Goal: Information Seeking & Learning: Learn about a topic

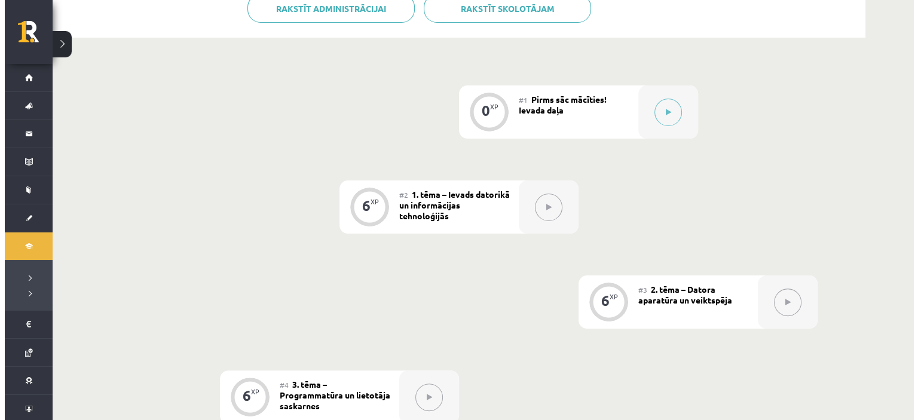
scroll to position [299, 0]
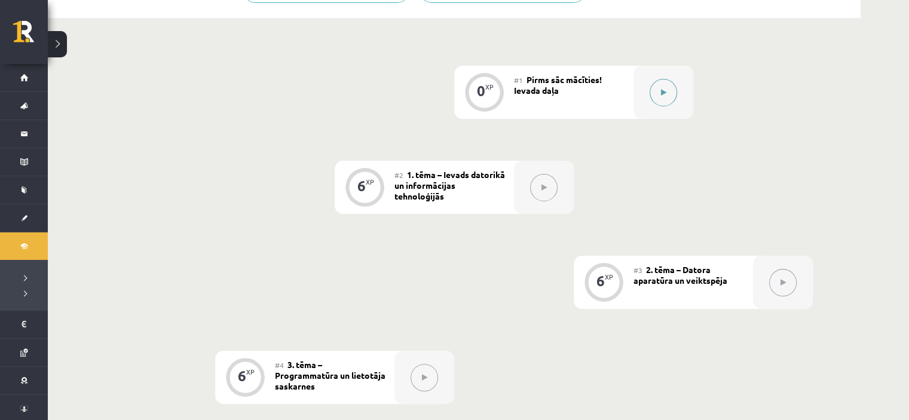
click at [667, 93] on button at bounding box center [664, 93] width 28 height 28
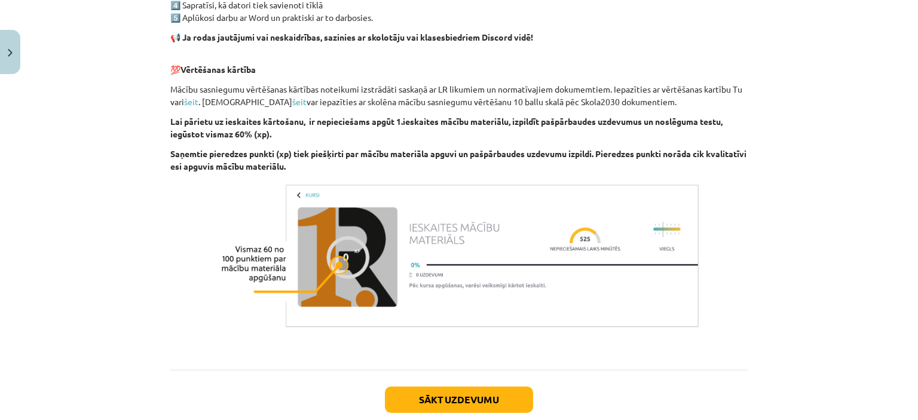
scroll to position [837, 0]
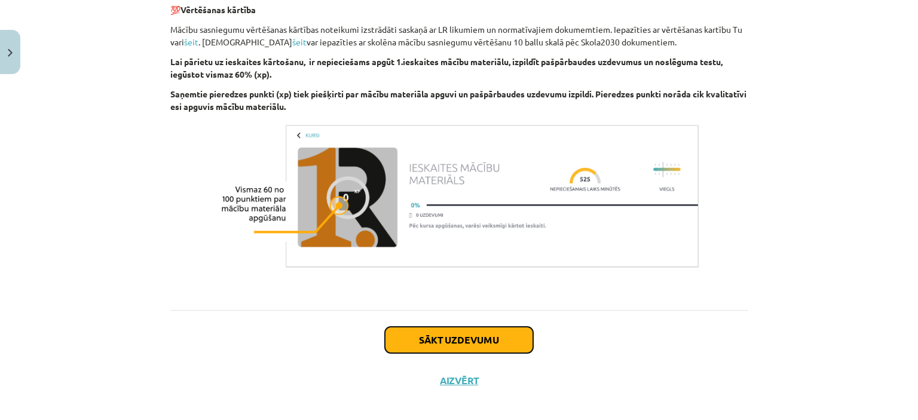
click at [459, 336] on button "Sākt uzdevumu" at bounding box center [459, 340] width 148 height 26
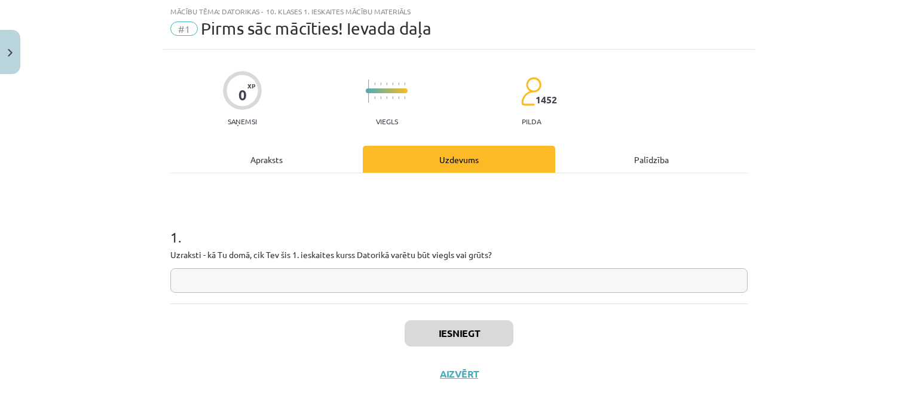
click at [338, 287] on input "text" at bounding box center [459, 280] width 578 height 25
type input "*"
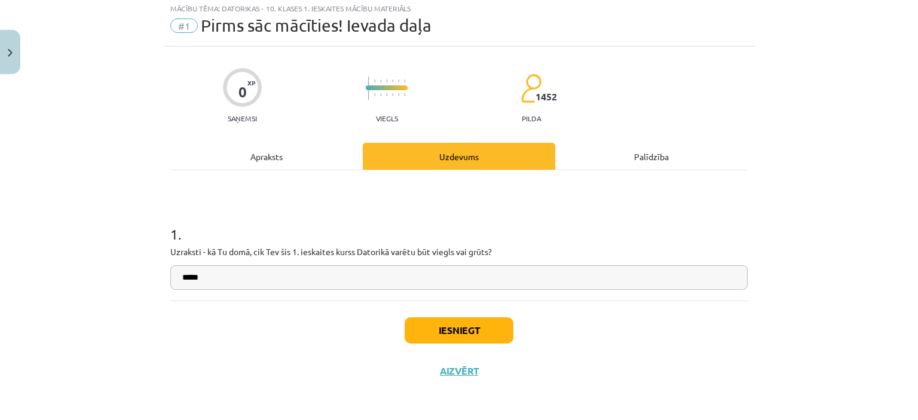
scroll to position [33, 0]
type input "*****"
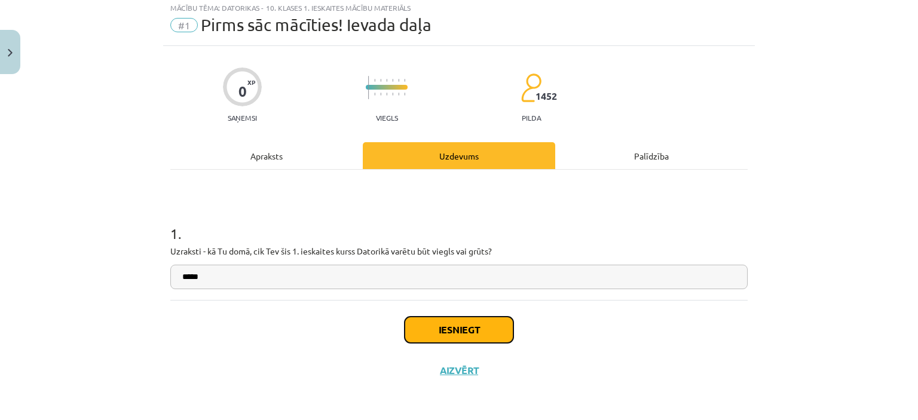
click at [494, 340] on button "Iesniegt" at bounding box center [459, 330] width 109 height 26
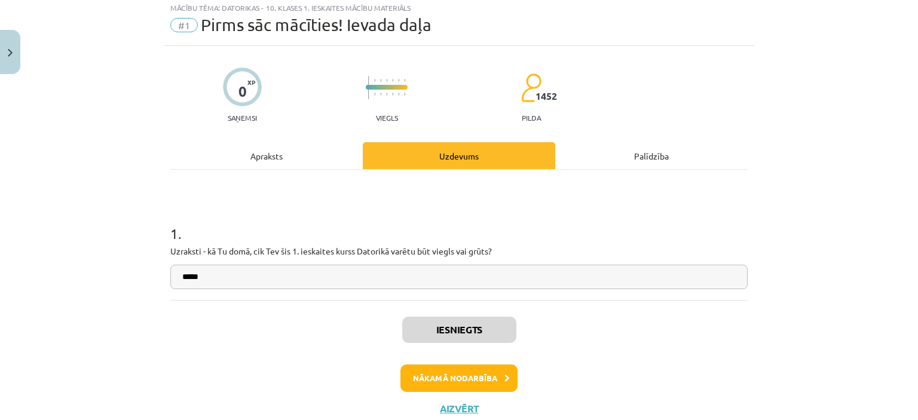
scroll to position [299, 0]
click at [458, 384] on button "Nākamā nodarbība" at bounding box center [459, 379] width 117 height 28
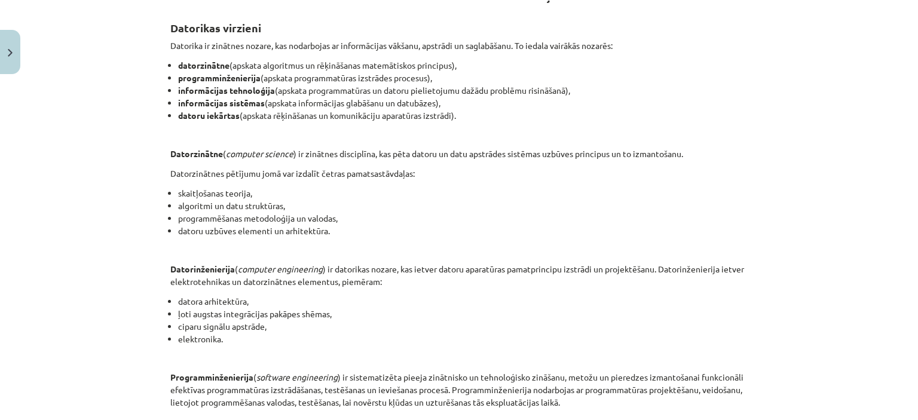
scroll to position [269, 0]
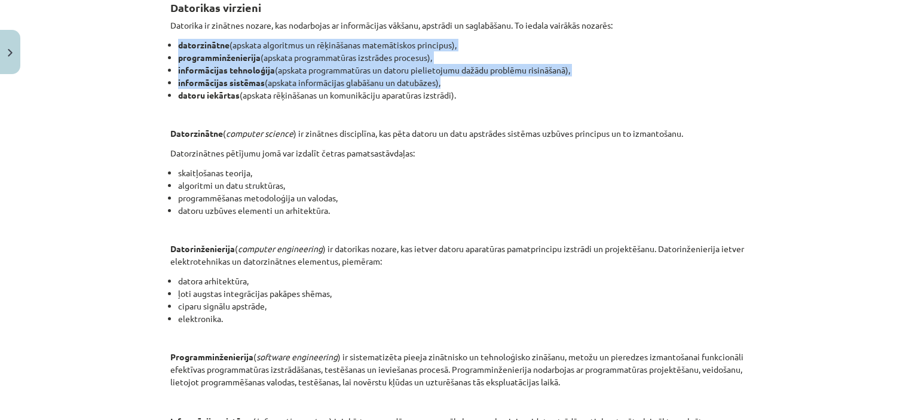
drag, startPoint x: 158, startPoint y: 36, endPoint x: 167, endPoint y: 91, distance: 56.3
click at [167, 91] on div "6 XP Saņemsi Viegls 1452 pilda Apraksts Uzdevums Palīdzība INFORMĀCIJAS UN KOMU…" at bounding box center [459, 267] width 592 height 914
click at [133, 91] on div "Mācību tēma: Datorikas - 10. klases 1. ieskaites mācību materiāls #2 1. tēma – …" at bounding box center [459, 210] width 918 height 420
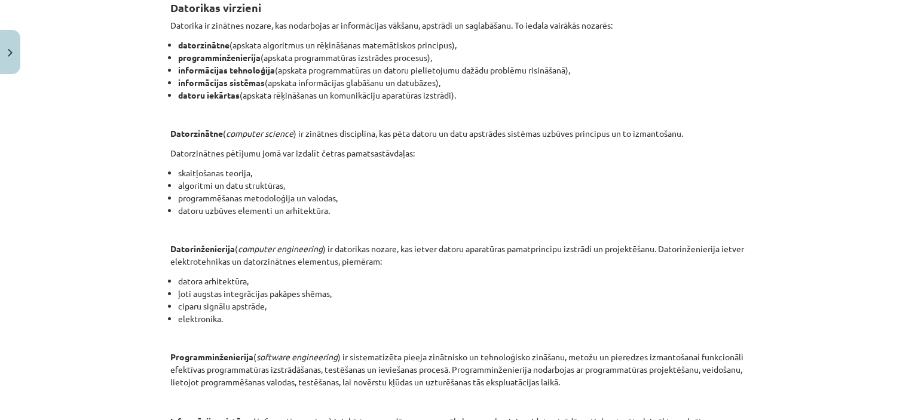
drag, startPoint x: 163, startPoint y: 40, endPoint x: 457, endPoint y: 95, distance: 299.3
click at [457, 95] on div "6 XP Saņemsi Viegls 1452 pilda Apraksts Uzdevums Palīdzība INFORMĀCIJAS UN KOMU…" at bounding box center [459, 267] width 592 height 914
copy ul "datorzinātne (apskata algoritmus un rēķināšanas matemātiskos principus), progra…"
click at [105, 152] on div "Mācību tēma: Datorikas - 10. klases 1. ieskaites mācību materiāls #2 1. tēma – …" at bounding box center [459, 210] width 918 height 420
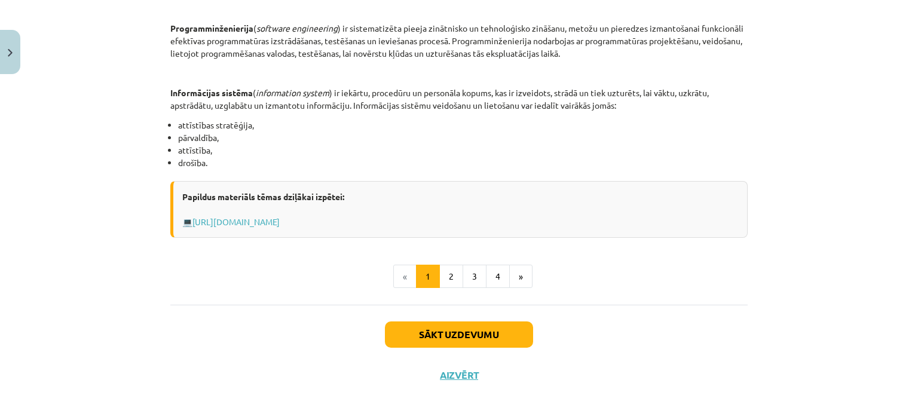
scroll to position [602, 0]
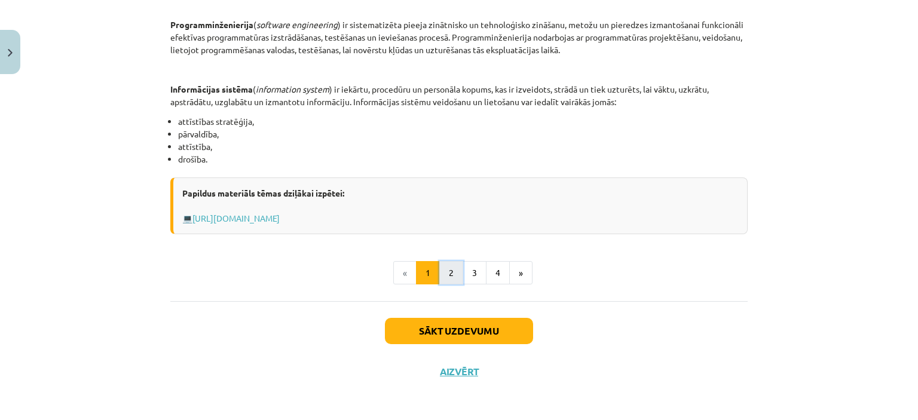
click at [442, 274] on button "2" at bounding box center [451, 273] width 24 height 24
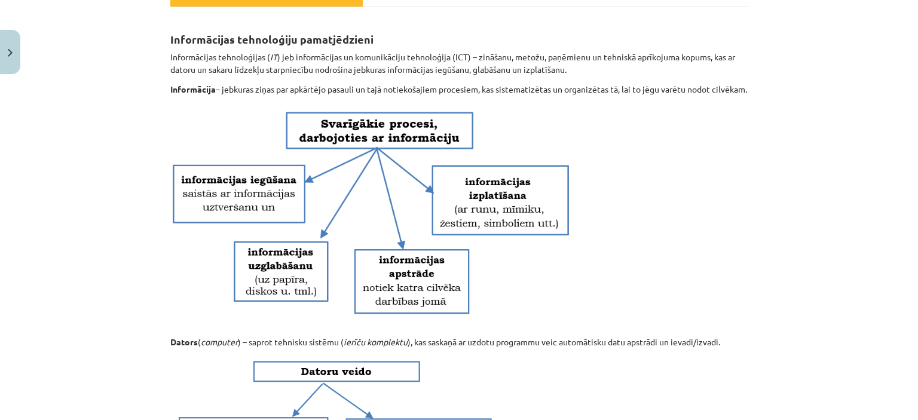
scroll to position [213, 0]
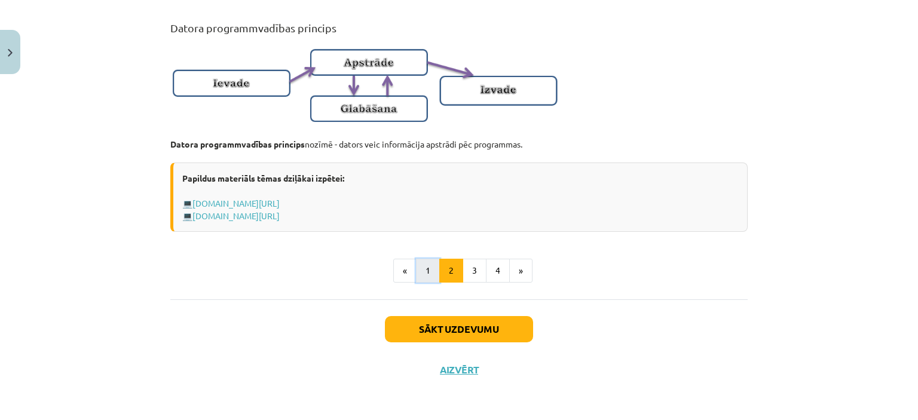
click at [422, 266] on button "1" at bounding box center [428, 271] width 24 height 24
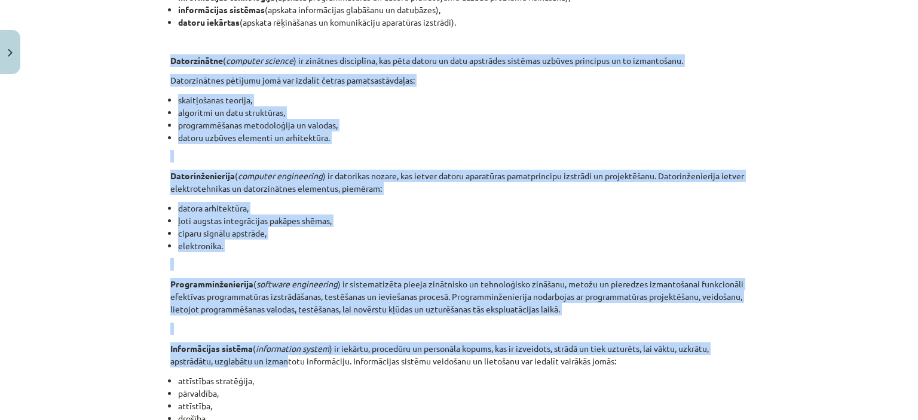
scroll to position [453, 0]
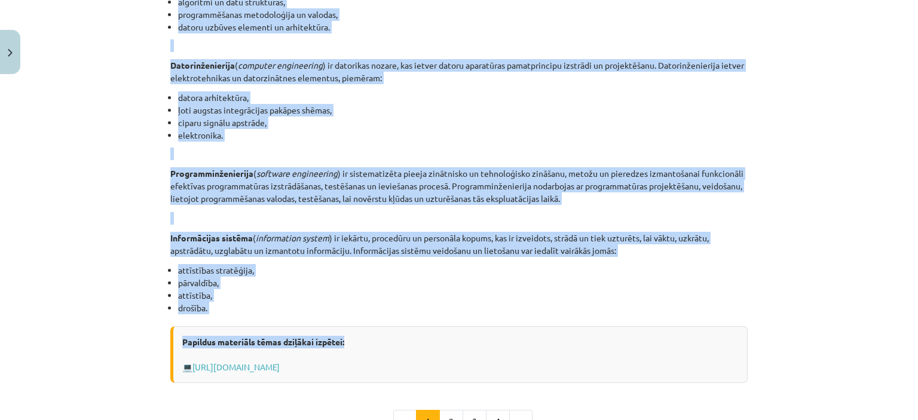
drag, startPoint x: 164, startPoint y: 183, endPoint x: 355, endPoint y: 314, distance: 231.9
click at [355, 314] on div "6 XP Saņemsi Viegls 1452 pilda Apraksts Uzdevums Palīdzība INFORMĀCIJAS UN KOMU…" at bounding box center [459, 84] width 592 height 914
click at [103, 270] on div "Mācību tēma: Datorikas - 10. klases 1. ieskaites mācību materiāls #2 1. tēma – …" at bounding box center [459, 210] width 918 height 420
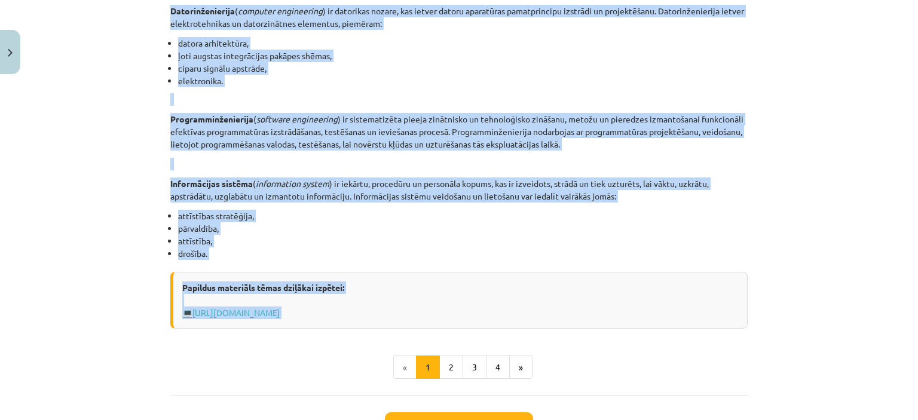
scroll to position [602, 0]
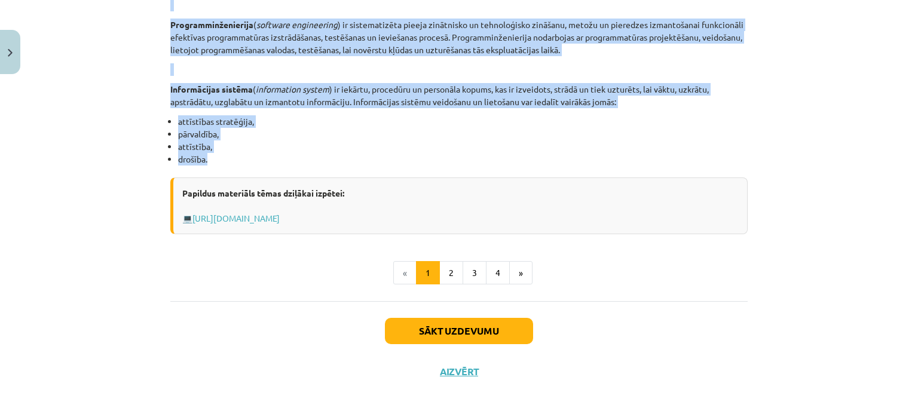
drag, startPoint x: 157, startPoint y: 246, endPoint x: 232, endPoint y: 159, distance: 115.3
click at [232, 159] on div "Mācību tēma: Datorikas - 10. klases 1. ieskaites mācību materiāls #2 1. tēma – …" at bounding box center [459, 210] width 918 height 420
copy div "Loremipsumdo ( sitametc adipisc ) el seddoeiu temporinci, utl etdo magnaa en ad…"
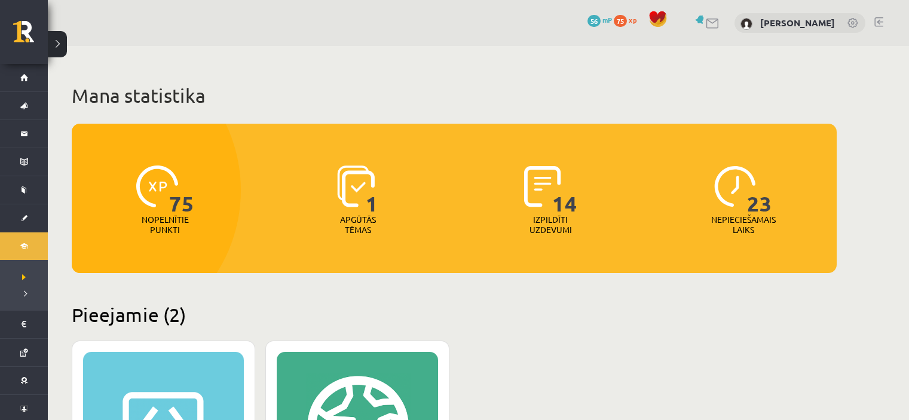
scroll to position [359, 0]
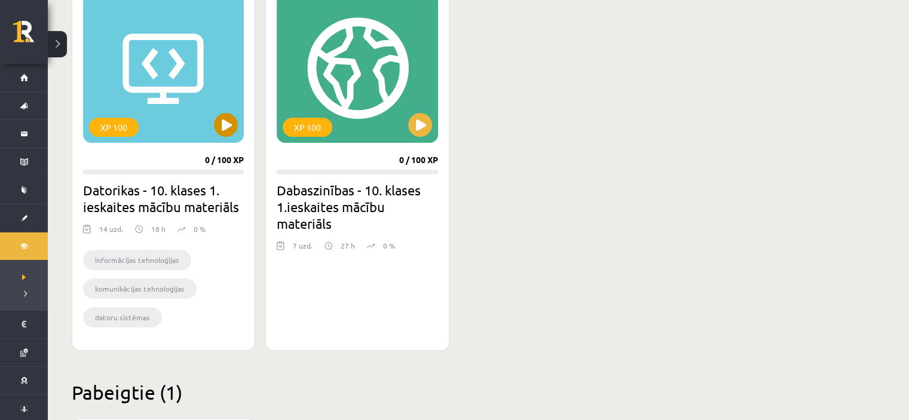
click at [194, 124] on div "XP 100" at bounding box center [163, 67] width 161 height 149
click at [199, 174] on progress at bounding box center [163, 172] width 161 height 5
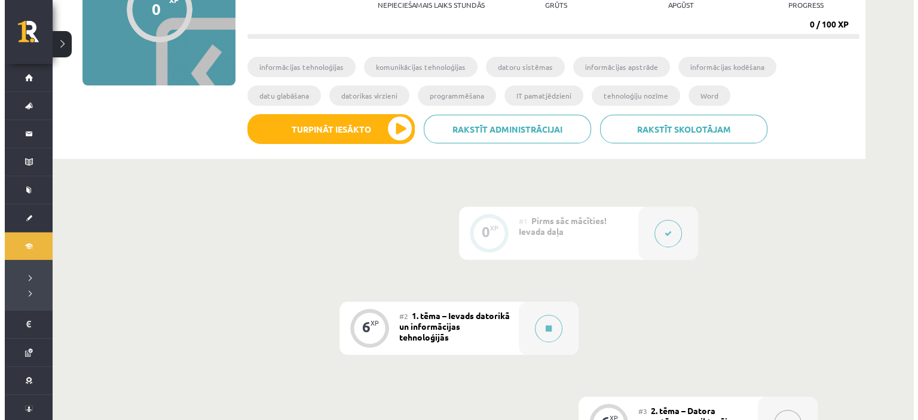
scroll to position [239, 0]
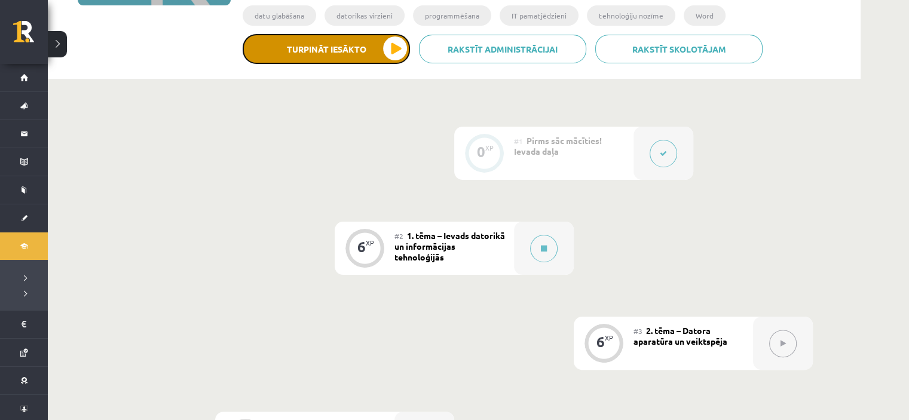
click at [390, 51] on button "Turpināt iesākto" at bounding box center [326, 49] width 167 height 30
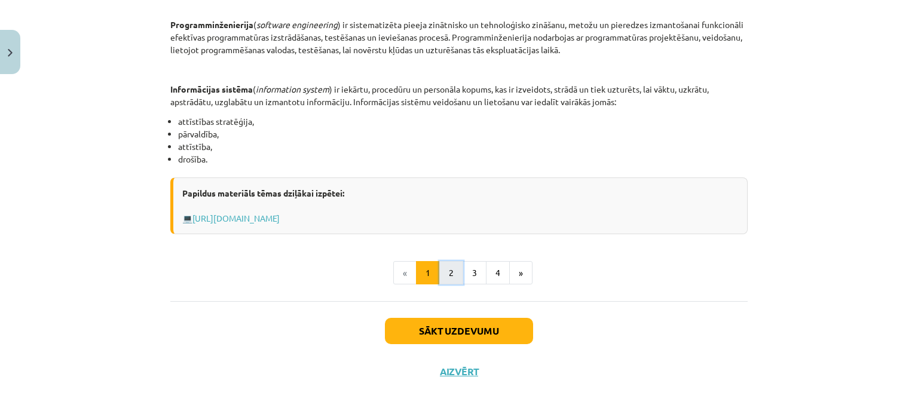
click at [452, 265] on button "2" at bounding box center [451, 273] width 24 height 24
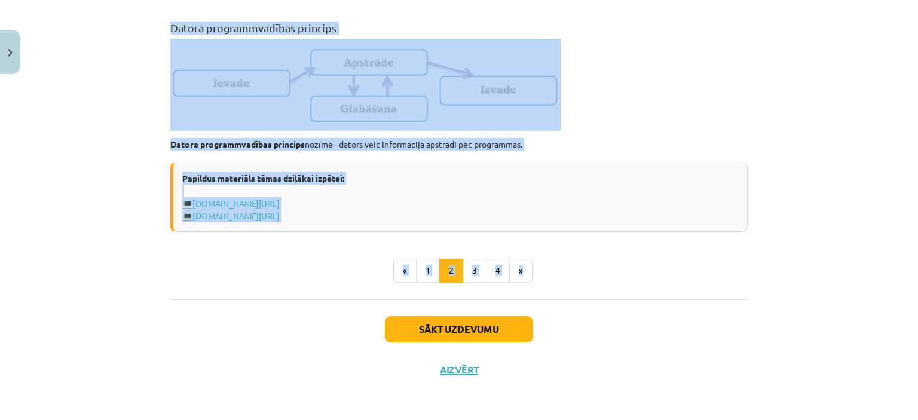
scroll to position [814, 0]
drag, startPoint x: 163, startPoint y: 230, endPoint x: 569, endPoint y: 144, distance: 415.2
copy div "Informācijas tehnoloģiju pamatjēdzieni Informācijas tehnoloģijas ( IT ) jeb inf…"
click at [465, 269] on button "3" at bounding box center [475, 271] width 24 height 24
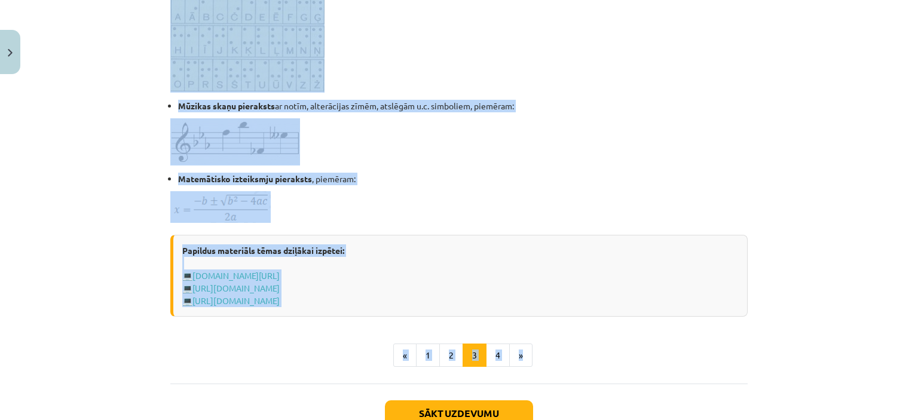
scroll to position [718, 0]
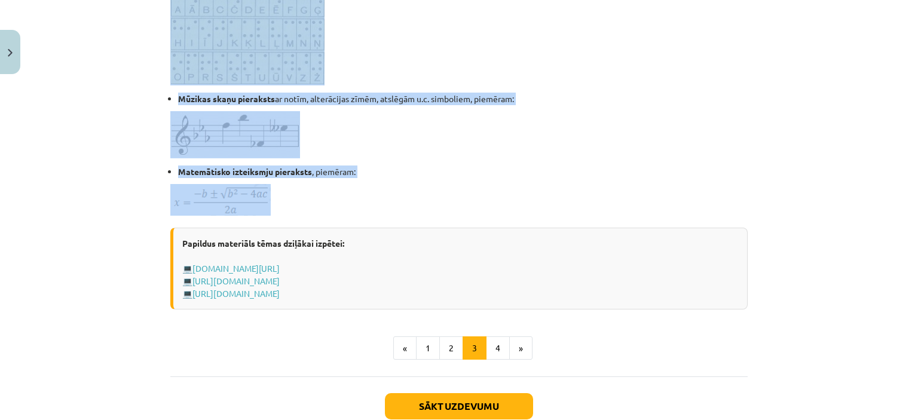
drag, startPoint x: 164, startPoint y: 231, endPoint x: 386, endPoint y: 211, distance: 222.7
copy div "Informācijas kodēšana, informācijas daudzuma mērvienības Dati ( data ) - formal…"
click at [495, 350] on button "4" at bounding box center [498, 349] width 24 height 24
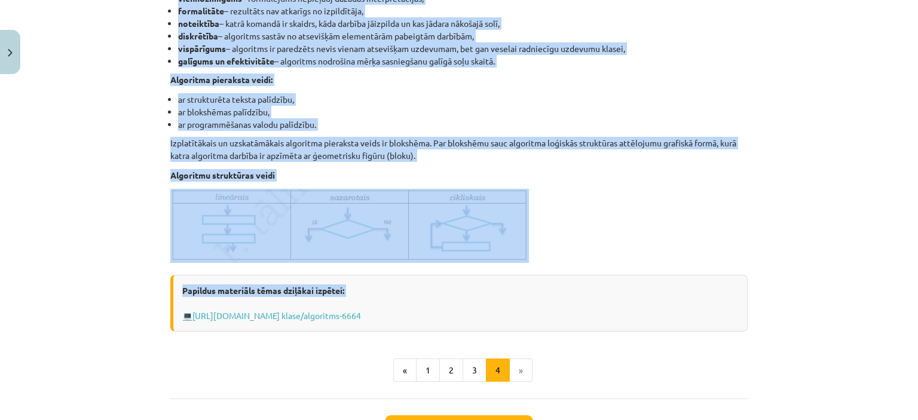
scroll to position [419, 0]
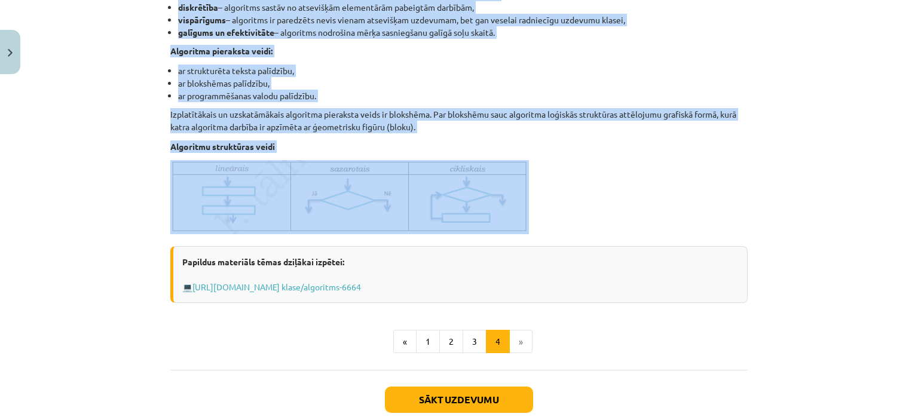
drag, startPoint x: 166, startPoint y: 230, endPoint x: 533, endPoint y: 230, distance: 367.7
click at [536, 230] on div "Algoritms Algoritms - noteikta darbību virkne, kuras izpildot, tiek iegūts vaja…" at bounding box center [459, 50] width 578 height 508
copy div "Algoritms Algoritms - noteikta darbību virkne, kuras izpildot, tiek iegūts vaja…"
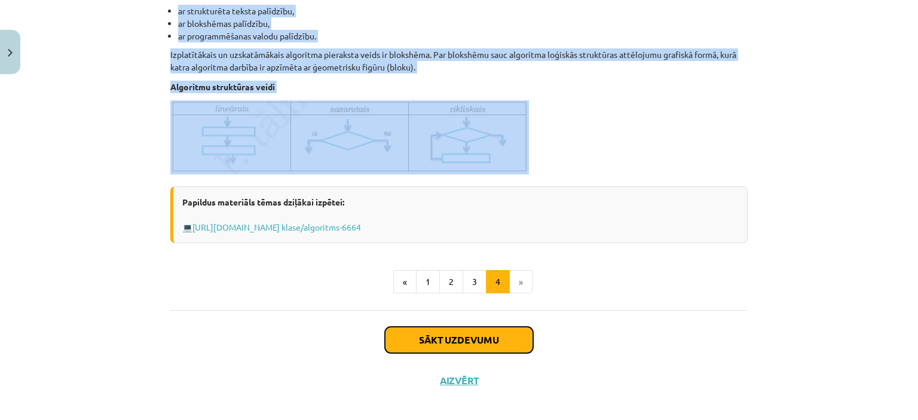
click at [437, 345] on button "Sākt uzdevumu" at bounding box center [459, 340] width 148 height 26
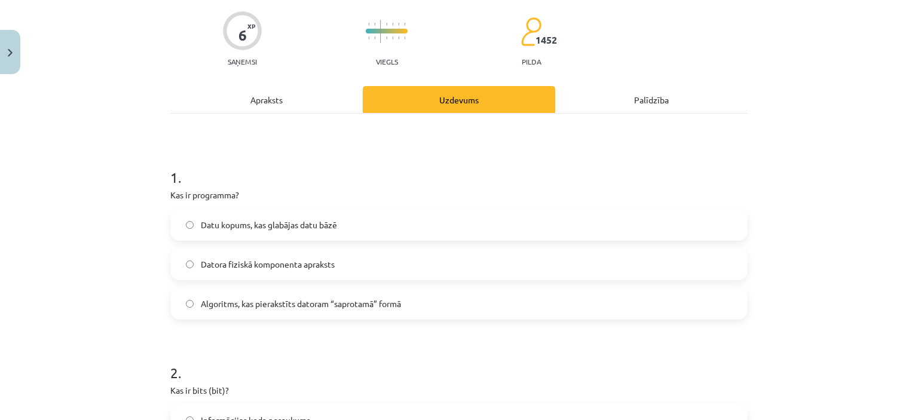
scroll to position [149, 0]
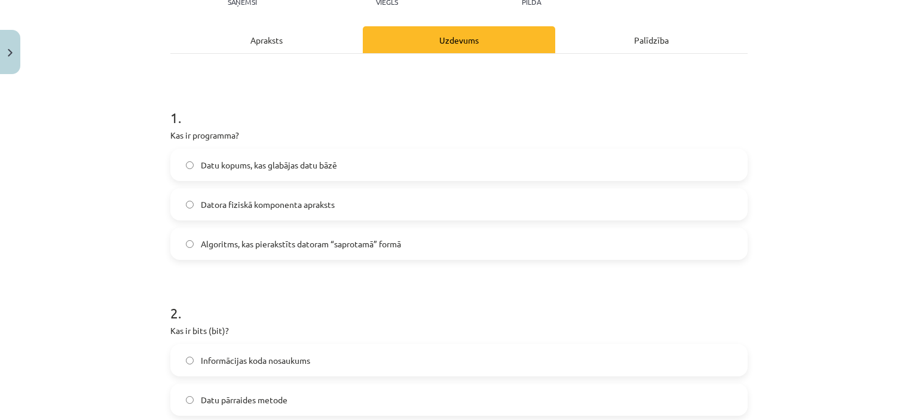
click at [408, 243] on label "Algoritms, kas pierakstīts datoram “saprotamā” formā" at bounding box center [459, 244] width 575 height 30
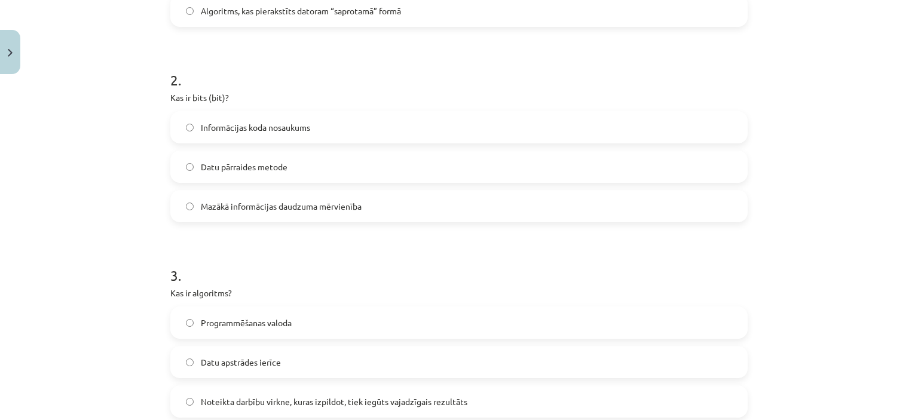
scroll to position [389, 0]
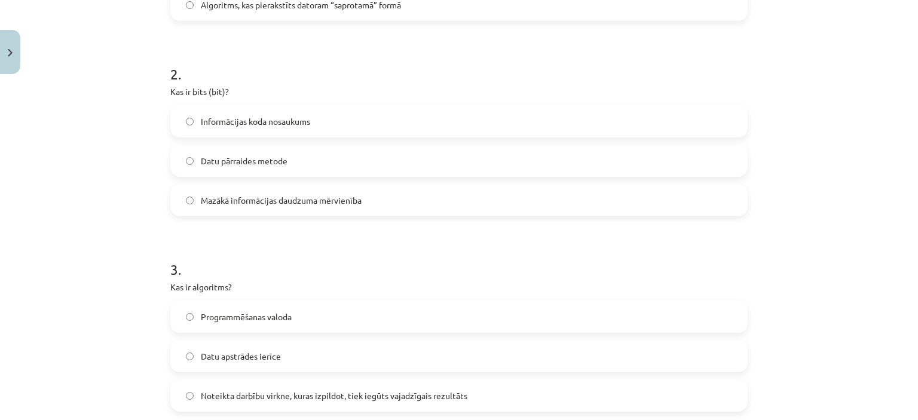
click at [310, 205] on span "Mazākā informācijas daudzuma mērvienība" at bounding box center [281, 200] width 161 height 13
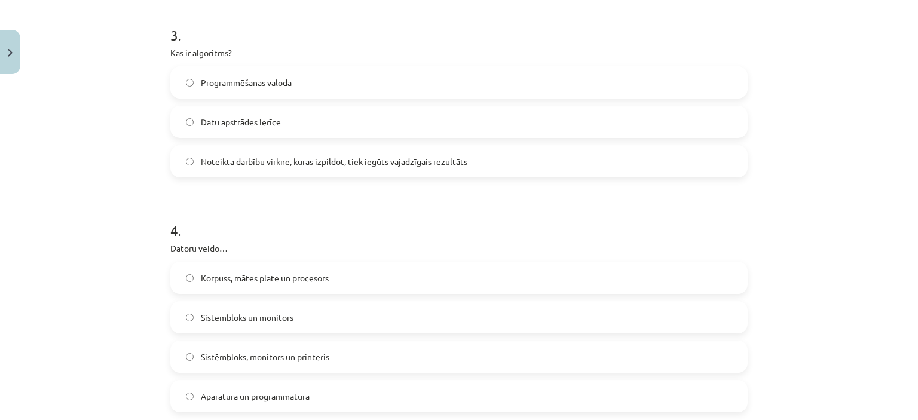
scroll to position [628, 0]
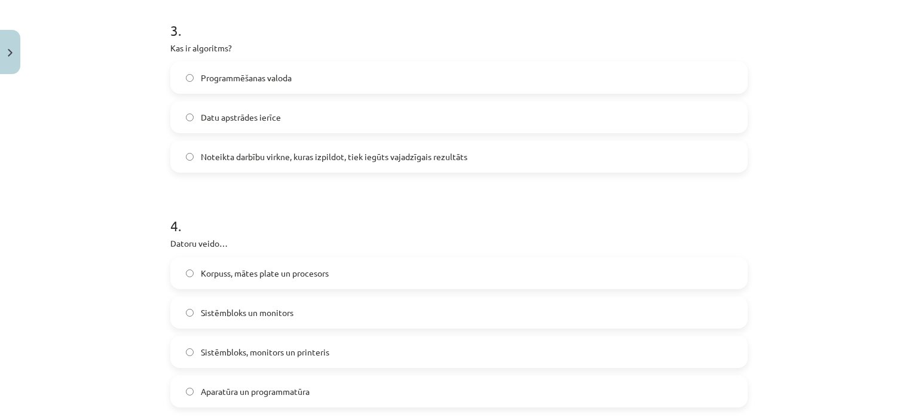
click at [285, 158] on span "Noteikta darbību virkne, kuras izpildot, tiek iegūts vajadzīgais rezultāts" at bounding box center [334, 157] width 267 height 13
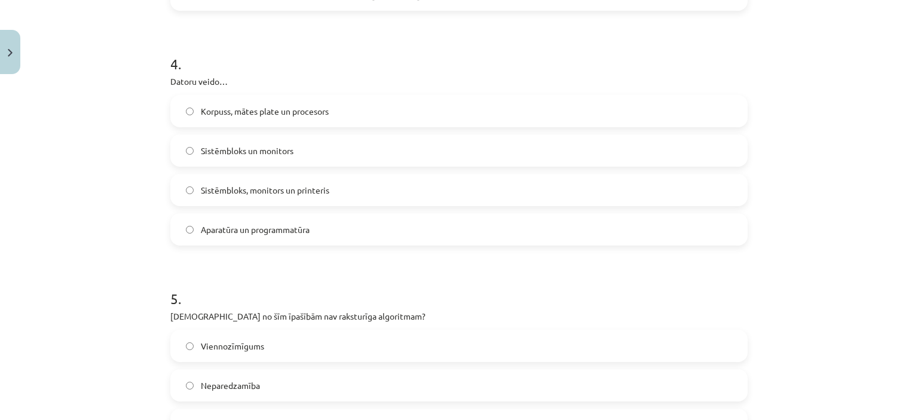
scroll to position [807, 0]
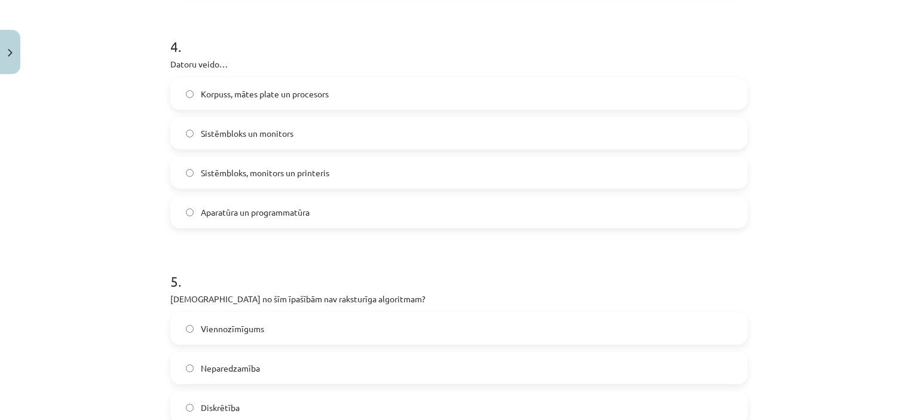
click at [283, 217] on span "Aparatūra un programmatūra" at bounding box center [255, 212] width 109 height 13
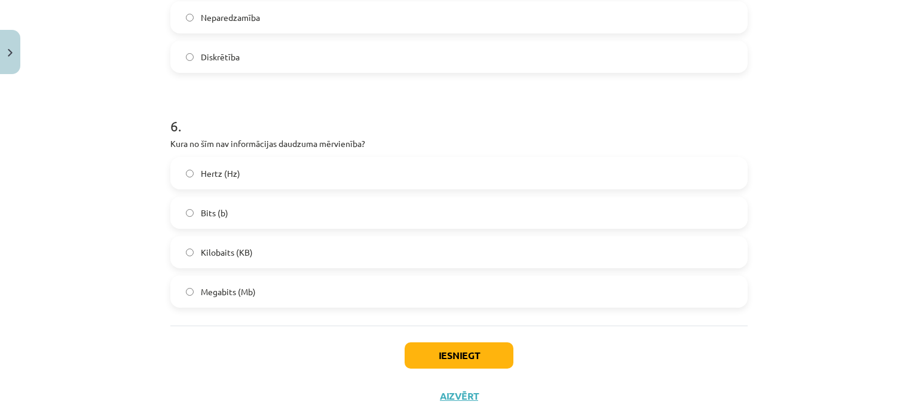
scroll to position [1166, 0]
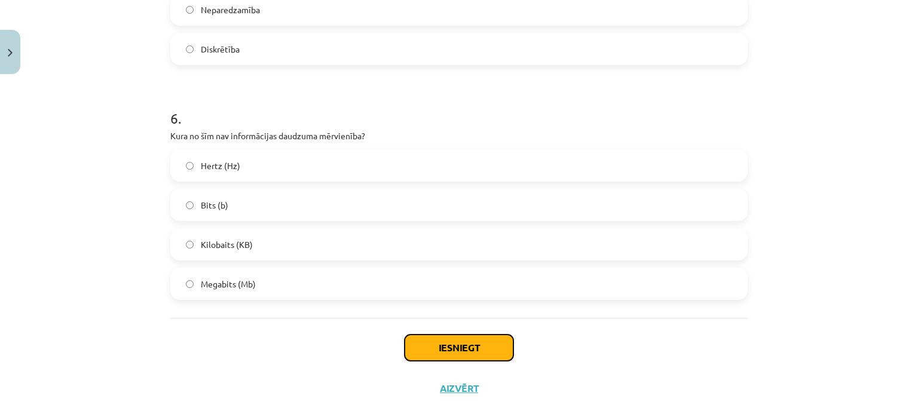
click at [456, 348] on button "Iesniegt" at bounding box center [459, 348] width 109 height 26
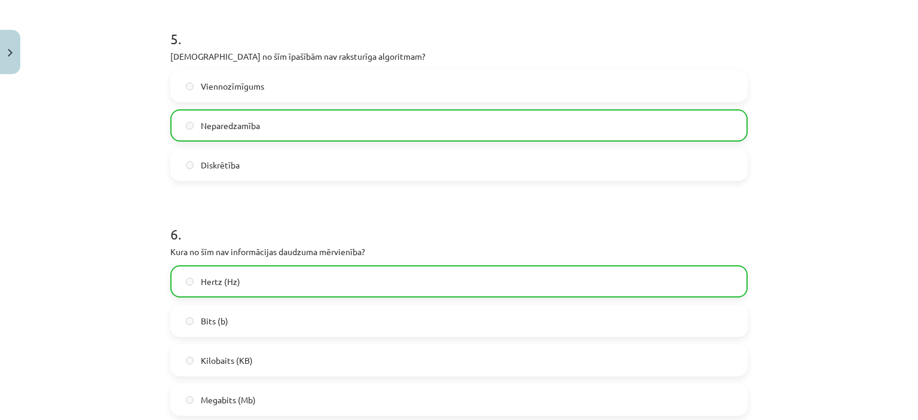
scroll to position [1222, 0]
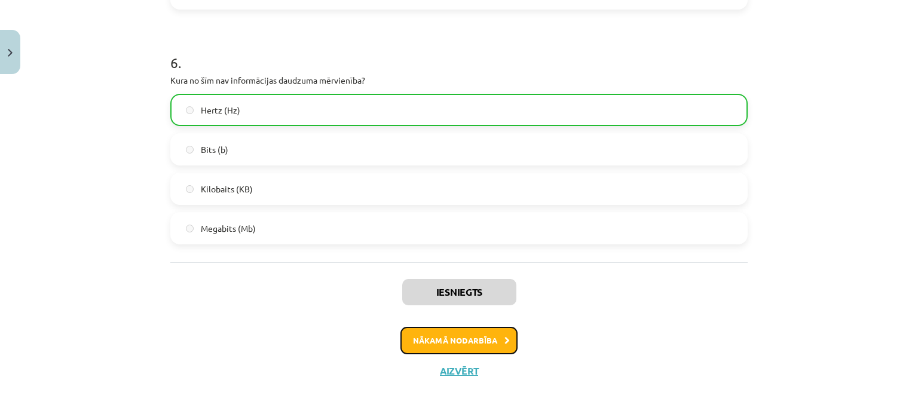
click at [477, 346] on button "Nākamā nodarbība" at bounding box center [459, 341] width 117 height 28
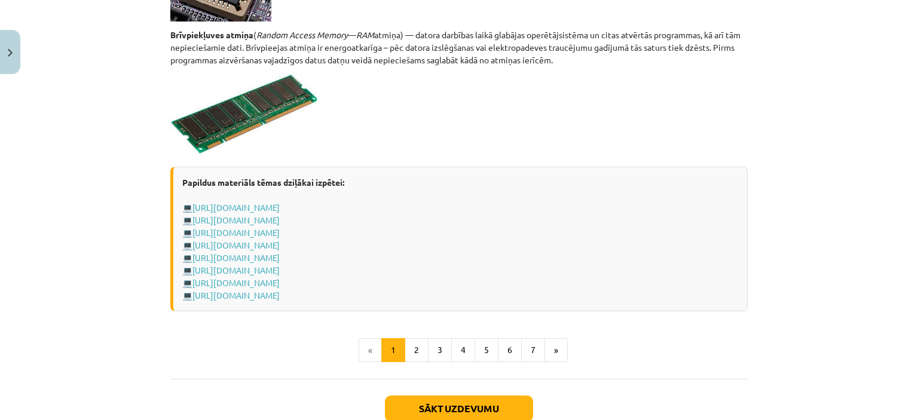
scroll to position [2080, 0]
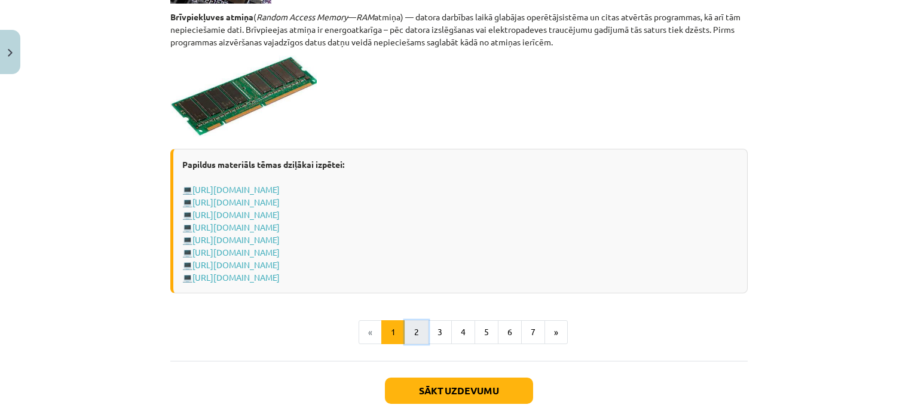
click at [413, 331] on button "2" at bounding box center [417, 333] width 24 height 24
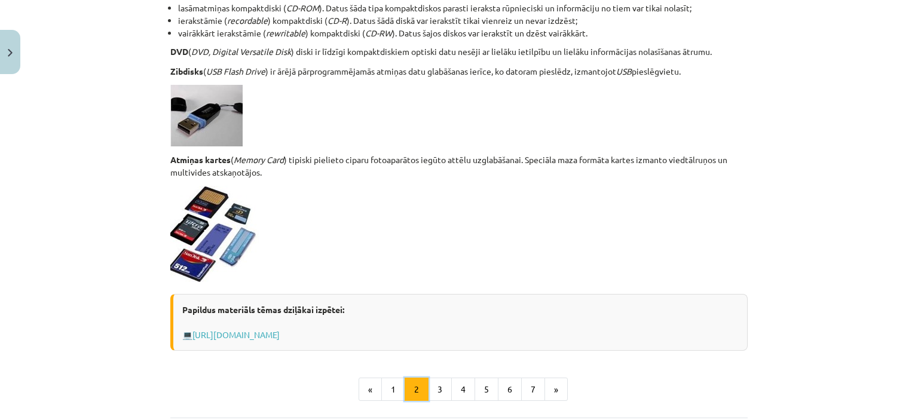
scroll to position [1051, 0]
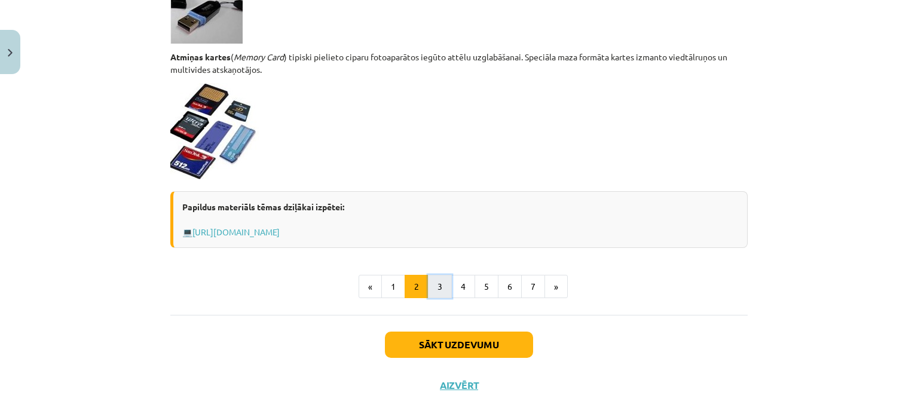
click at [431, 291] on button "3" at bounding box center [440, 287] width 24 height 24
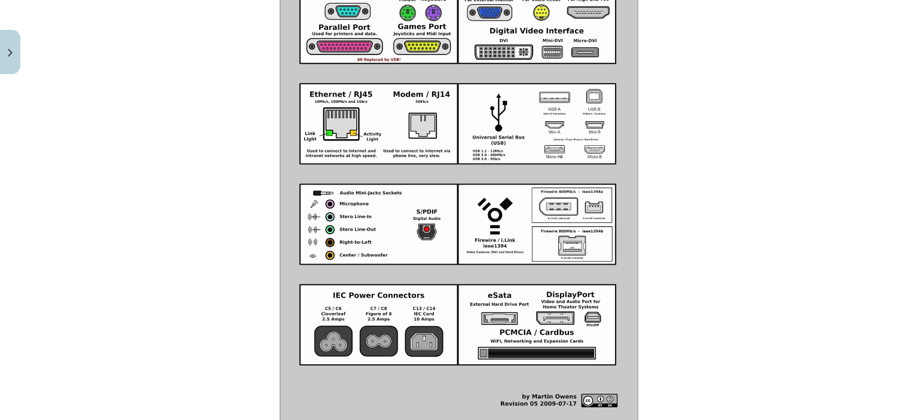
scroll to position [1418, 0]
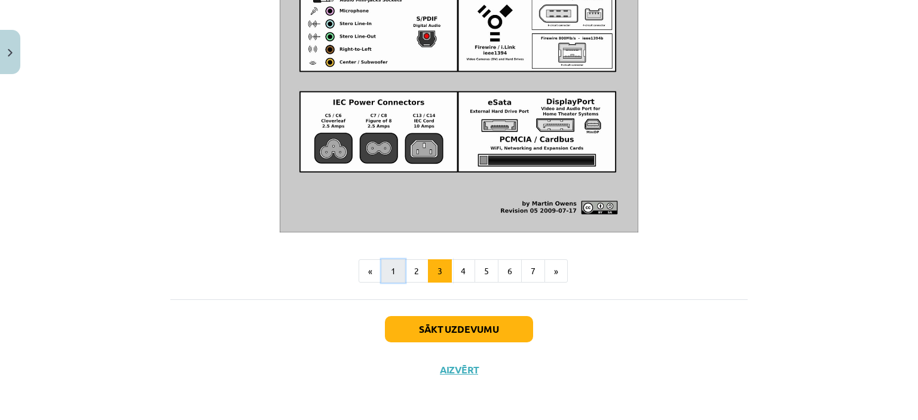
click at [395, 277] on button "1" at bounding box center [393, 272] width 24 height 24
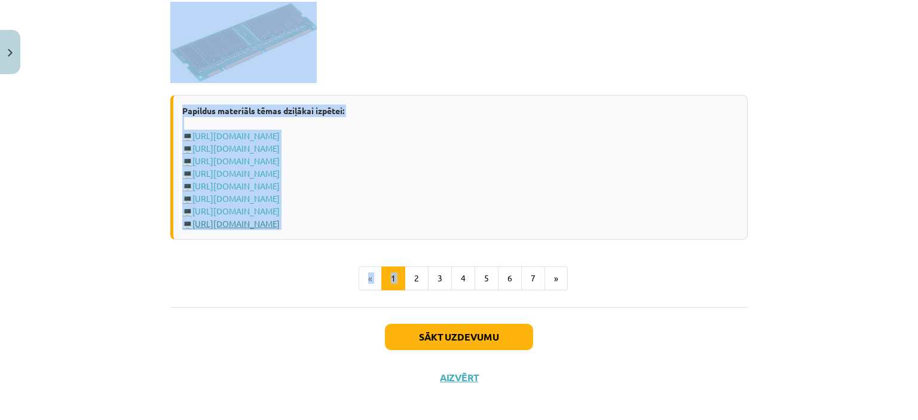
scroll to position [2139, 0]
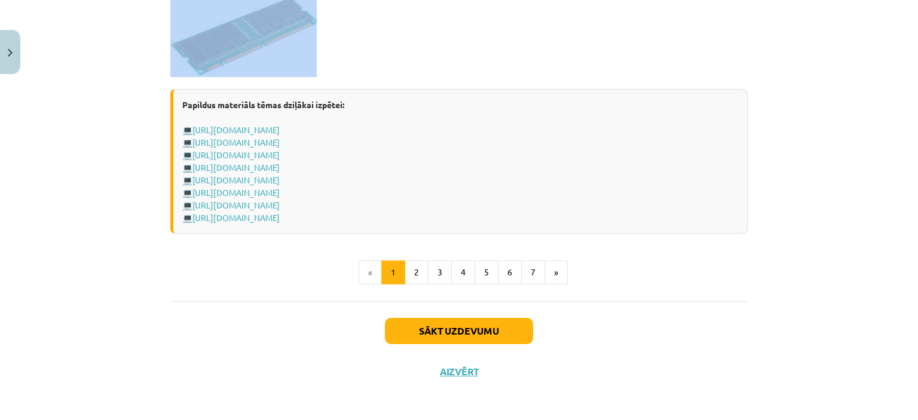
drag, startPoint x: 146, startPoint y: 138, endPoint x: 338, endPoint y: 57, distance: 209.0
click at [338, 57] on div "Mācību tēma: Datorikas - 10. klases 1. ieskaites mācību materiāls #3 2. tēma – …" at bounding box center [459, 210] width 918 height 420
copy div "Aparatūra Datora aparatūra Parasti personālajam galda datoram ir šādas sastāvda…"
click at [416, 272] on button "2" at bounding box center [417, 273] width 24 height 24
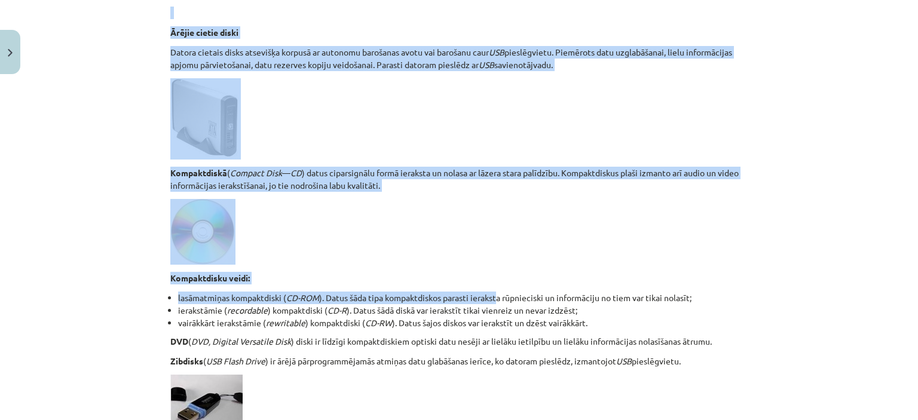
scroll to position [957, 0]
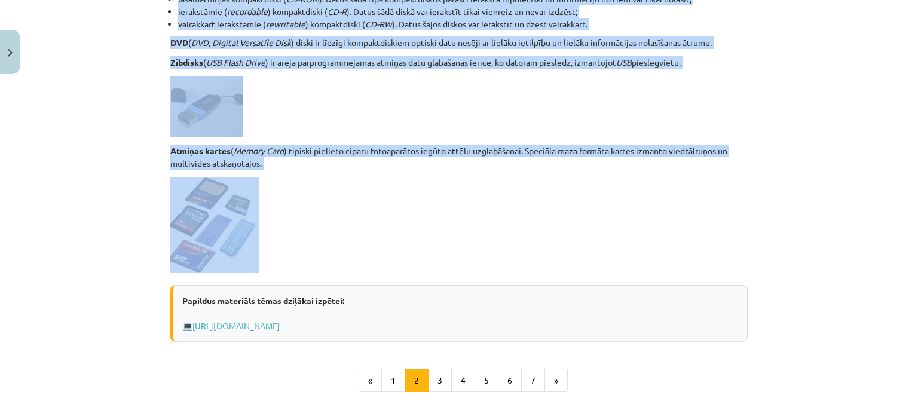
drag, startPoint x: 154, startPoint y: 230, endPoint x: 503, endPoint y: 246, distance: 349.6
click at [503, 246] on div "Mācību tēma: Datorikas - 10. klases 1. ieskaites mācību materiāls #3 2. tēma – …" at bounding box center [459, 210] width 918 height 420
copy div "Atmiņas ierīces Atmiņas ierīces ( storage ) — jebkura optiska vai magnētiska ie…"
click at [428, 387] on button "3" at bounding box center [440, 381] width 24 height 24
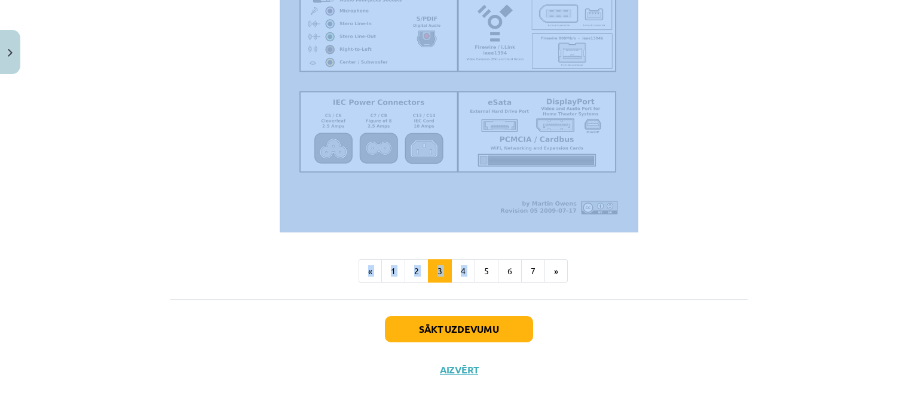
scroll to position [1418, 0]
drag, startPoint x: 155, startPoint y: 145, endPoint x: 665, endPoint y: 181, distance: 510.8
click at [665, 181] on div "Mācību tēma: Datorikas - 10. klases 1. ieskaites mācību materiāls #3 2. tēma – …" at bounding box center [459, 210] width 918 height 420
copy div "Standartizētas pieslēgvietas Pieslēgvieta jeb ports ( port ) ir fizikāls savien…"
click at [464, 269] on button "4" at bounding box center [463, 272] width 24 height 24
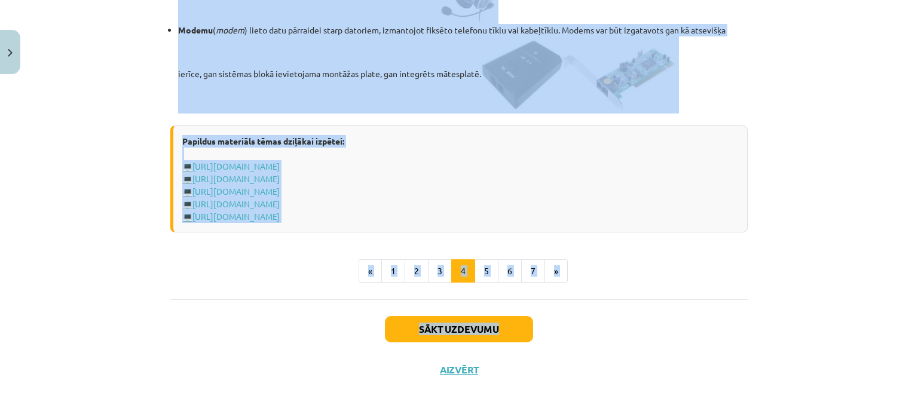
scroll to position [2177, 0]
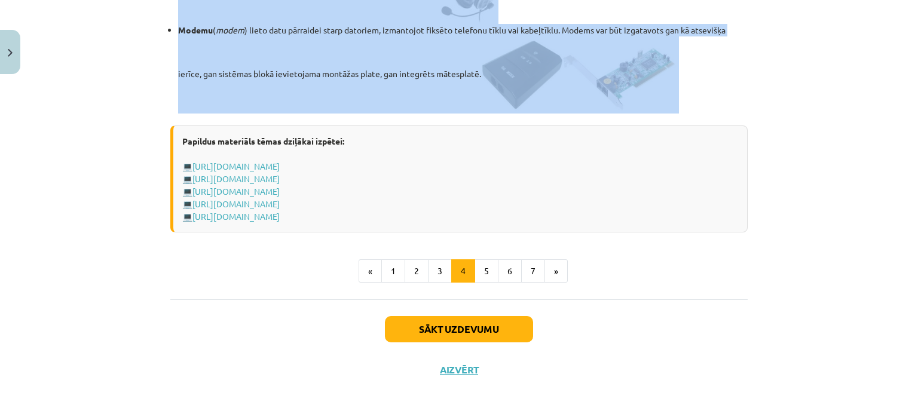
drag, startPoint x: 152, startPoint y: 133, endPoint x: 725, endPoint y: 96, distance: 574.0
click at [725, 96] on div "Mācību tēma: Datorikas - 10. klases 1. ieskaites mācību materiāls #3 2. tēma – …" at bounding box center [459, 210] width 918 height 420
copy div "Perifērijas ierīces Perifērijas ierīce ( peripheral device ) — jebkura datu aps…"
click at [477, 270] on button "5" at bounding box center [487, 272] width 24 height 24
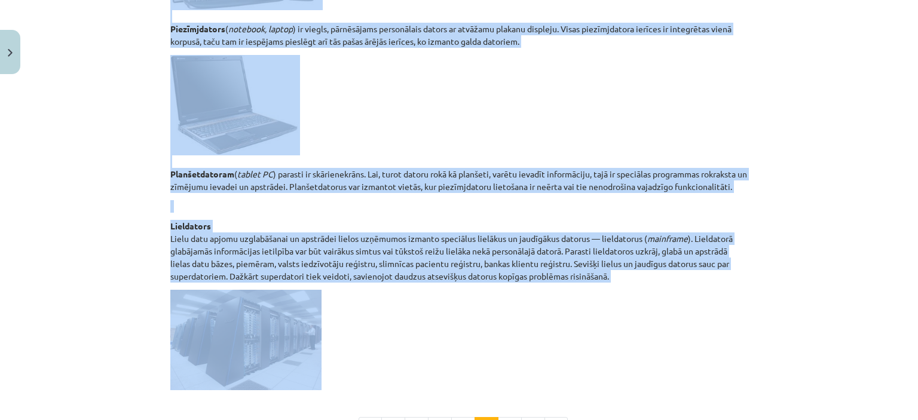
scroll to position [655, 0]
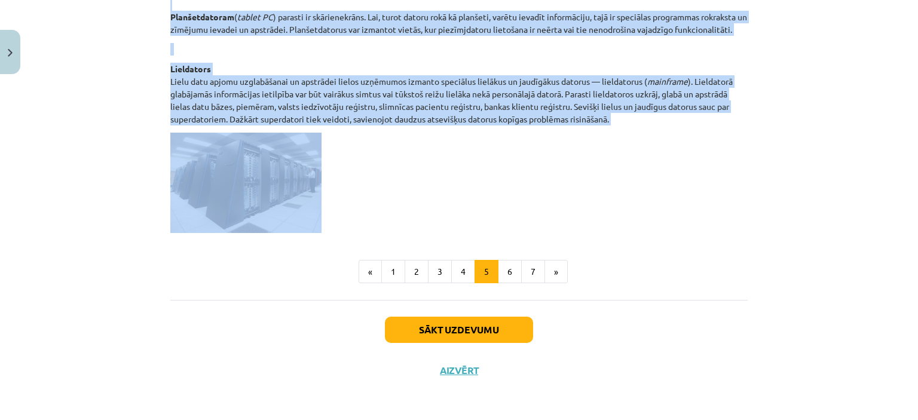
drag, startPoint x: 153, startPoint y: 76, endPoint x: 413, endPoint y: 202, distance: 288.8
click at [413, 202] on div "Mācību tēma: Datorikas - 10. klases 1. ieskaites mācību materiāls #3 2. tēma – …" at bounding box center [459, 210] width 918 height 420
copy div "Datoru tipi Datorus pēc to konstrukcijas, jaudas un pielietojuma var iedalīt va…"
click at [505, 274] on button "6" at bounding box center [510, 272] width 24 height 24
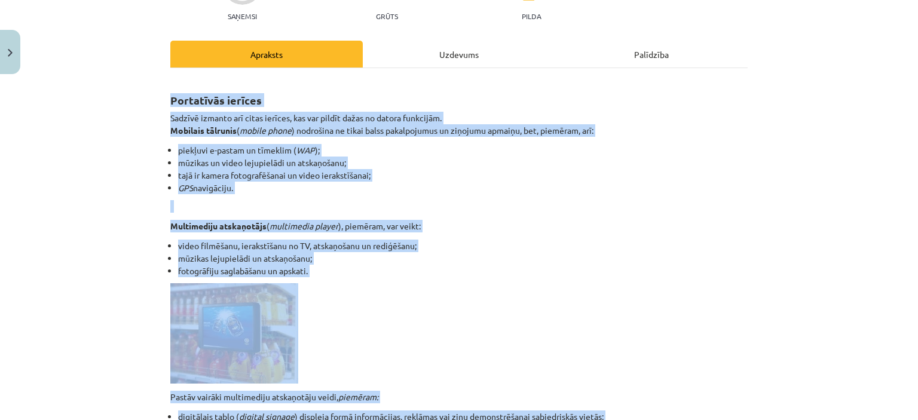
scroll to position [299, 0]
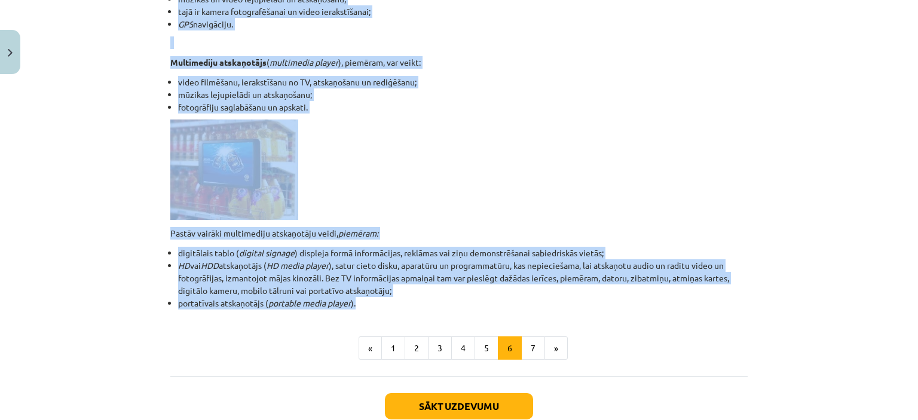
drag, startPoint x: 163, startPoint y: 234, endPoint x: 445, endPoint y: 299, distance: 289.7
click at [445, 299] on div "6 XP Saņemsi Grūts 1452 pilda Apraksts Uzdevums Palīdzība Portatīvās ierīces Sa…" at bounding box center [459, 124] width 592 height 687
copy div "Portatīvās ierīces Sadzīvē izmanto arī citas ierīces, kas var pildīt dažas no d…"
click at [522, 353] on button "7" at bounding box center [533, 349] width 24 height 24
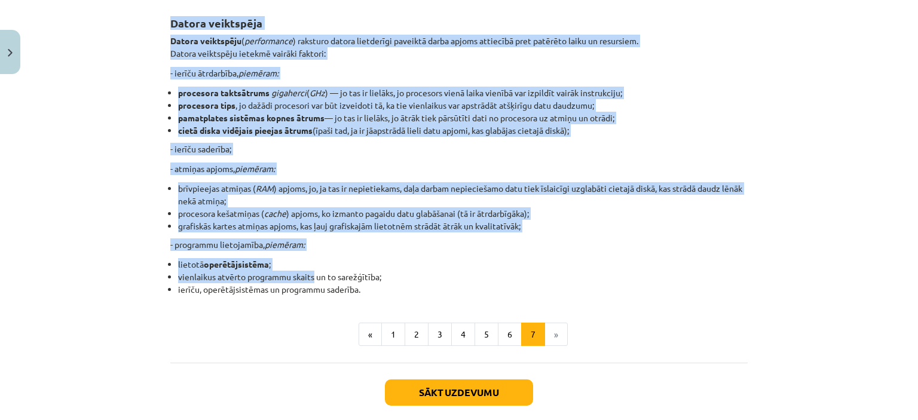
scroll to position [213, 0]
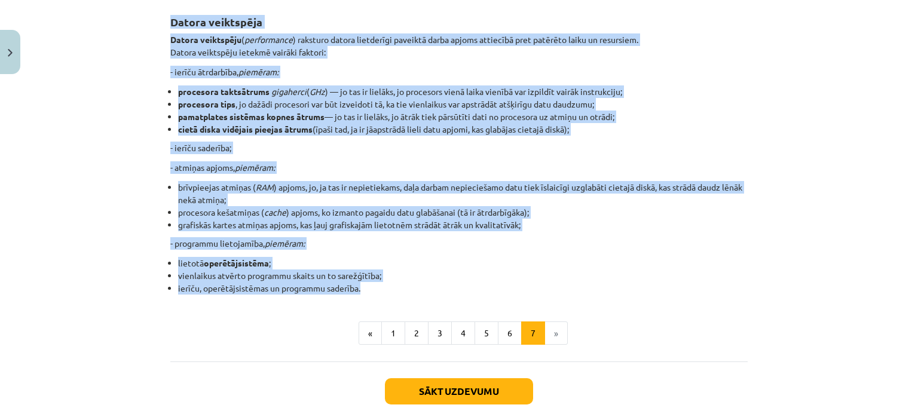
drag, startPoint x: 155, startPoint y: 190, endPoint x: 407, endPoint y: 288, distance: 270.2
click at [407, 288] on div "Mācību tēma: Datorikas - 10. klases 1. ieskaites mācību materiāls #3 2. tēma – …" at bounding box center [459, 210] width 918 height 420
copy div "Datora veiktspēja Datora veiktspēju ( performance ) raksturo datora lietderīgi …"
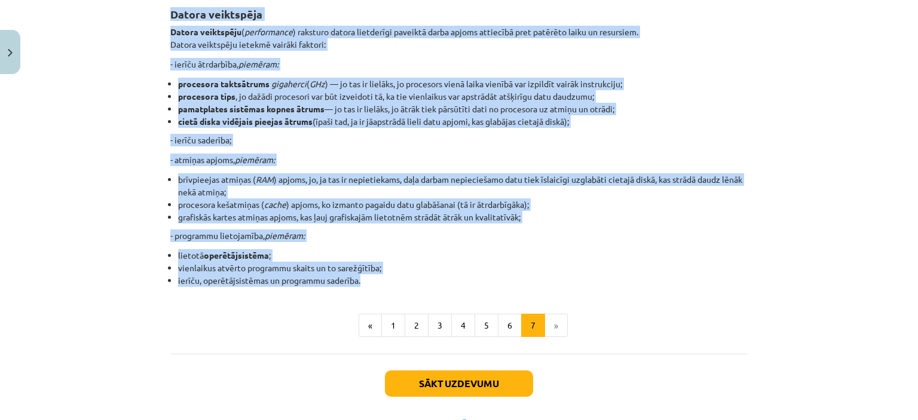
scroll to position [239, 0]
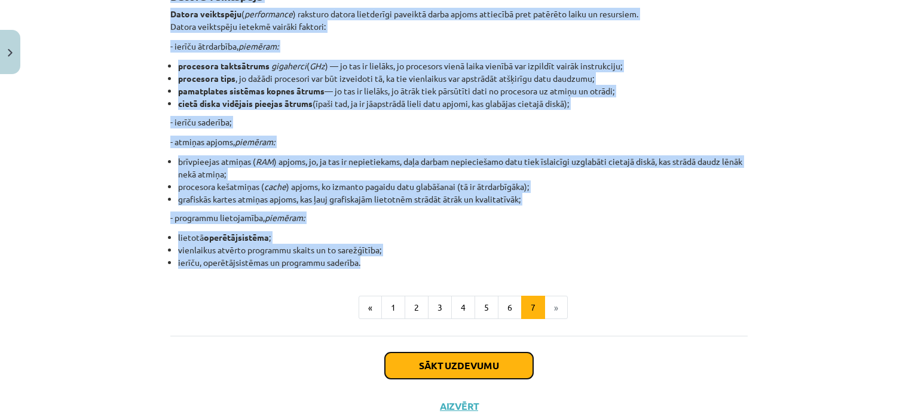
click at [411, 363] on button "Sākt uzdevumu" at bounding box center [459, 366] width 148 height 26
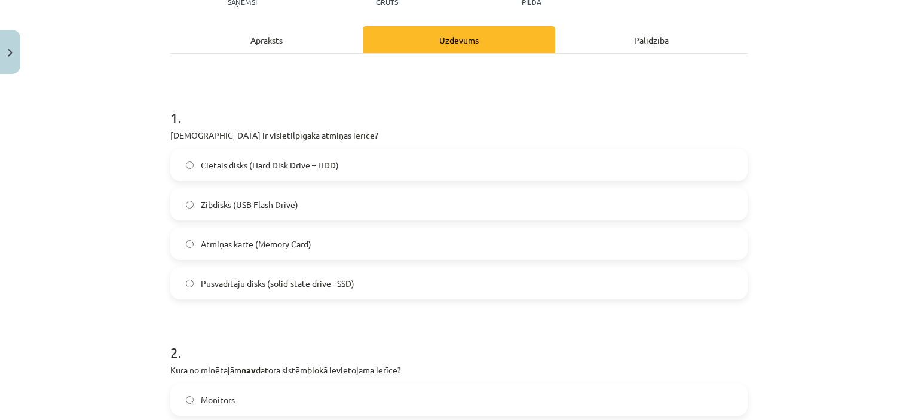
scroll to position [209, 0]
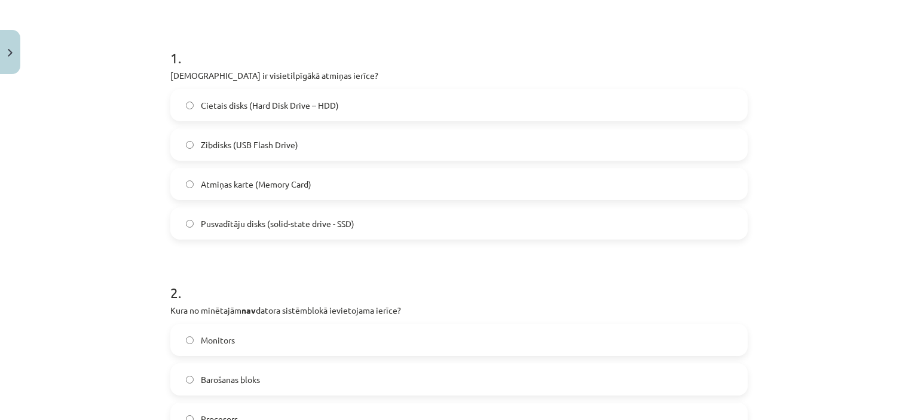
click at [227, 102] on span "Cietais disks (Hard Disk Drive – HDD)" at bounding box center [270, 105] width 138 height 13
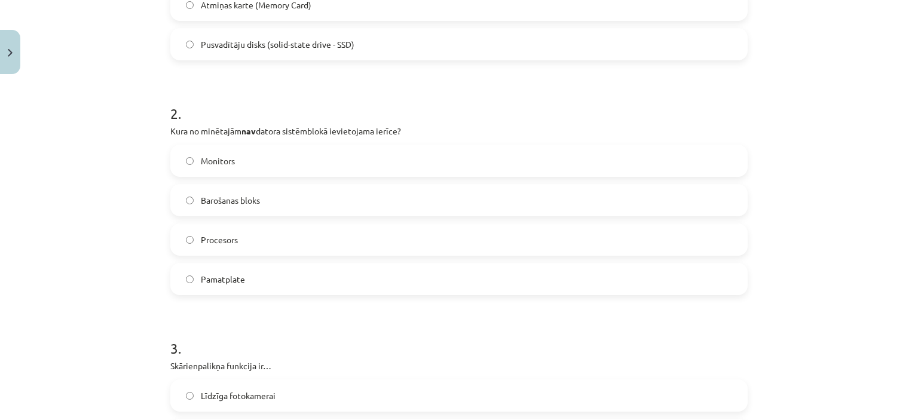
scroll to position [448, 0]
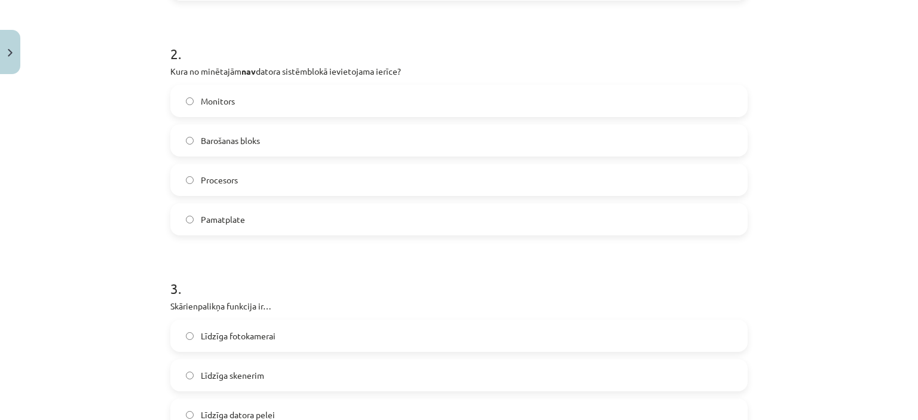
click at [187, 106] on label "Monitors" at bounding box center [459, 101] width 575 height 30
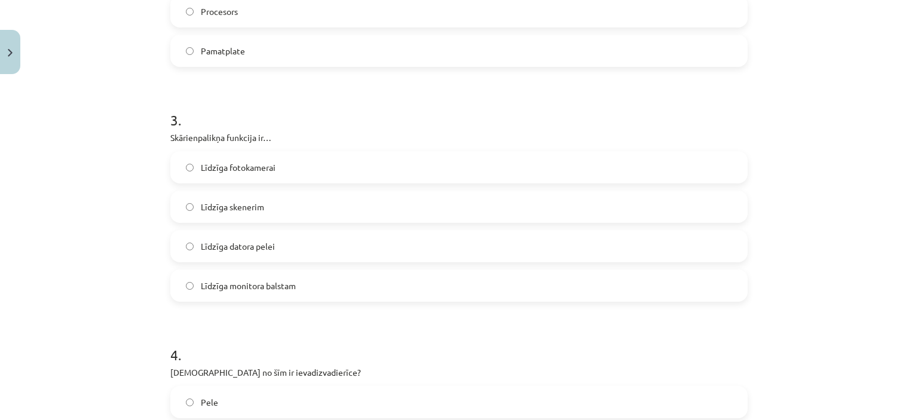
scroll to position [628, 0]
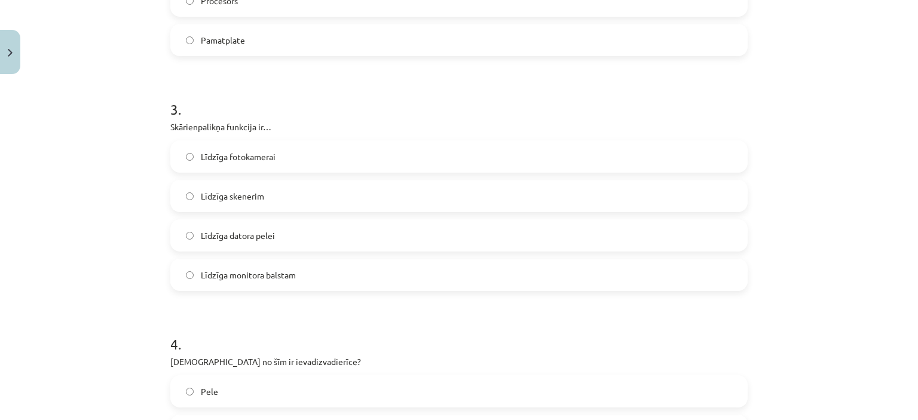
click at [215, 236] on span "Līdzīga datora pelei" at bounding box center [238, 236] width 74 height 13
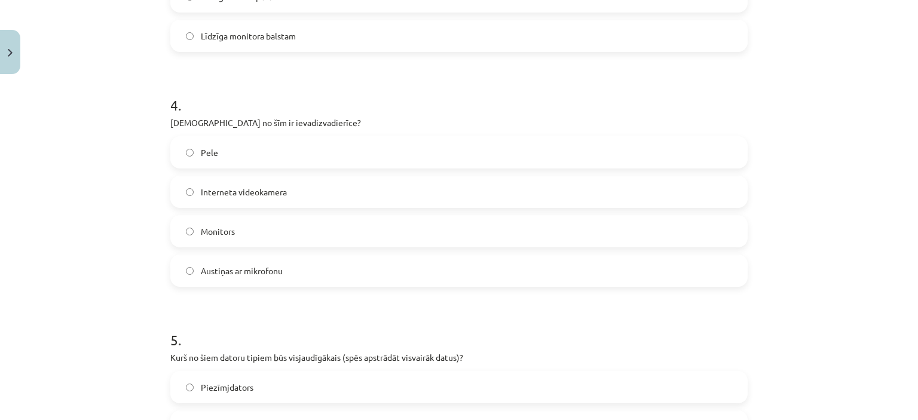
scroll to position [927, 0]
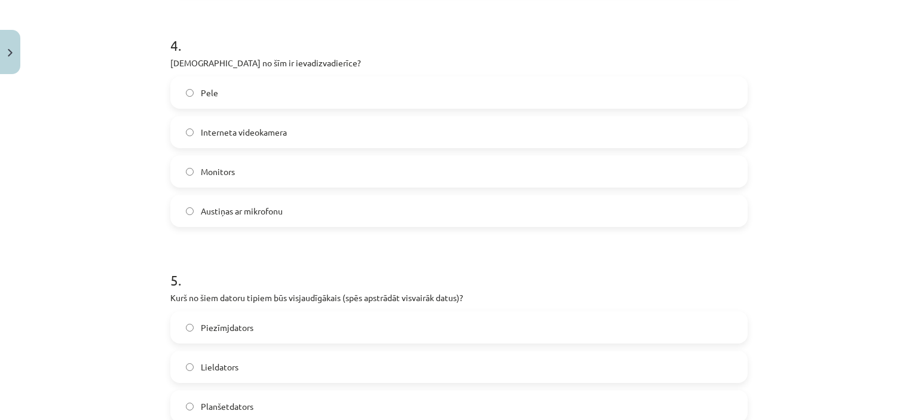
click at [191, 198] on label "Austiņas ar mikrofonu" at bounding box center [459, 211] width 575 height 30
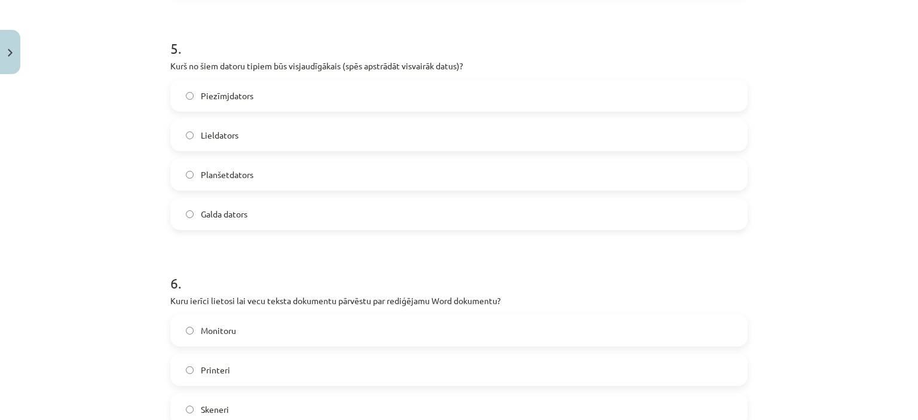
scroll to position [1166, 0]
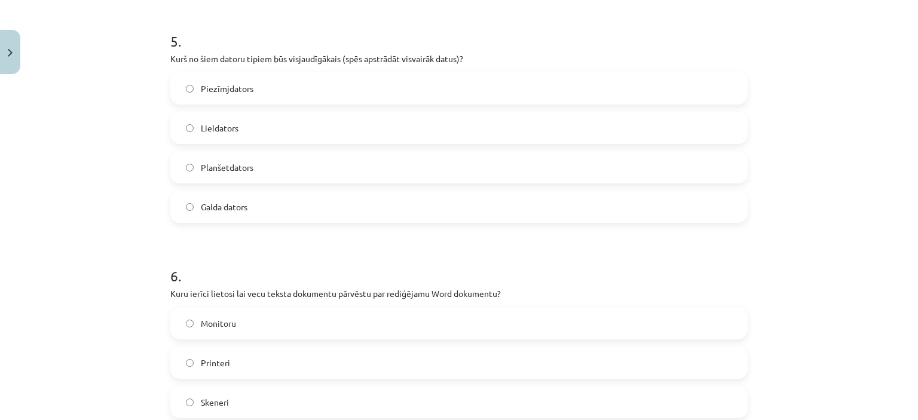
click at [194, 129] on label "Lieldators" at bounding box center [459, 128] width 575 height 30
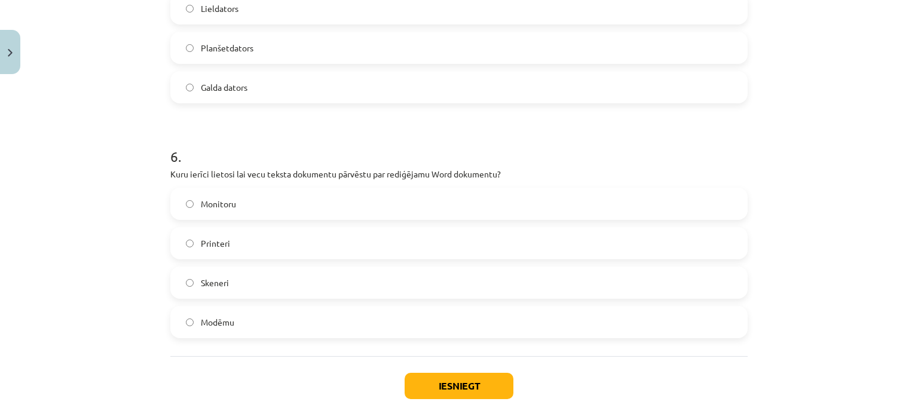
scroll to position [1342, 0]
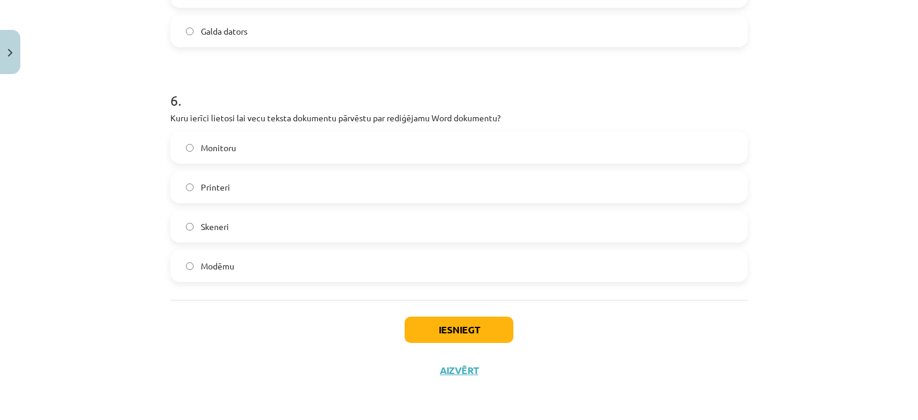
click at [189, 230] on label "Skeneri" at bounding box center [459, 227] width 575 height 30
click at [447, 339] on button "Iesniegt" at bounding box center [459, 330] width 109 height 26
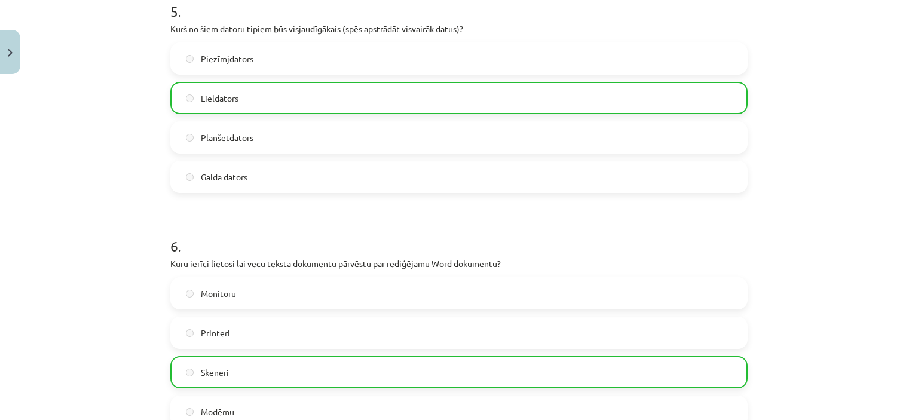
scroll to position [1379, 0]
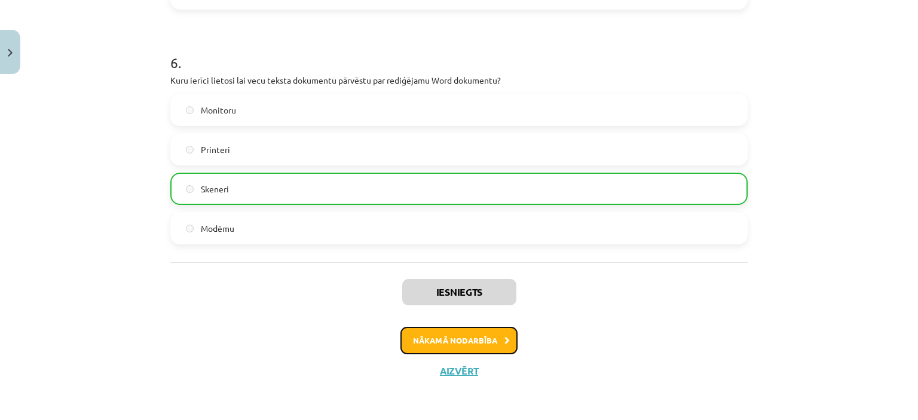
click at [471, 338] on button "Nākamā nodarbība" at bounding box center [459, 341] width 117 height 28
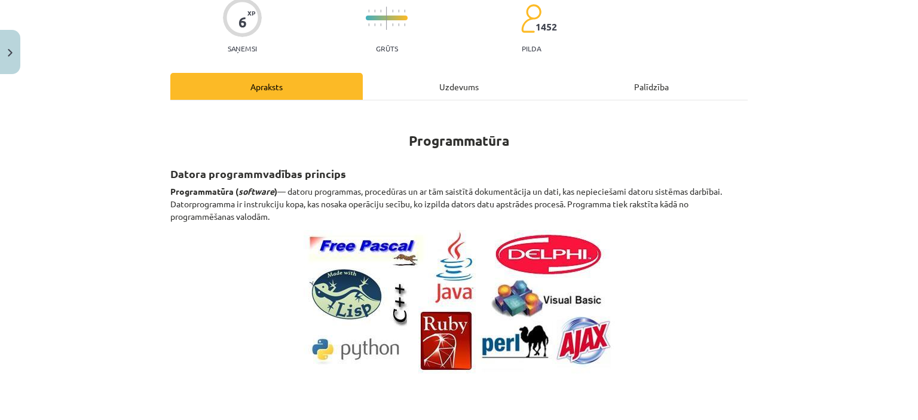
scroll to position [0, 0]
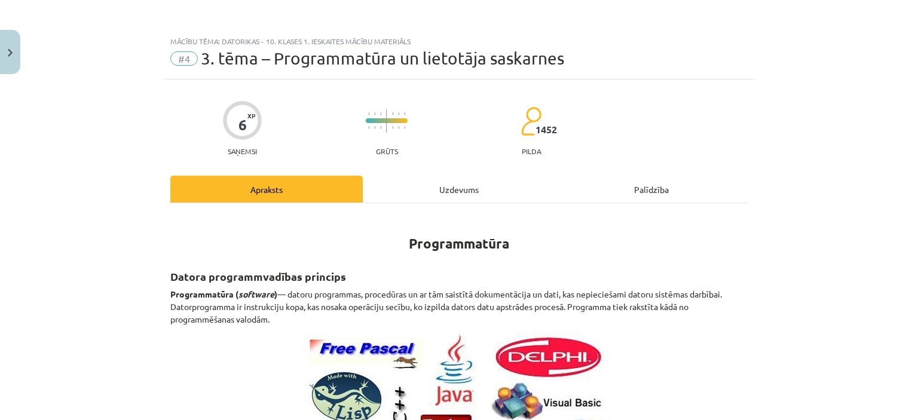
click at [160, 270] on div "Mācību tēma: Datorikas - 10. klases 1. ieskaites mācību materiāls #4 3. tēma – …" at bounding box center [459, 210] width 918 height 420
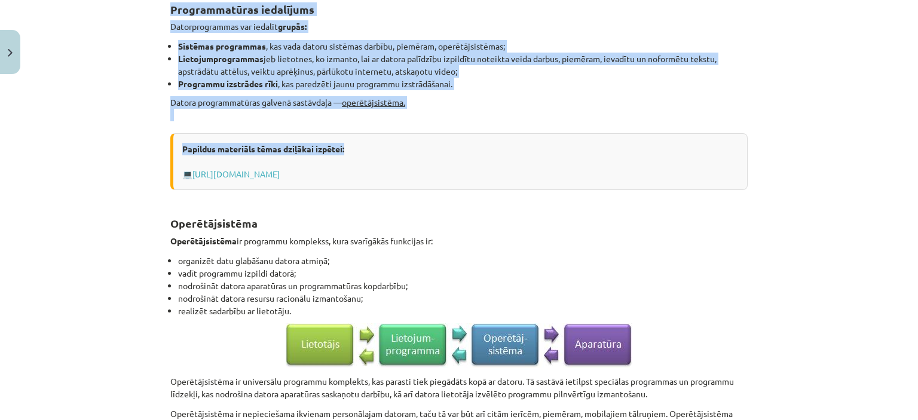
scroll to position [478, 0]
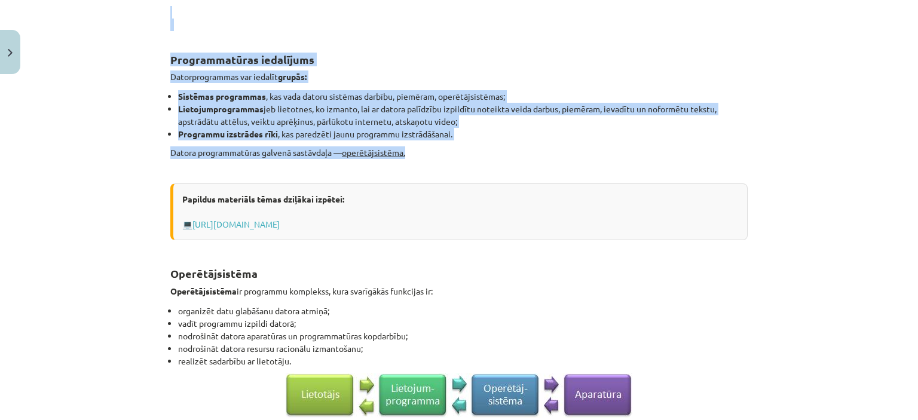
drag, startPoint x: 292, startPoint y: 239, endPoint x: 544, endPoint y: 152, distance: 266.6
click at [544, 152] on div "Programmatūra Datora programmvadības princips Programmatūra ( software ) — dato…" at bounding box center [459, 382] width 578 height 1292
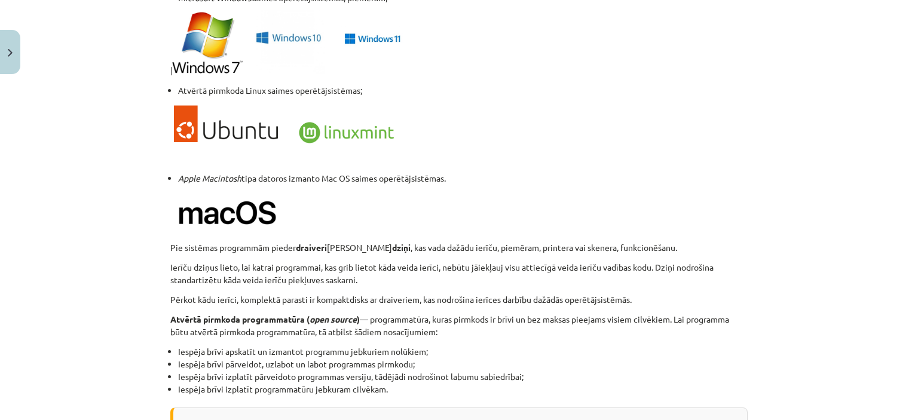
scroll to position [1136, 0]
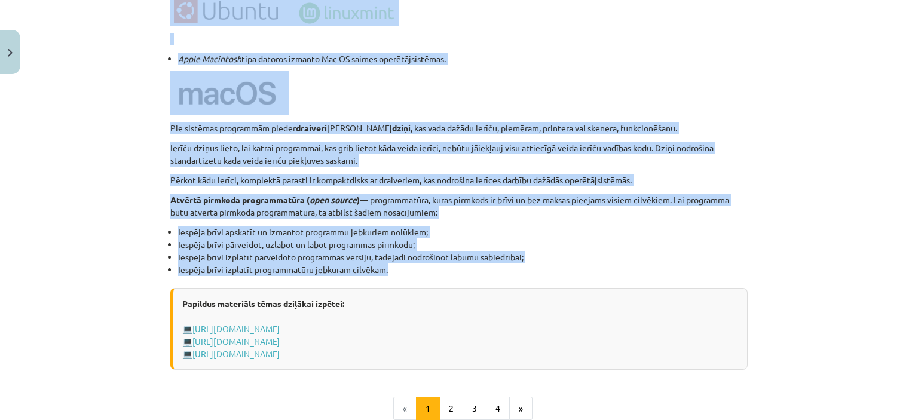
drag, startPoint x: 161, startPoint y: 157, endPoint x: 525, endPoint y: 267, distance: 380.2
click at [448, 402] on button "2" at bounding box center [451, 409] width 24 height 24
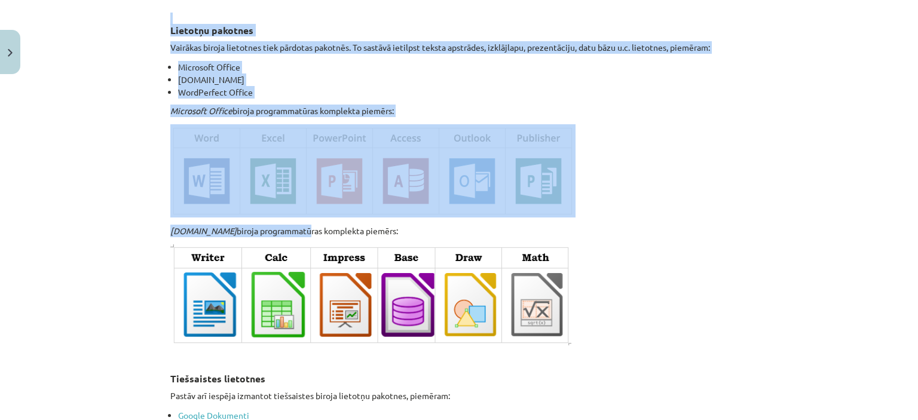
scroll to position [1648, 0]
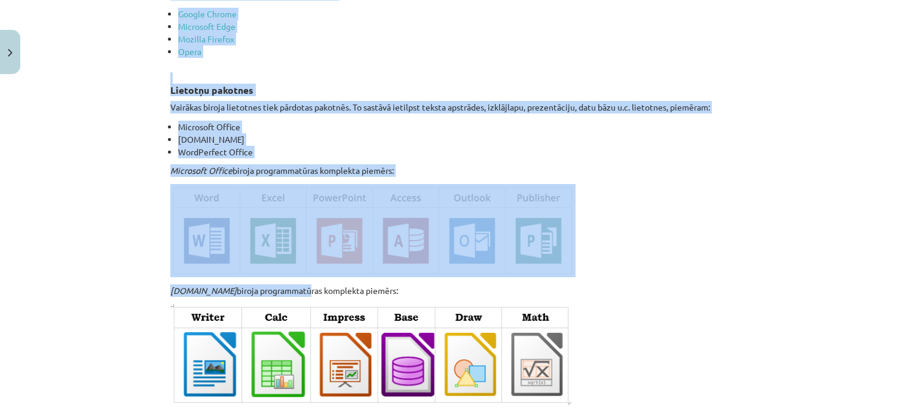
drag, startPoint x: 160, startPoint y: 197, endPoint x: 405, endPoint y: 167, distance: 247.0
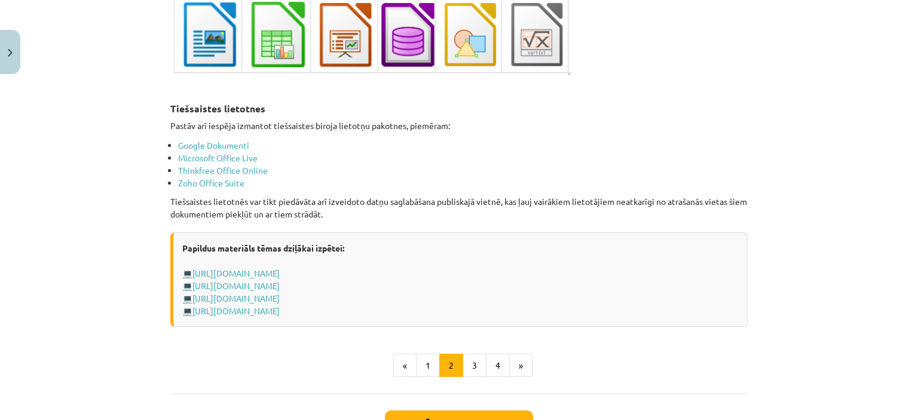
scroll to position [2007, 0]
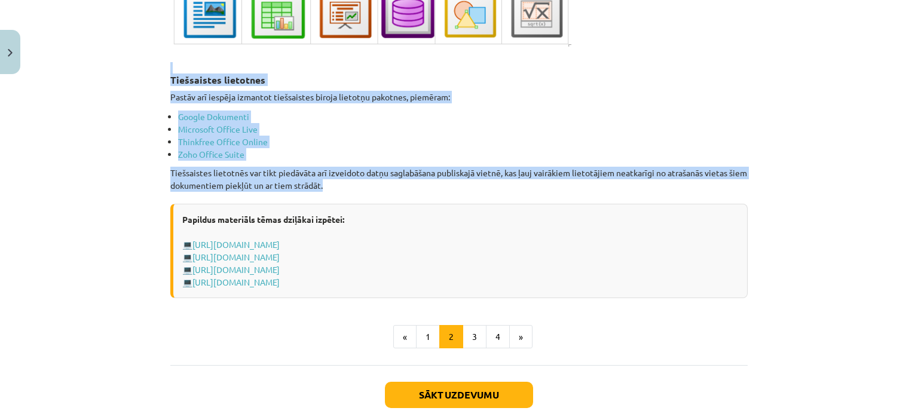
drag, startPoint x: 159, startPoint y: 66, endPoint x: 347, endPoint y: 184, distance: 222.5
click at [467, 335] on button "3" at bounding box center [475, 337] width 24 height 24
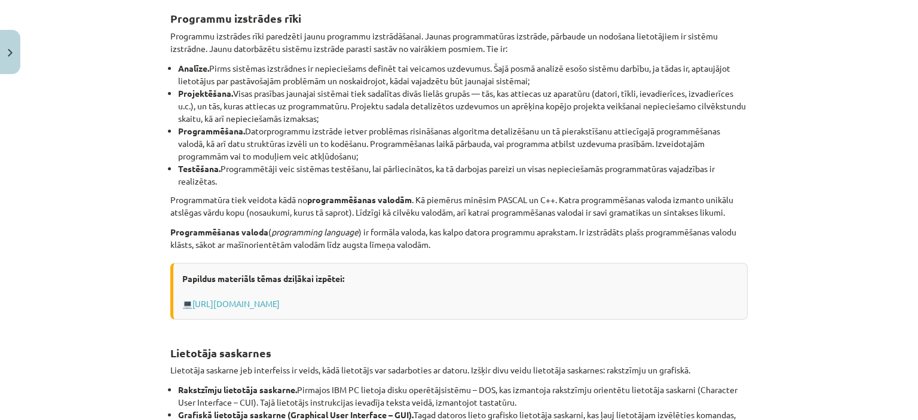
scroll to position [213, 0]
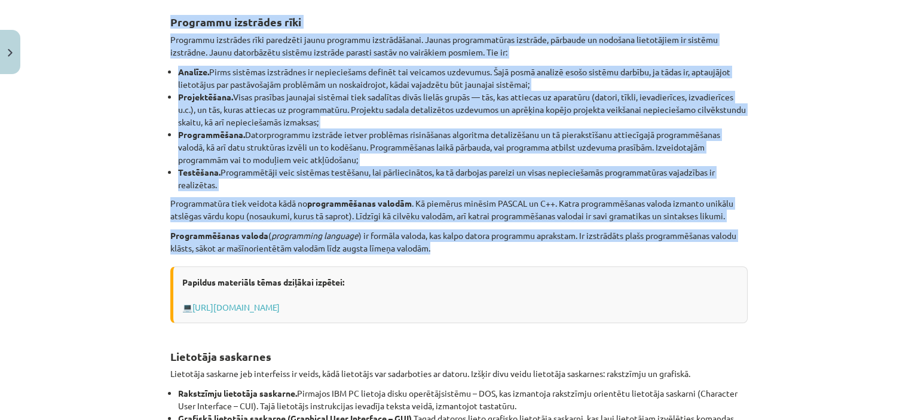
drag, startPoint x: 151, startPoint y: 21, endPoint x: 481, endPoint y: 246, distance: 399.2
click at [481, 246] on div "Mācību tēma: Datorikas - 10. klases 1. ieskaites mācību materiāls #4 3. tēma – …" at bounding box center [459, 210] width 918 height 420
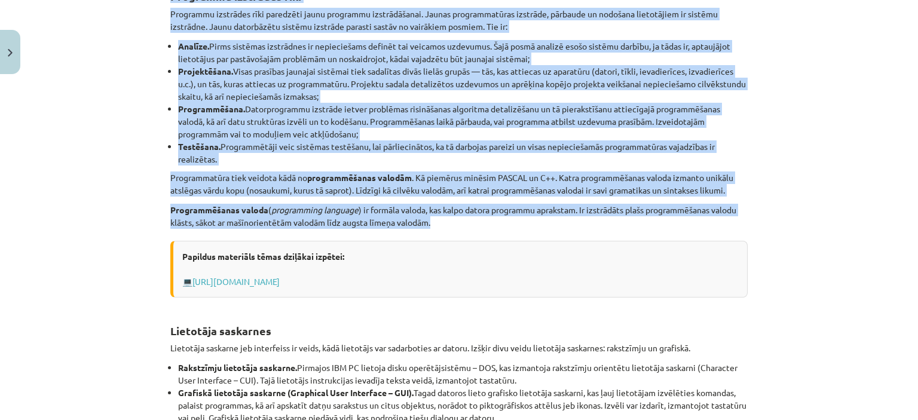
scroll to position [419, 0]
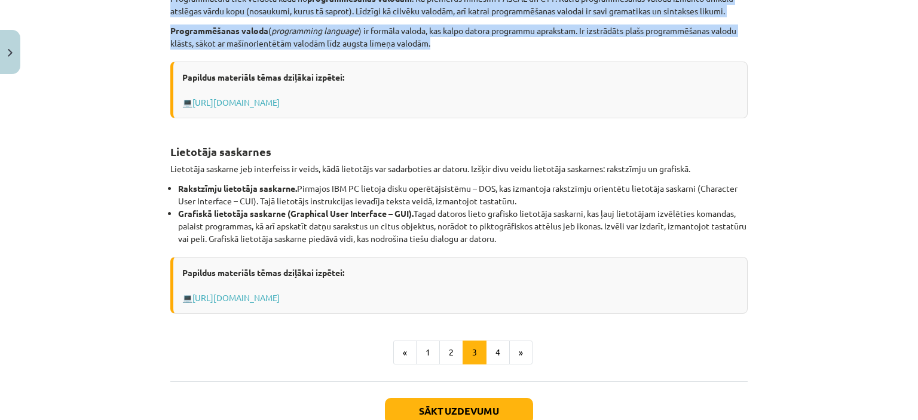
drag, startPoint x: 165, startPoint y: 141, endPoint x: 548, endPoint y: 238, distance: 394.9
click at [548, 238] on div "Programmu izstrādes rīki Programmu izstrādes rīki paredzēti jaunu programmu izs…" at bounding box center [459, 55] width 578 height 518
click at [486, 357] on button "4" at bounding box center [498, 353] width 24 height 24
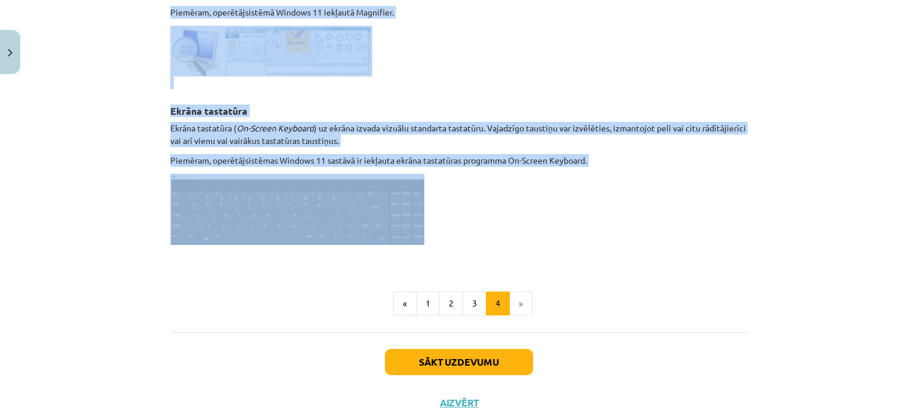
scroll to position [632, 0]
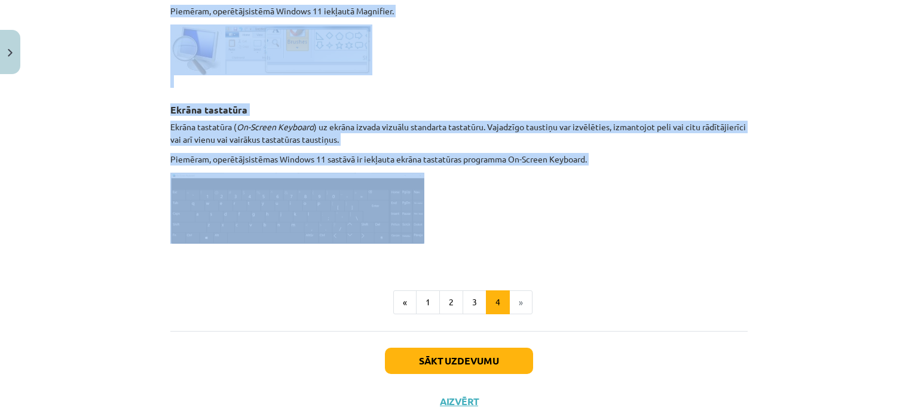
drag, startPoint x: 158, startPoint y: 78, endPoint x: 330, endPoint y: 210, distance: 216.2
click at [466, 356] on button "Sākt uzdevumu" at bounding box center [459, 361] width 148 height 26
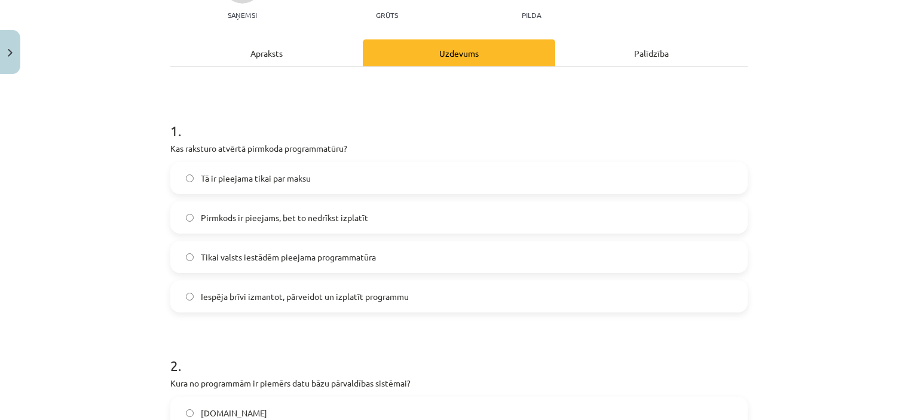
scroll to position [149, 0]
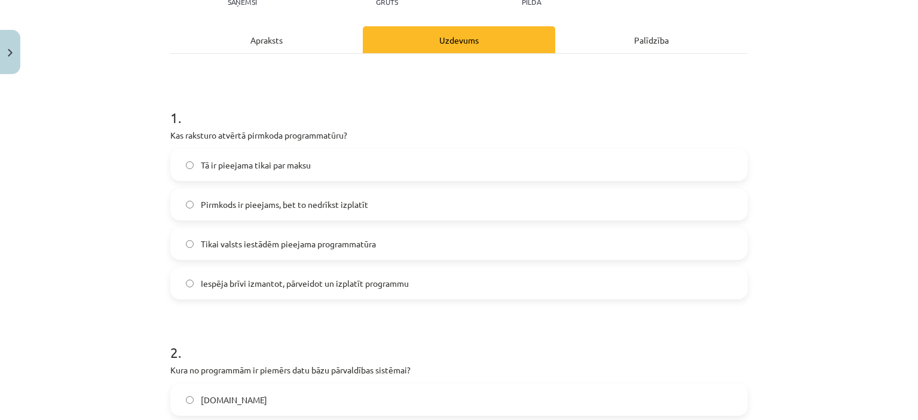
click at [222, 288] on span "Iespēja brīvi izmantot, pārveidot un izplatīt programmu" at bounding box center [305, 283] width 208 height 13
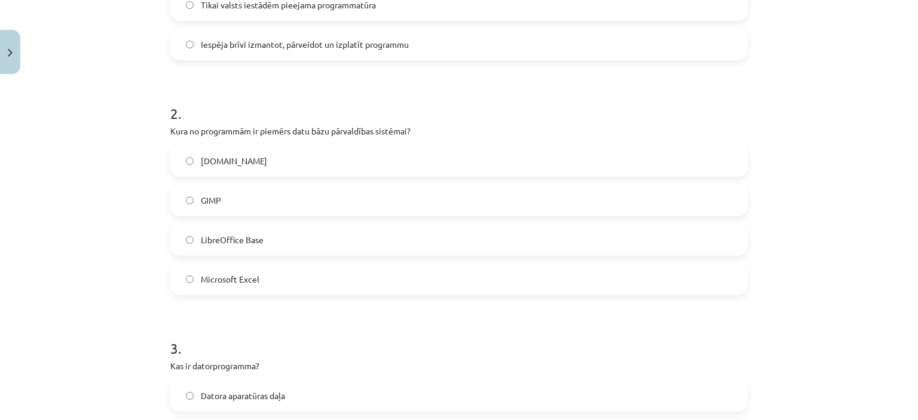
scroll to position [448, 0]
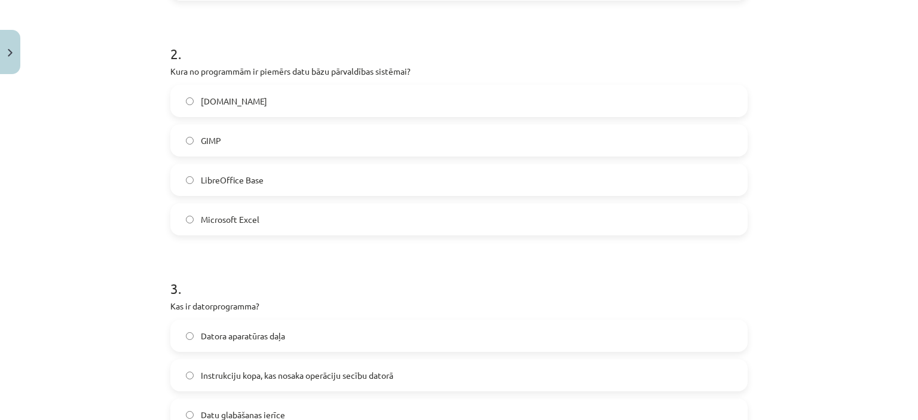
click at [210, 186] on label "LibreOffice Base" at bounding box center [459, 180] width 575 height 30
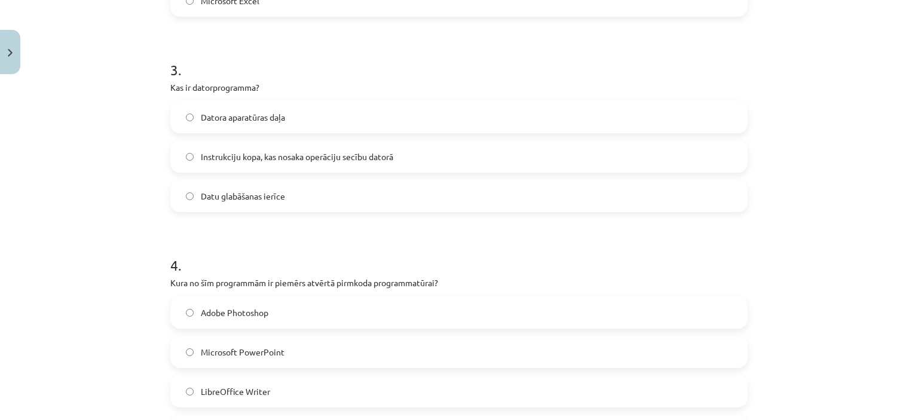
scroll to position [688, 0]
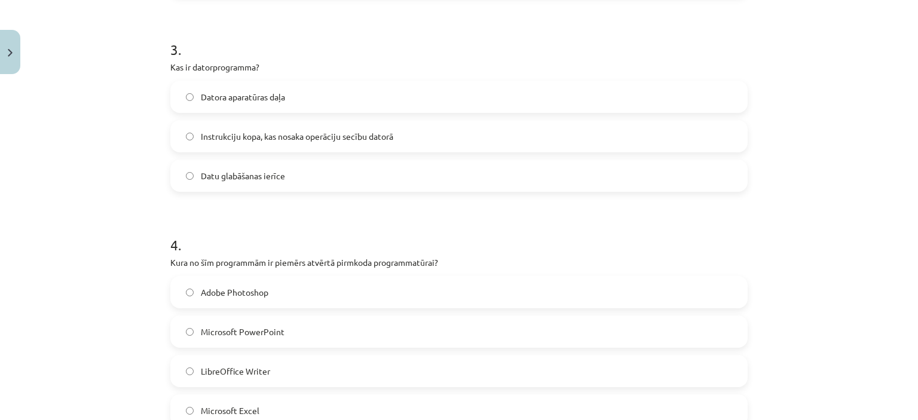
click at [274, 139] on span "Instrukciju kopa, kas nosaka operāciju secību datorā" at bounding box center [297, 136] width 193 height 13
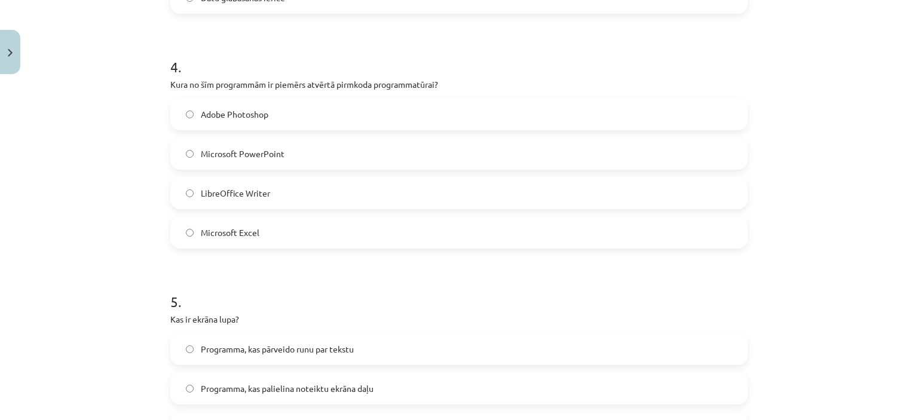
scroll to position [927, 0]
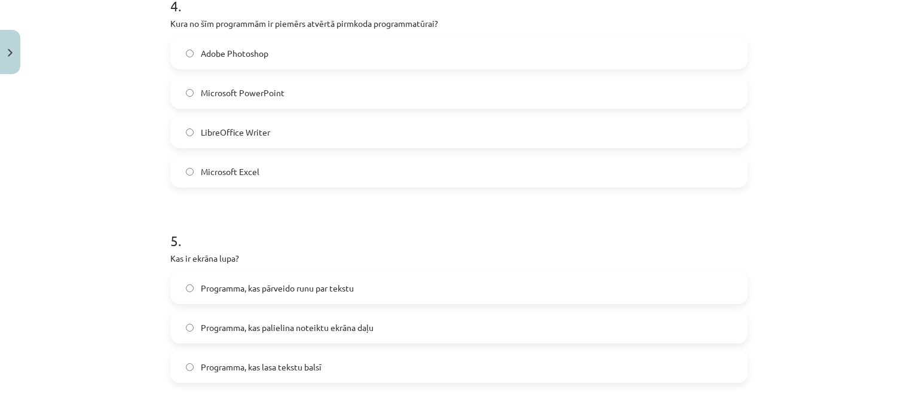
click at [210, 138] on label "LibreOffice Writer" at bounding box center [459, 132] width 575 height 30
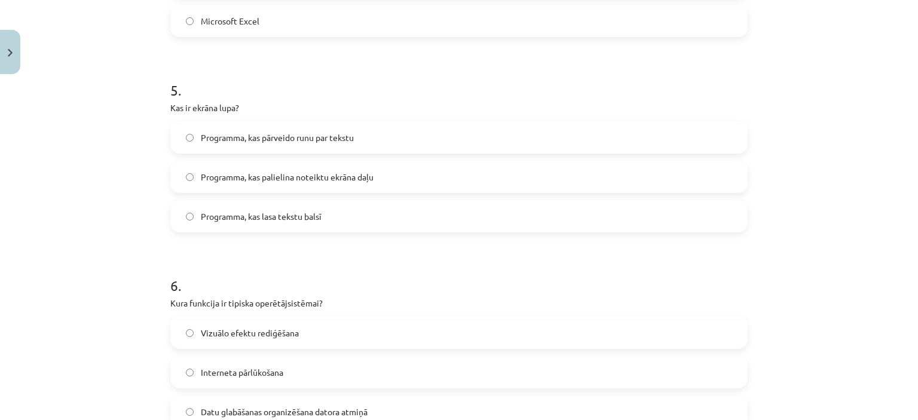
scroll to position [1166, 0]
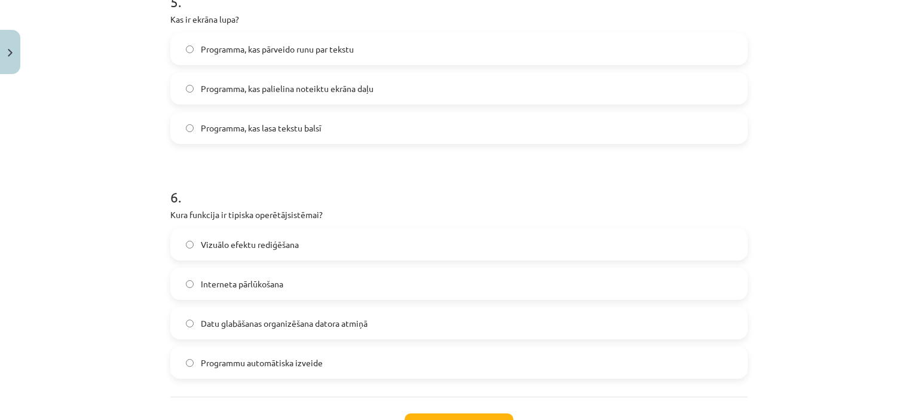
click at [346, 89] on span "Programma, kas palielina noteiktu ekrāna daļu" at bounding box center [287, 89] width 173 height 13
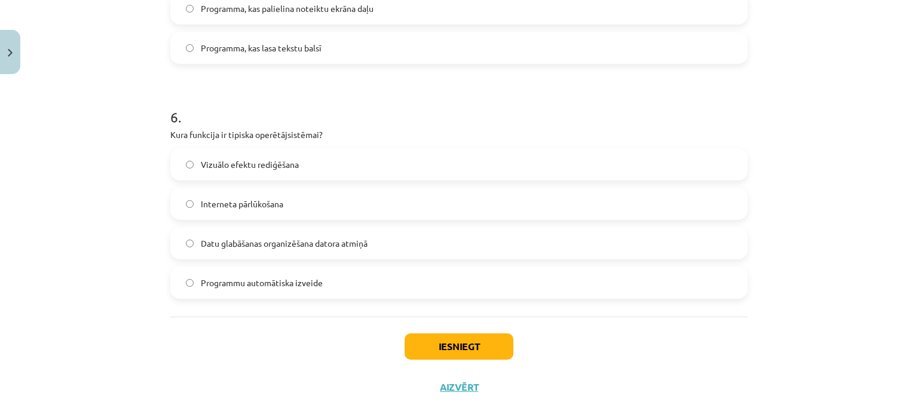
scroll to position [1263, 0]
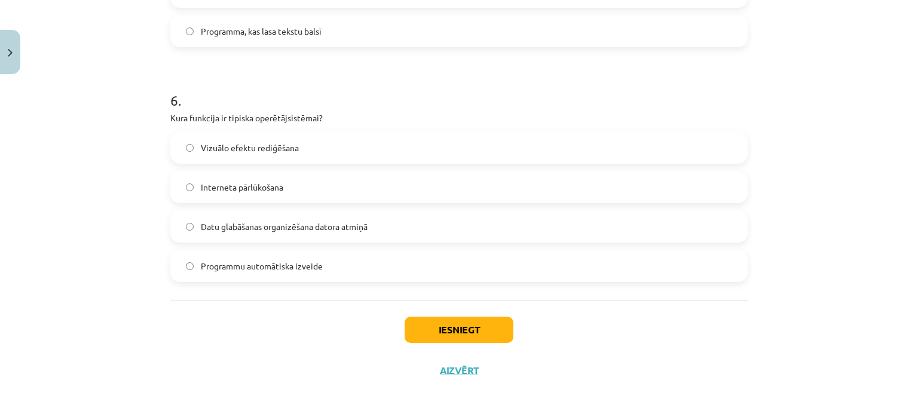
click at [268, 233] on label "Datu glabāšanas organizēšana datora atmiņā" at bounding box center [459, 227] width 575 height 30
click at [201, 194] on label "Interneta pārlūkošana" at bounding box center [459, 187] width 575 height 30
click at [481, 327] on button "Iesniegt" at bounding box center [459, 330] width 109 height 26
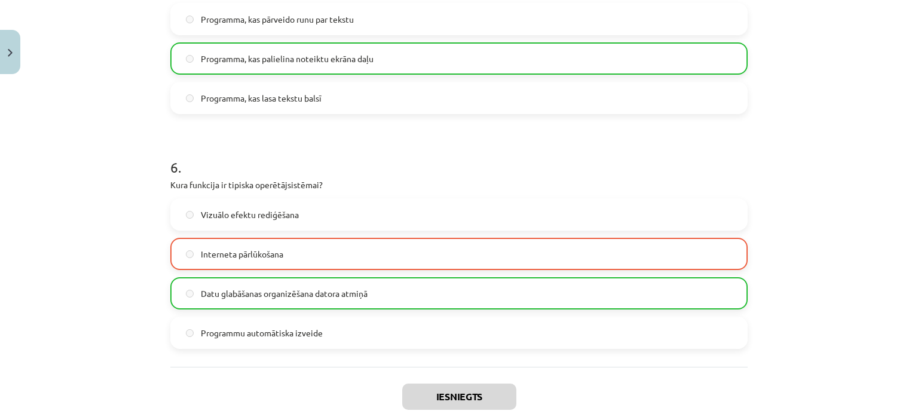
scroll to position [1301, 0]
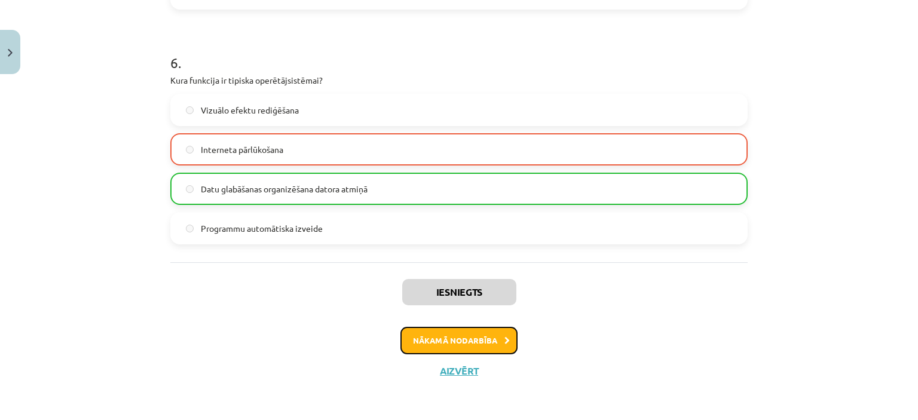
click at [460, 339] on button "Nākamā nodarbība" at bounding box center [459, 341] width 117 height 28
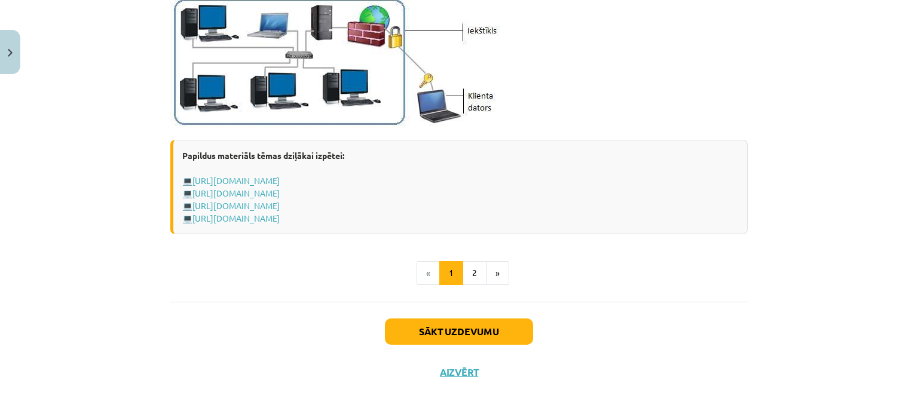
scroll to position [1478, 0]
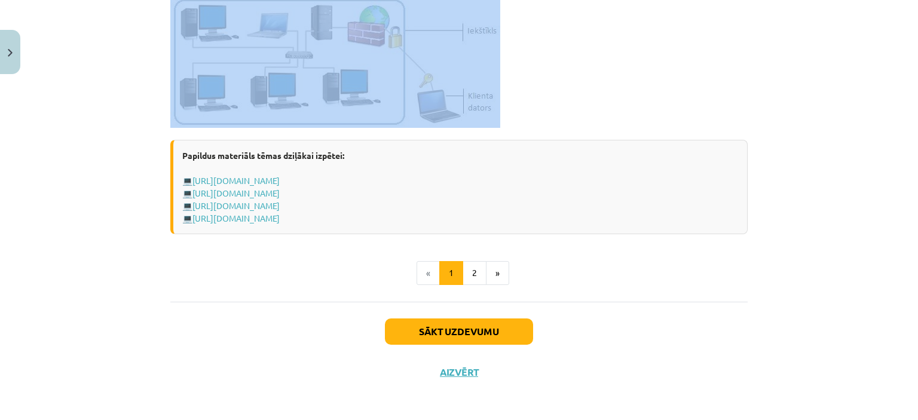
drag, startPoint x: 157, startPoint y: 89, endPoint x: 512, endPoint y: 120, distance: 356.5
click at [512, 120] on div "Mācību tēma: Datorikas - 10. klases 1. ieskaites mācību materiāls #5 4. tēma – …" at bounding box center [459, 210] width 918 height 420
click at [464, 267] on button "2" at bounding box center [475, 273] width 24 height 24
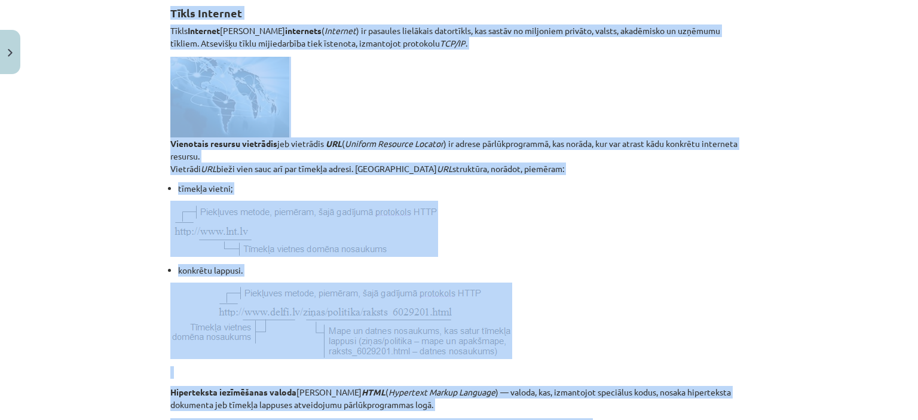
scroll to position [509, 0]
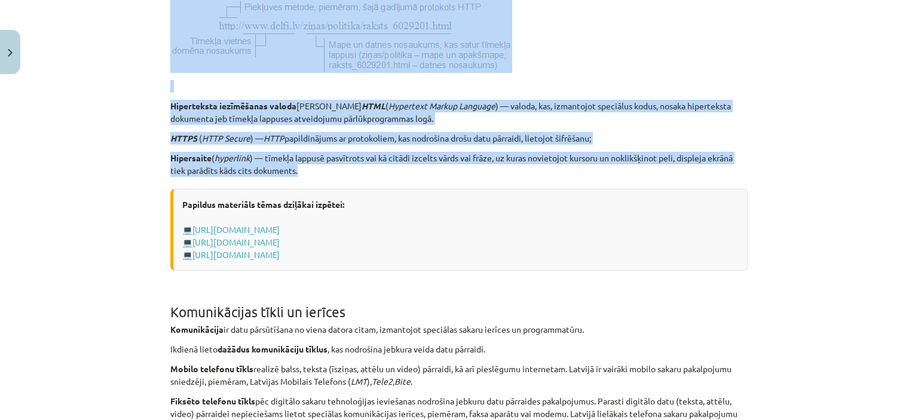
drag, startPoint x: 164, startPoint y: 142, endPoint x: 320, endPoint y: 172, distance: 158.9
click at [320, 172] on div "6 XP Saņemsi Grūts 1452 pilda Apraksts Uzdevums Palīdzība Tīkls Internet Tīkls …" at bounding box center [459, 250] width 592 height 1359
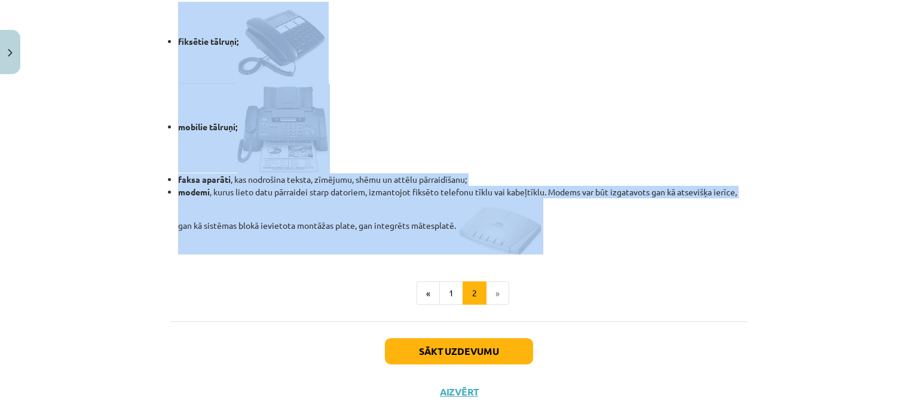
scroll to position [1047, 0]
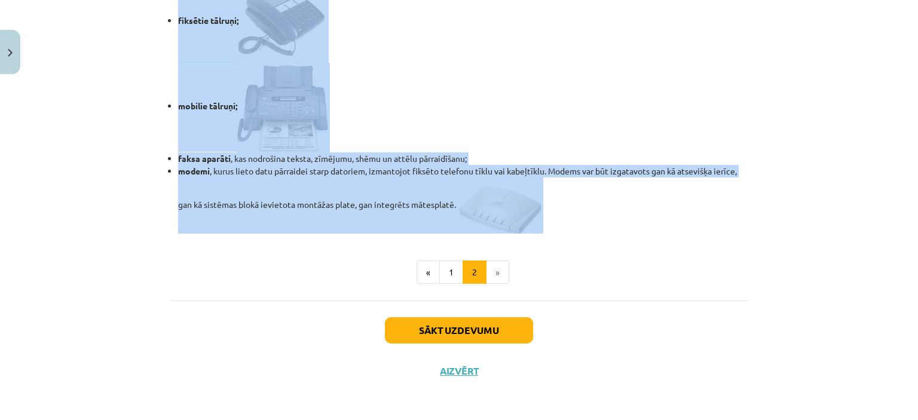
drag, startPoint x: 164, startPoint y: 187, endPoint x: 537, endPoint y: 207, distance: 373.1
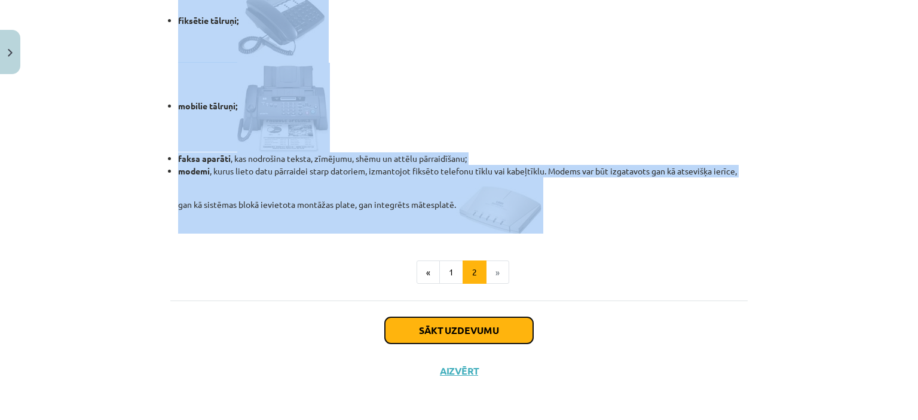
click at [451, 326] on button "Sākt uzdevumu" at bounding box center [459, 331] width 148 height 26
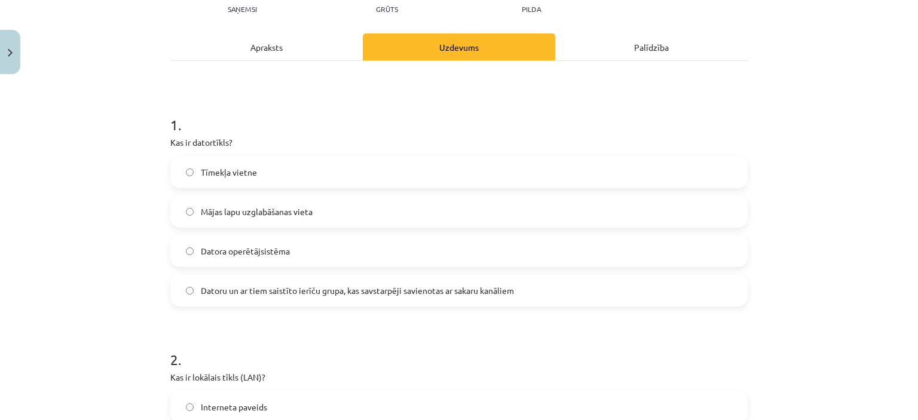
scroll to position [149, 0]
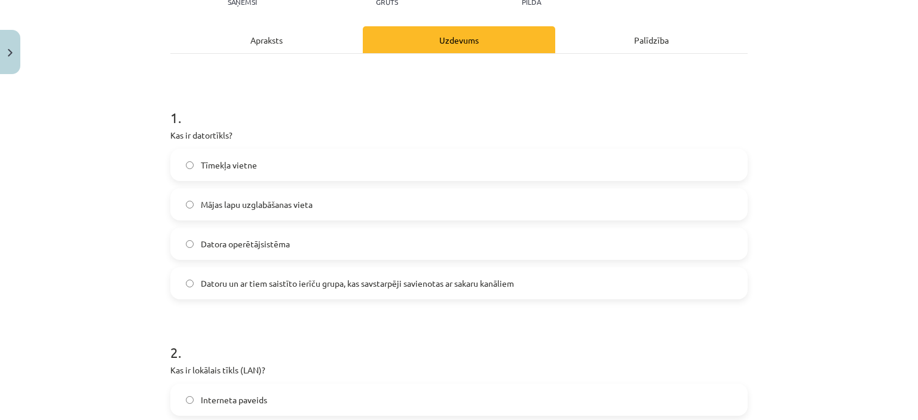
click at [347, 280] on span "Datoru un ar tiem saistīto ierīču grupa, kas savstarpēji savienotas ar sakaru k…" at bounding box center [357, 283] width 313 height 13
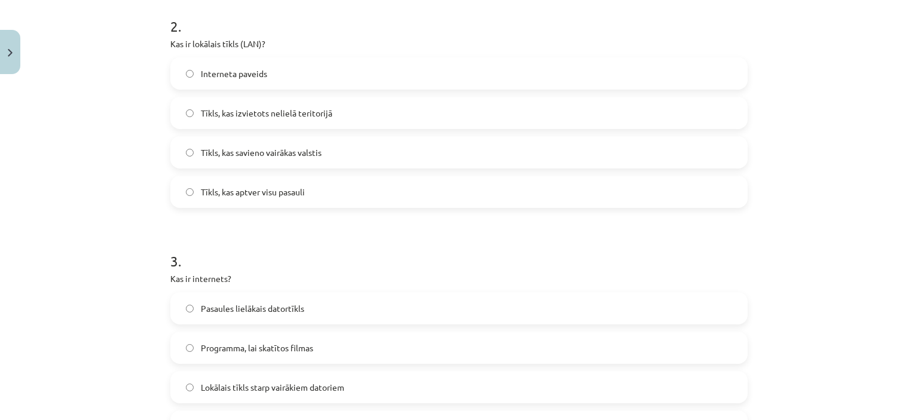
scroll to position [448, 0]
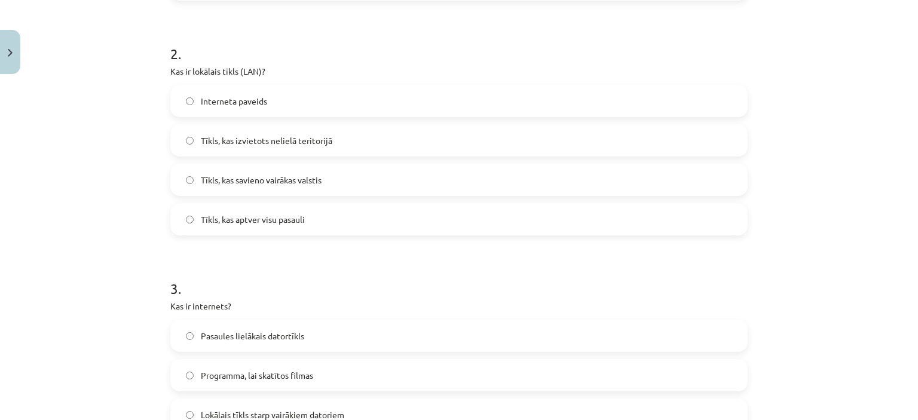
click at [231, 148] on label "Tīkls, kas izvietots nelielā teritorijā" at bounding box center [459, 141] width 575 height 30
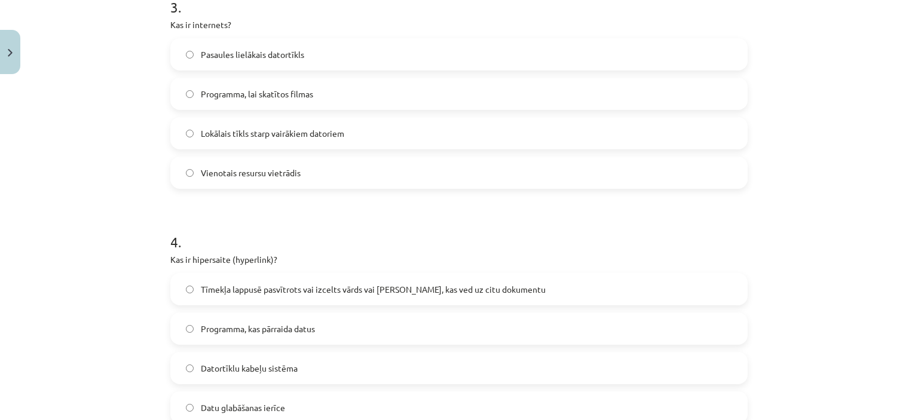
scroll to position [747, 0]
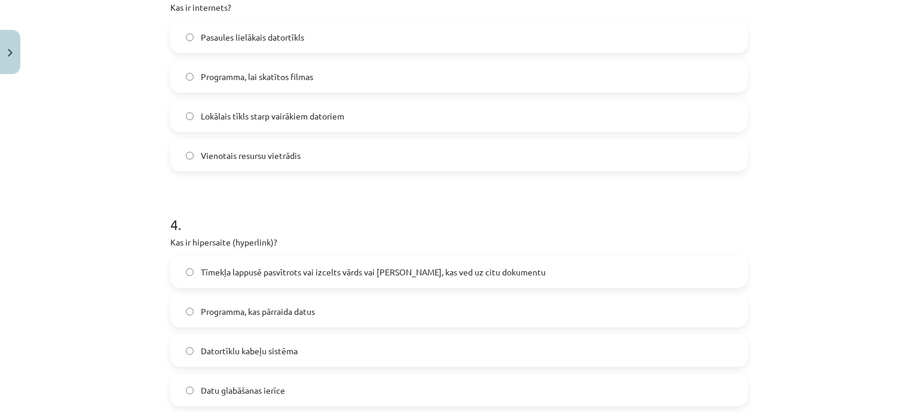
click at [227, 34] on span "Pasaules lielākais datortīkls" at bounding box center [252, 37] width 103 height 13
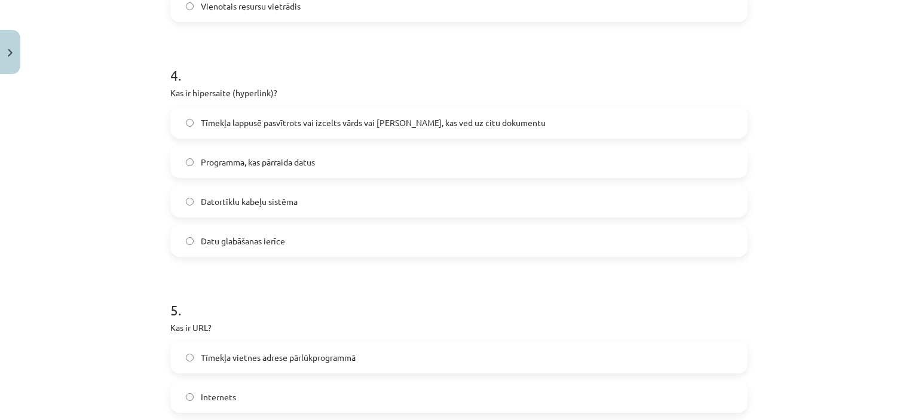
scroll to position [927, 0]
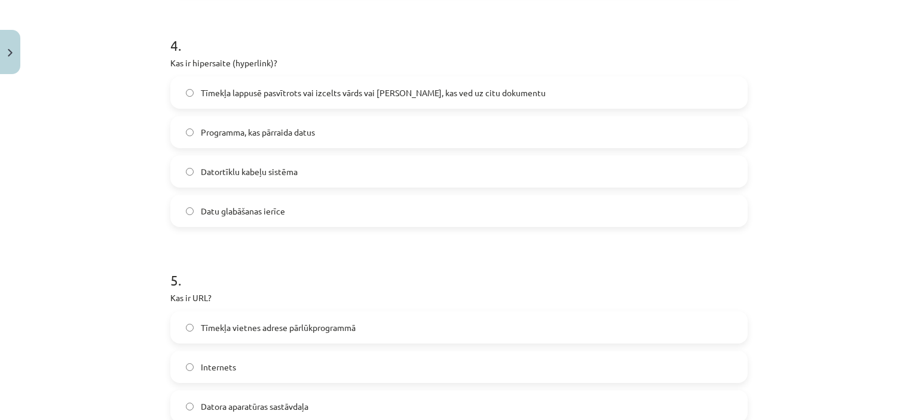
click at [269, 90] on span "Tīmekļa lappusē pasvītrots vai izcelts vārds vai frāze, kas ved uz citu dokumen…" at bounding box center [373, 93] width 345 height 13
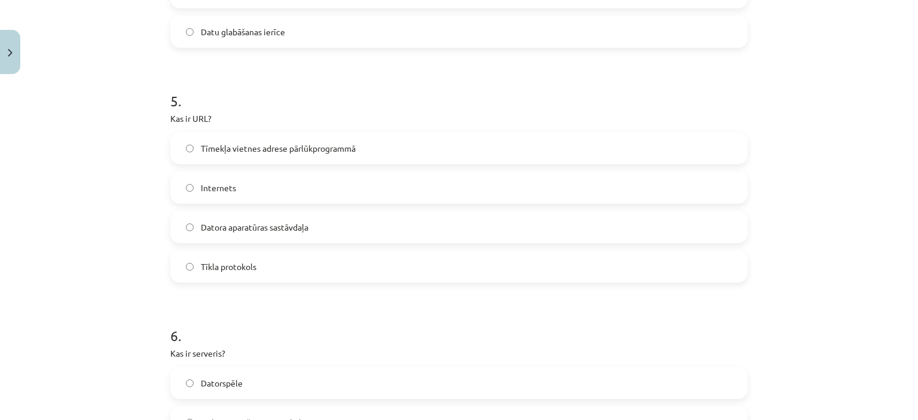
scroll to position [1166, 0]
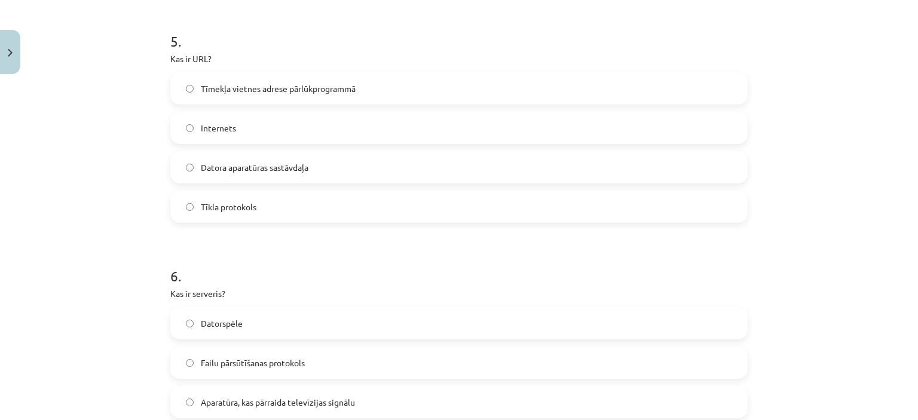
click at [221, 90] on span "Tīmekļa vietnes adrese pārlūkprogrammā" at bounding box center [278, 89] width 155 height 13
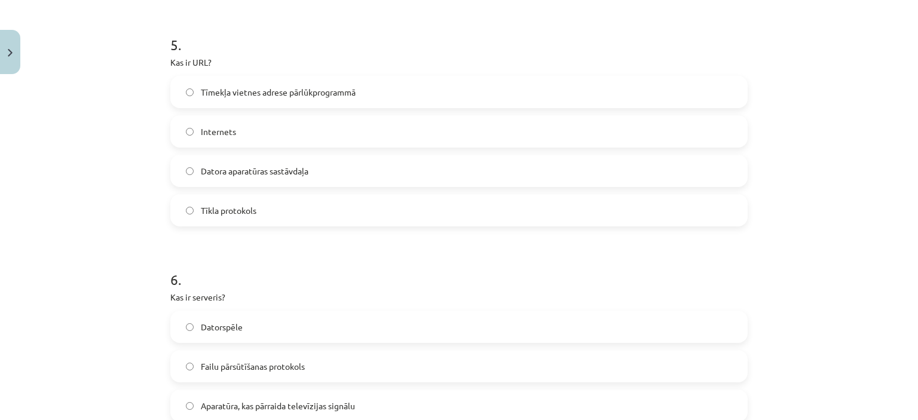
scroll to position [1282, 0]
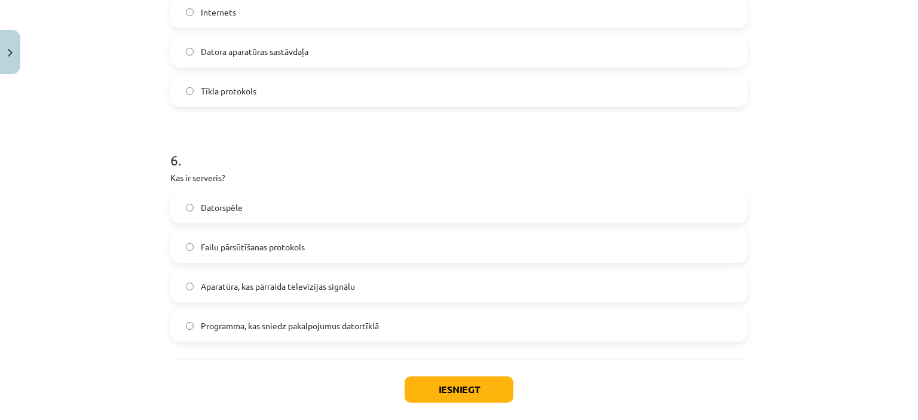
click at [301, 328] on span "Programma, kas sniedz pakalpojumus datortīklā" at bounding box center [290, 326] width 178 height 13
click at [429, 387] on button "Iesniegt" at bounding box center [459, 390] width 109 height 26
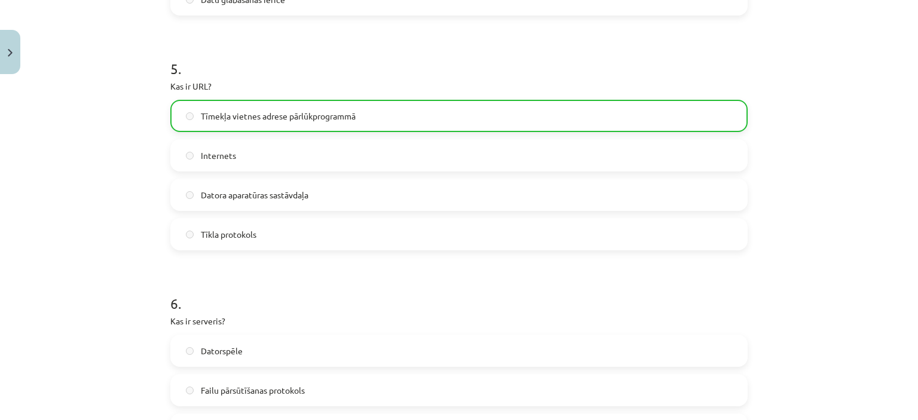
scroll to position [1379, 0]
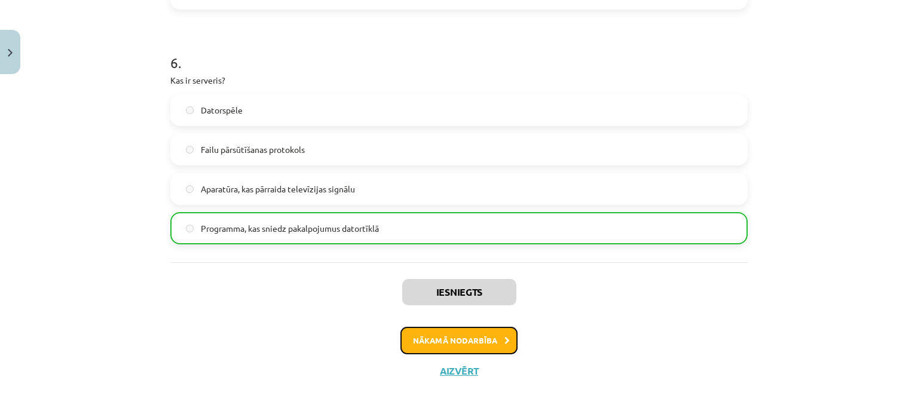
click at [451, 340] on button "Nākamā nodarbība" at bounding box center [459, 341] width 117 height 28
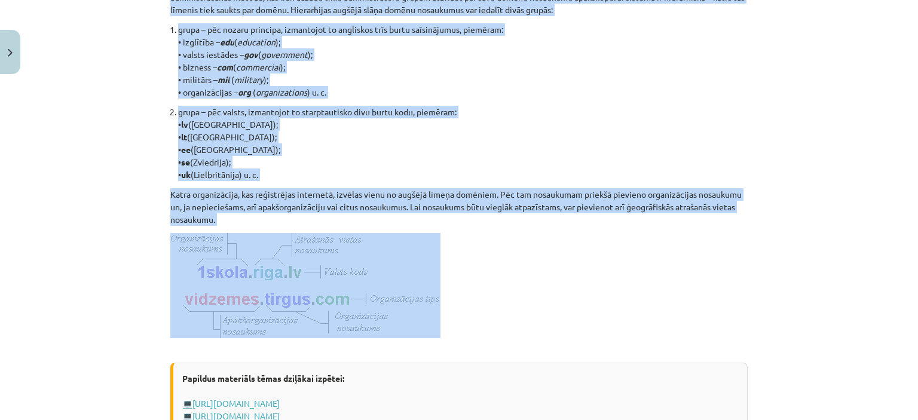
scroll to position [538, 0]
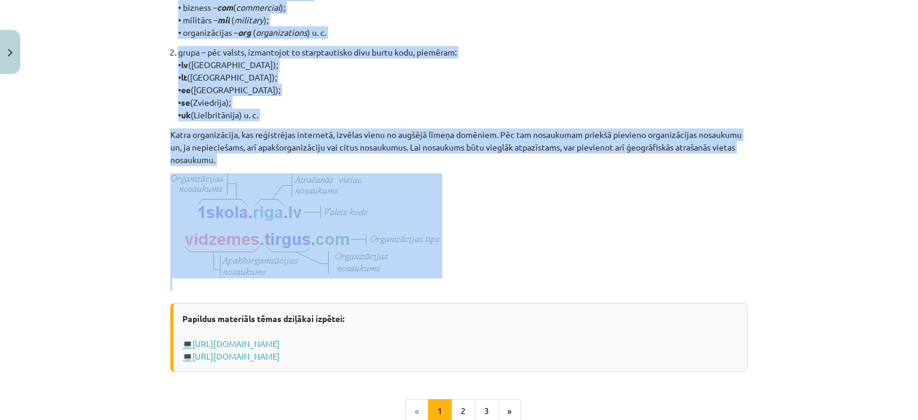
drag, startPoint x: 157, startPoint y: 228, endPoint x: 359, endPoint y: 283, distance: 208.7
click at [359, 283] on div "Mācību tēma: Datorikas - 10. klases 1. ieskaites mācību materiāls #6 5. tēma – …" at bounding box center [459, 210] width 918 height 420
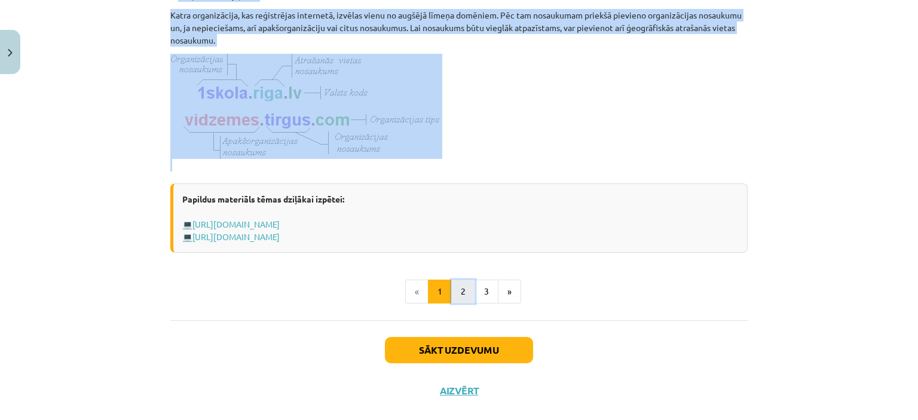
click at [454, 301] on button "2" at bounding box center [463, 292] width 24 height 24
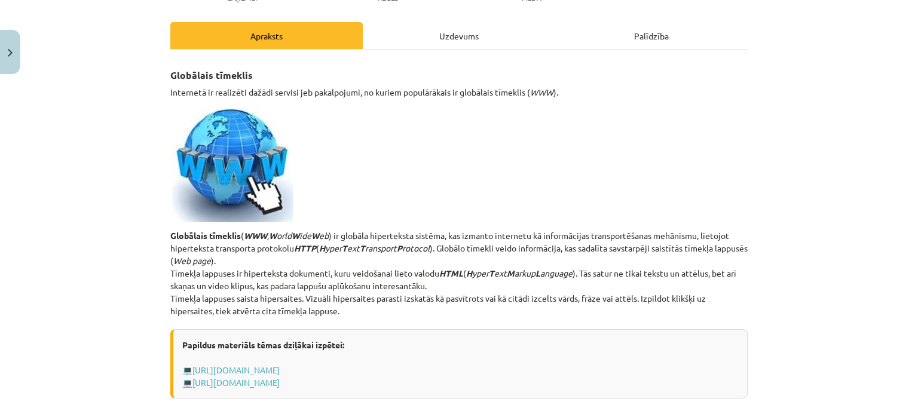
scroll to position [213, 0]
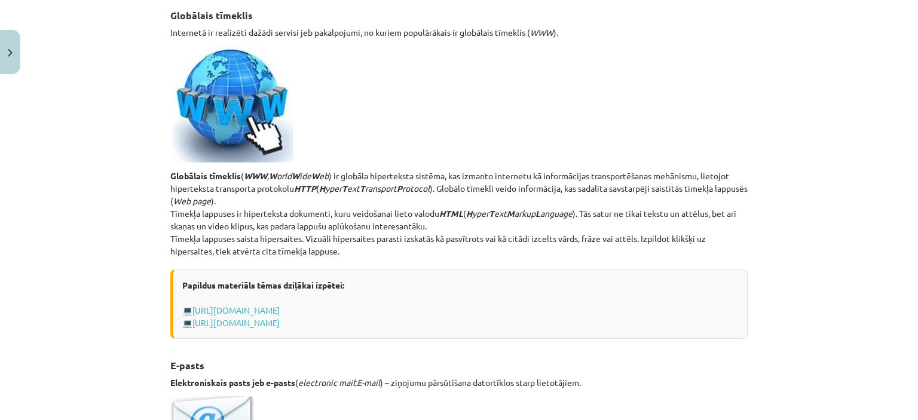
drag, startPoint x: 159, startPoint y: 191, endPoint x: 787, endPoint y: 255, distance: 631.1
click at [787, 255] on div "Mācību tēma: Datorikas - 10. klases 1. ieskaites mācību materiāls #6 5. tēma – …" at bounding box center [459, 210] width 918 height 420
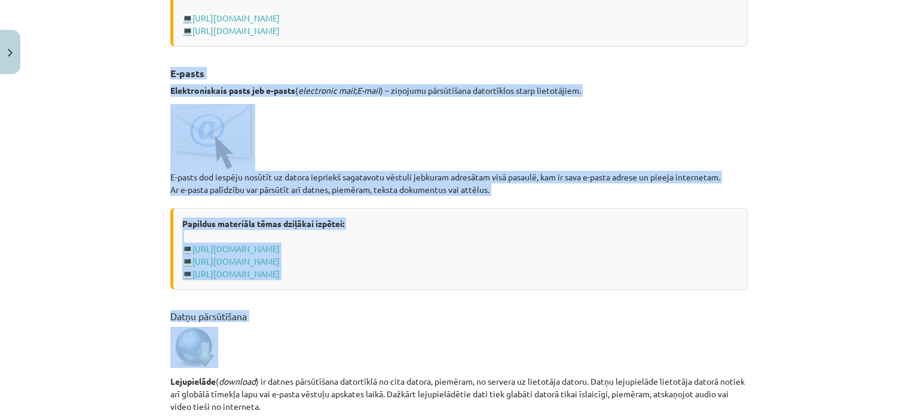
scroll to position [572, 0]
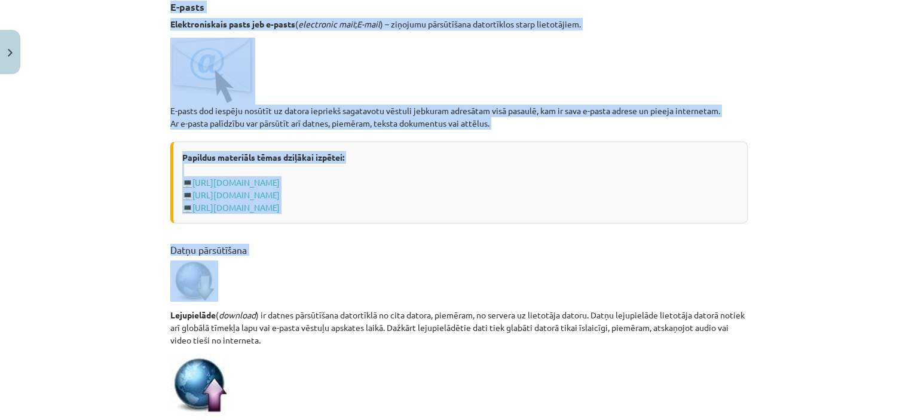
drag, startPoint x: 155, startPoint y: 248, endPoint x: 501, endPoint y: 121, distance: 368.1
click at [501, 121] on div "Mācību tēma: Datorikas - 10. klases 1. ieskaites mācību materiāls #6 5. tēma – …" at bounding box center [459, 210] width 918 height 420
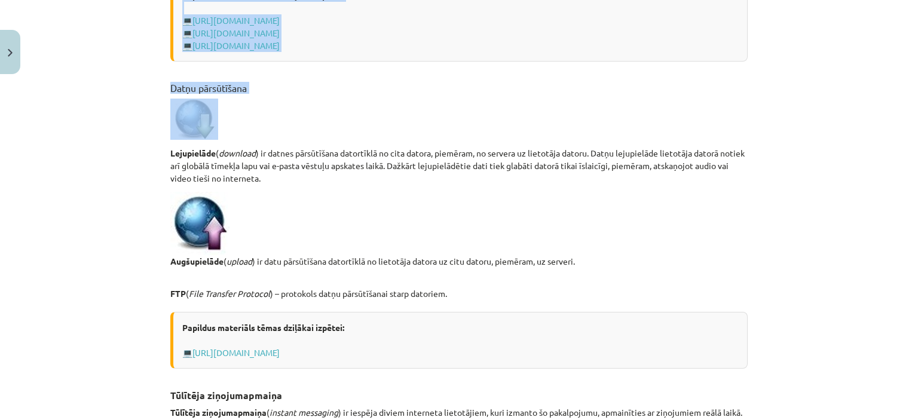
scroll to position [752, 0]
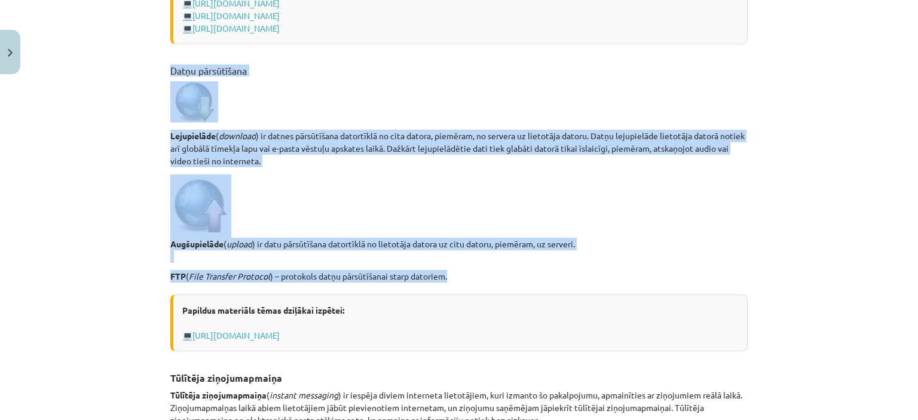
drag, startPoint x: 160, startPoint y: 91, endPoint x: 456, endPoint y: 296, distance: 359.6
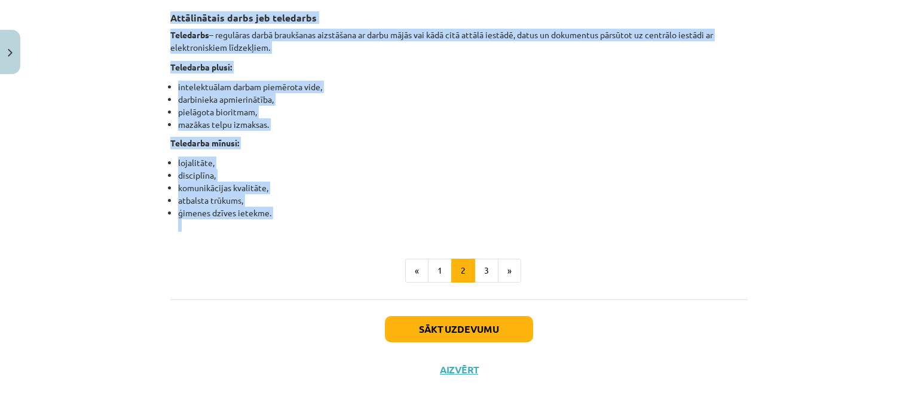
scroll to position [1948, 0]
drag, startPoint x: 164, startPoint y: 96, endPoint x: 334, endPoint y: 220, distance: 210.6
click at [477, 277] on button "3" at bounding box center [487, 271] width 24 height 24
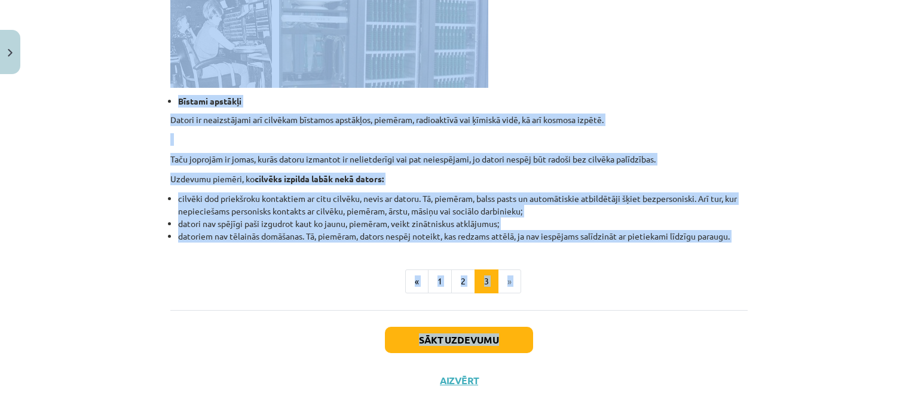
scroll to position [1170, 0]
drag, startPoint x: 162, startPoint y: 18, endPoint x: 749, endPoint y: 237, distance: 626.3
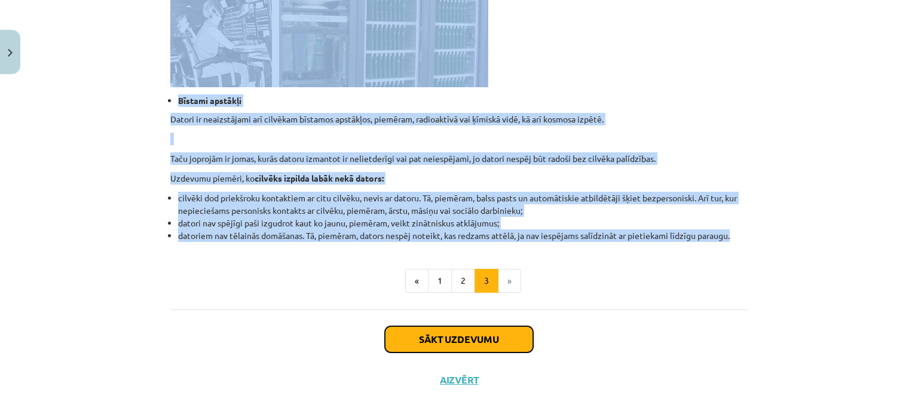
click at [493, 335] on button "Sākt uzdevumu" at bounding box center [459, 339] width 148 height 26
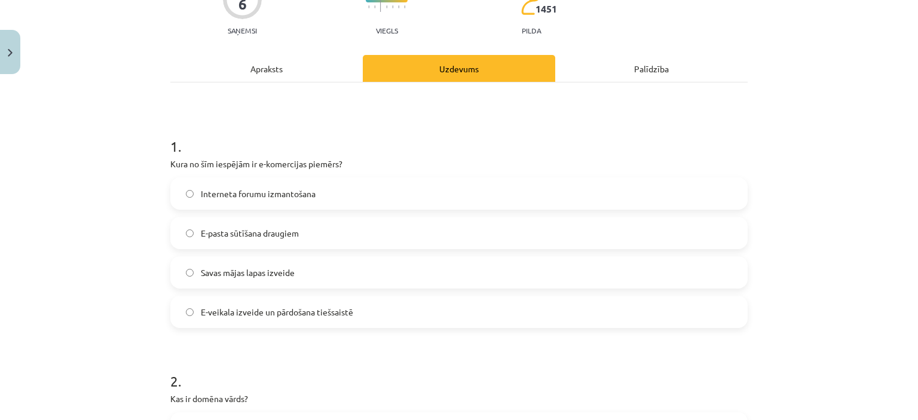
scroll to position [149, 0]
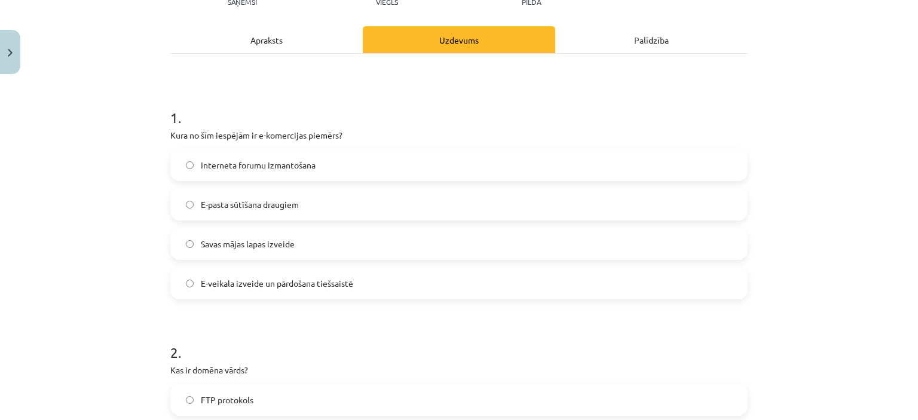
click at [204, 282] on span "E-veikala izveide un pārdošana tiešsaistē" at bounding box center [277, 283] width 152 height 13
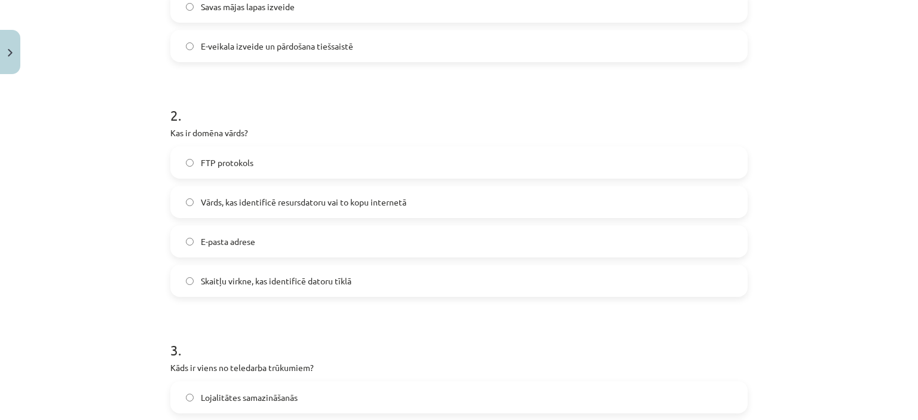
scroll to position [389, 0]
click at [253, 203] on span "Vārds, kas identificē resursdatoru vai to kopu internetā" at bounding box center [304, 200] width 206 height 13
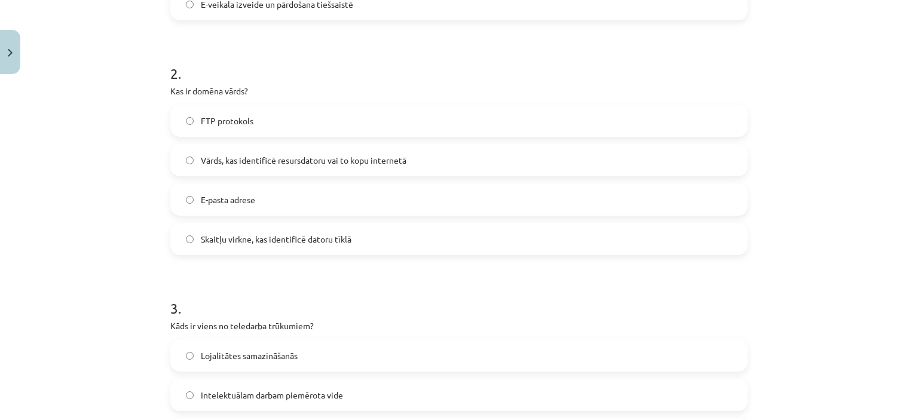
scroll to position [448, 0]
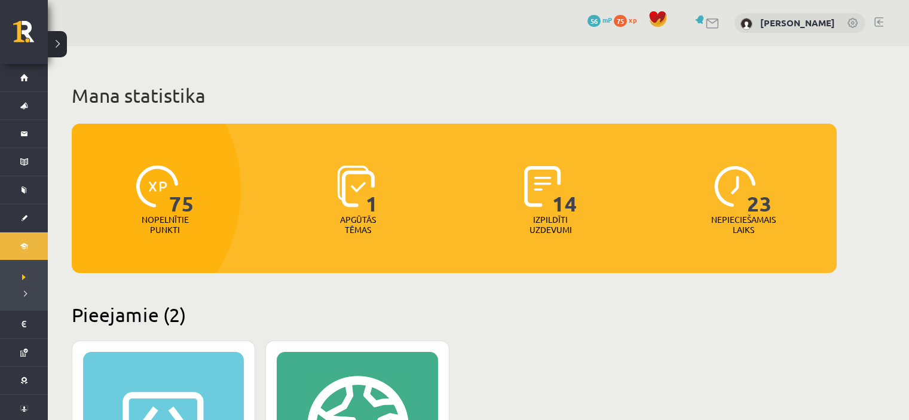
scroll to position [359, 0]
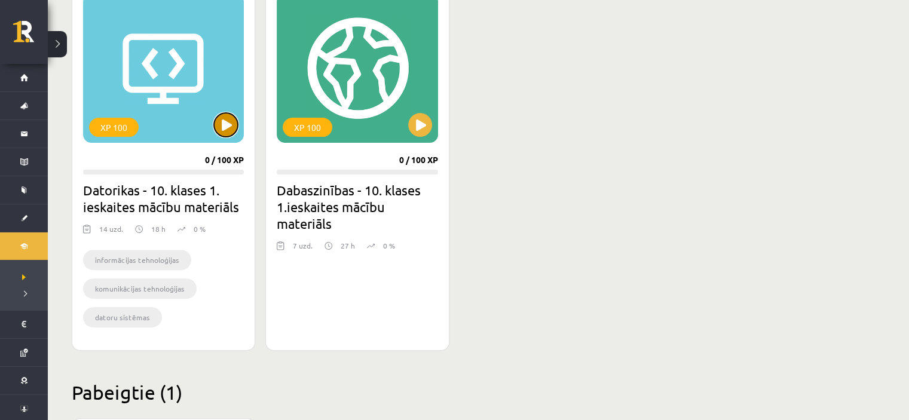
click at [231, 130] on button at bounding box center [226, 125] width 24 height 24
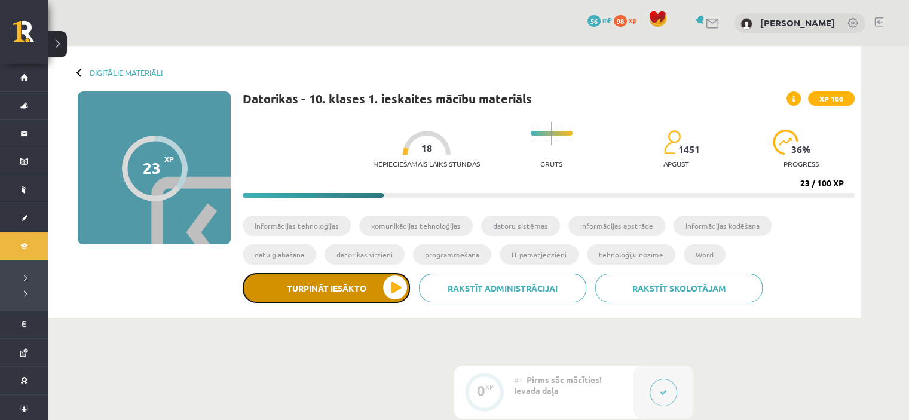
click at [386, 288] on button "Turpināt iesākto" at bounding box center [326, 288] width 167 height 30
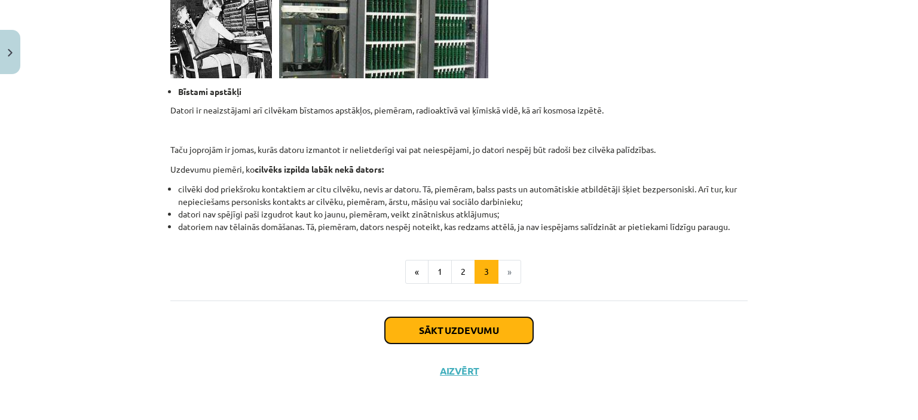
click at [472, 326] on button "Sākt uzdevumu" at bounding box center [459, 331] width 148 height 26
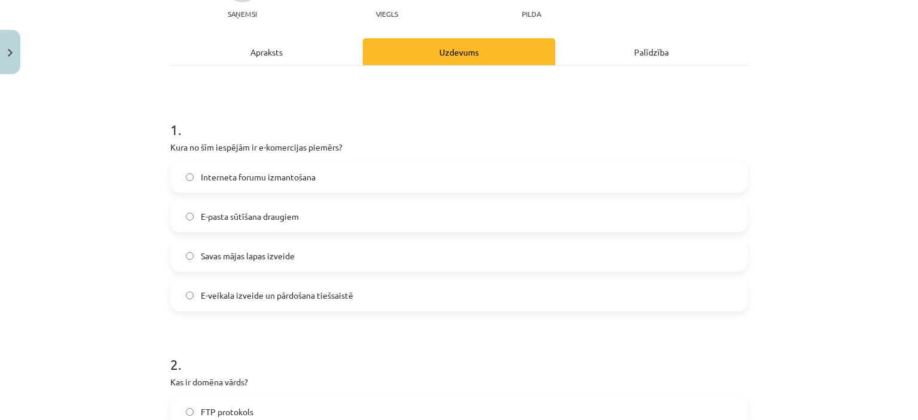
scroll to position [149, 0]
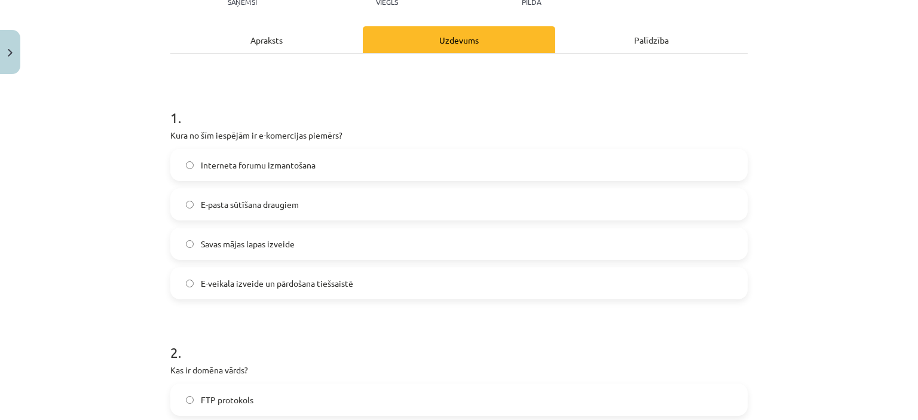
click at [189, 283] on label "E-veikala izveide un pārdošana tiešsaistē" at bounding box center [459, 283] width 575 height 30
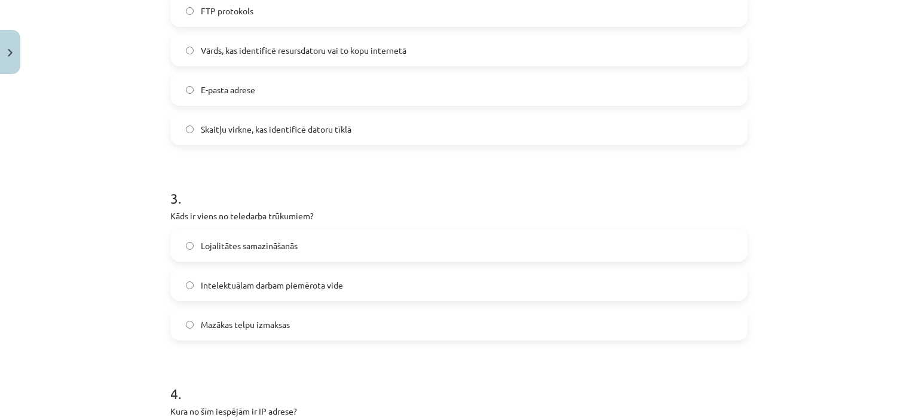
scroll to position [568, 0]
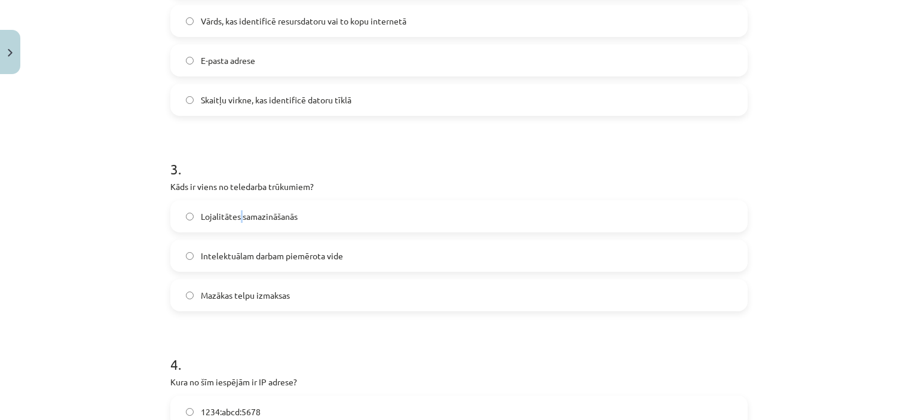
click at [236, 220] on span "Lojalitātes samazināšanās" at bounding box center [249, 216] width 97 height 13
click at [191, 216] on label "Lojalitātes samazināšanās" at bounding box center [459, 217] width 575 height 30
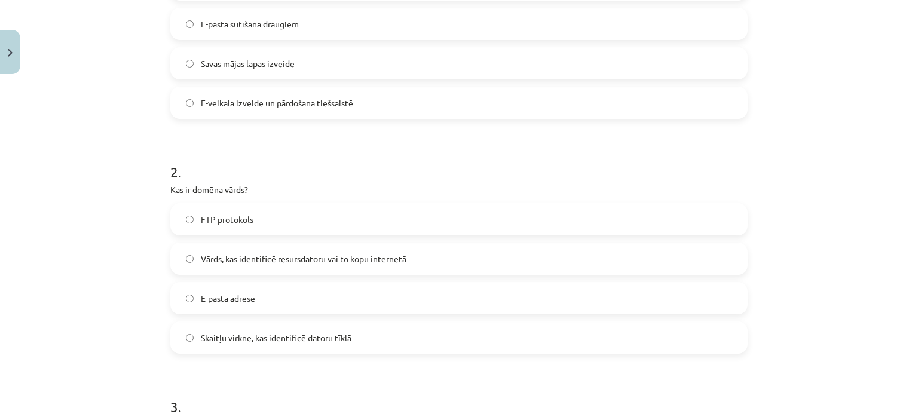
scroll to position [329, 0]
drag, startPoint x: 264, startPoint y: 247, endPoint x: 267, endPoint y: 255, distance: 8.7
click at [265, 247] on label "Vārds, kas identificē resursdatoru vai to kopu internetā" at bounding box center [459, 260] width 575 height 30
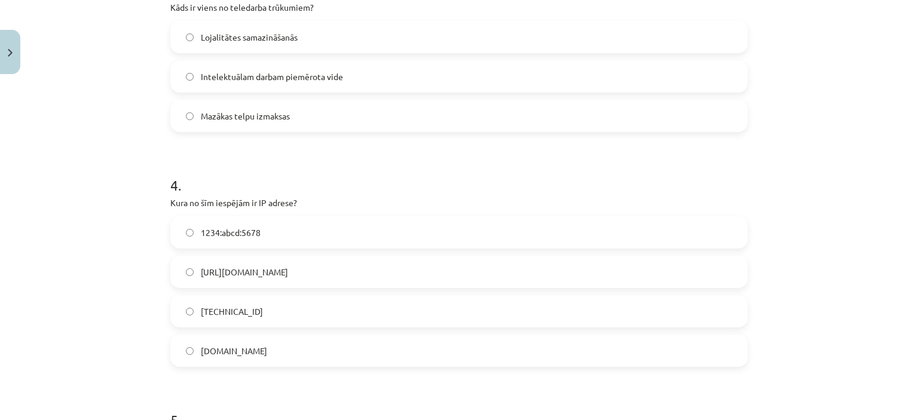
scroll to position [807, 0]
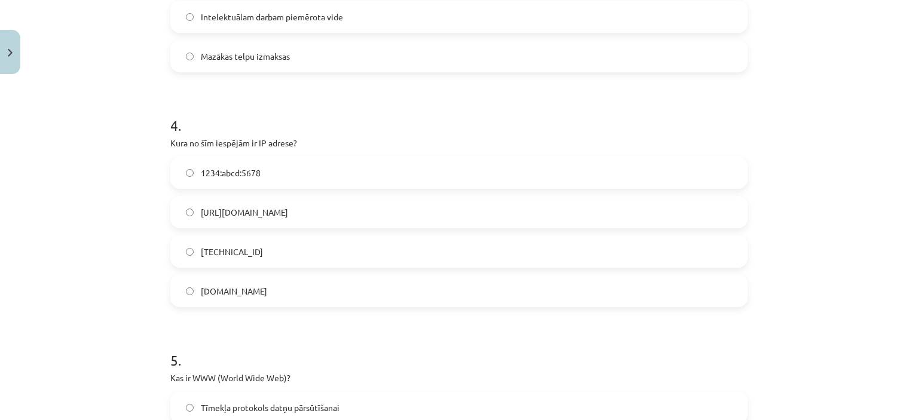
click at [198, 263] on label "192.100.81.101" at bounding box center [459, 252] width 575 height 30
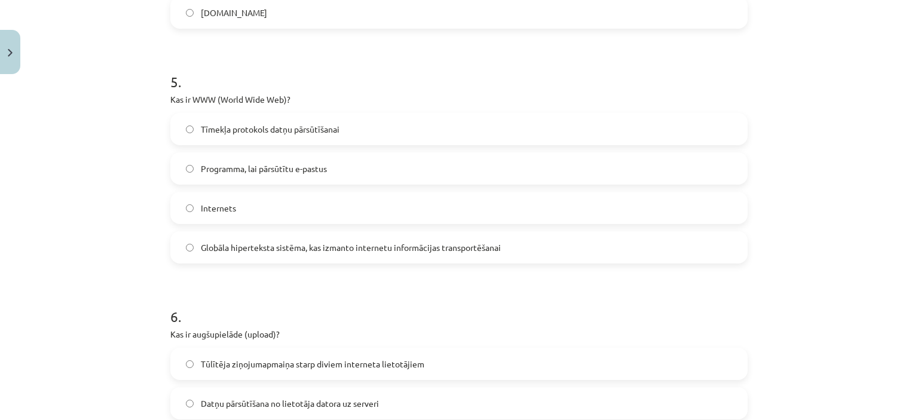
scroll to position [1106, 0]
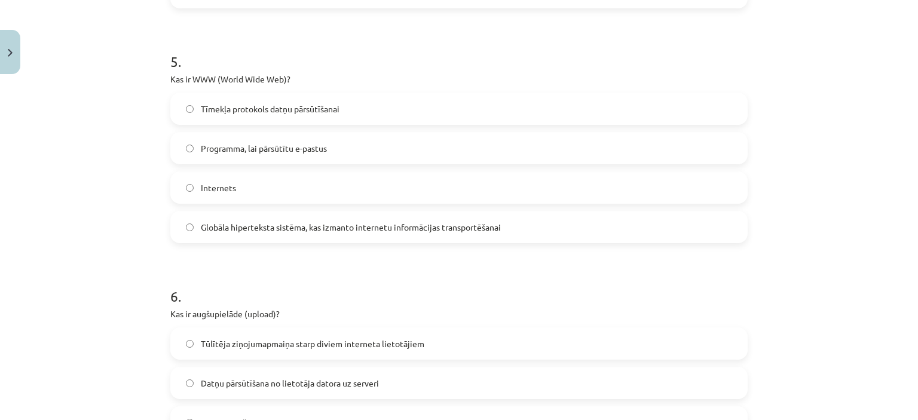
click at [252, 212] on label "Globāla hiperteksta sistēma, kas izmanto internetu informācijas transportēšanai" at bounding box center [459, 227] width 575 height 30
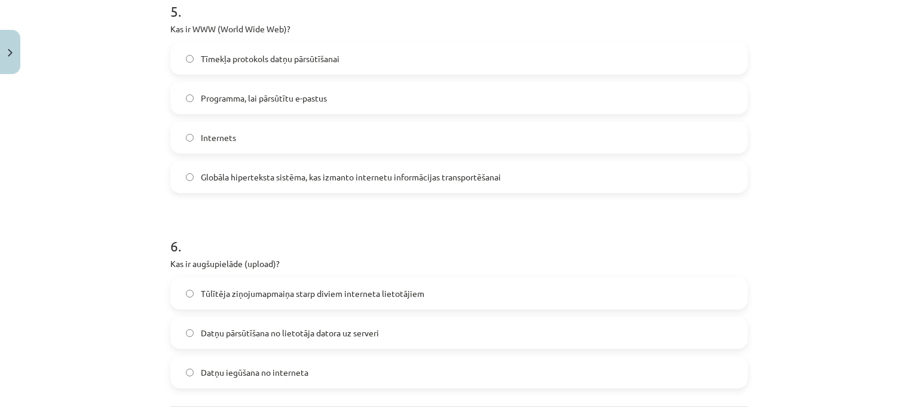
scroll to position [1226, 0]
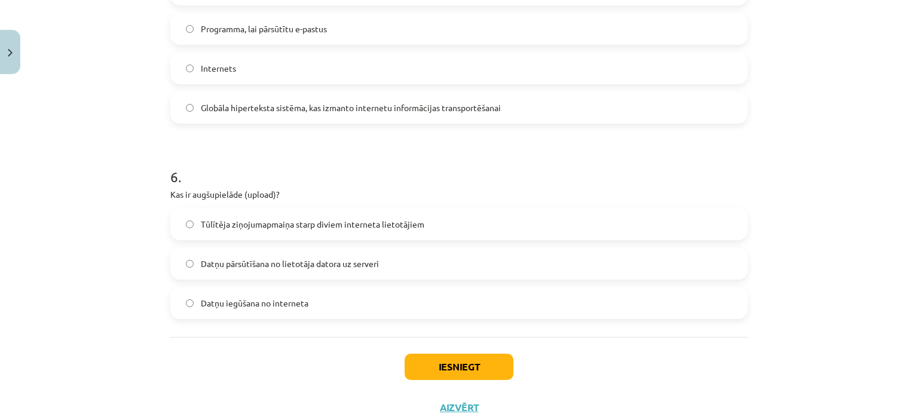
click at [318, 265] on span "Datņu pārsūtīšana no lietotāja datora uz serveri" at bounding box center [290, 264] width 178 height 13
click at [425, 356] on button "Iesniegt" at bounding box center [459, 367] width 109 height 26
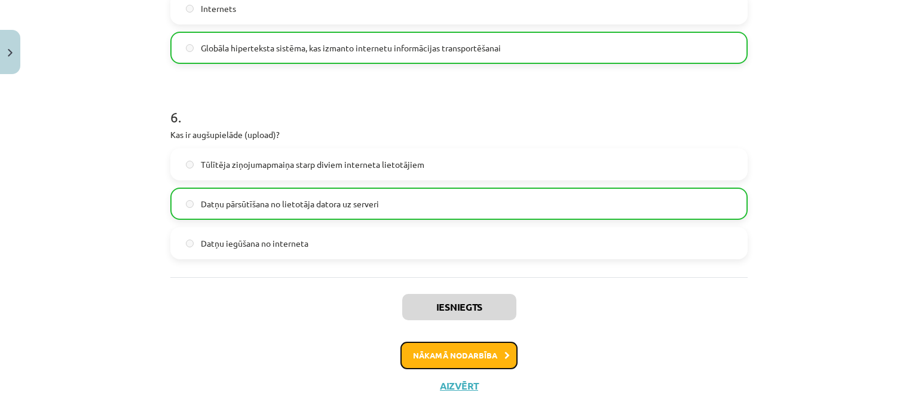
click at [420, 356] on button "Nākamā nodarbība" at bounding box center [459, 356] width 117 height 28
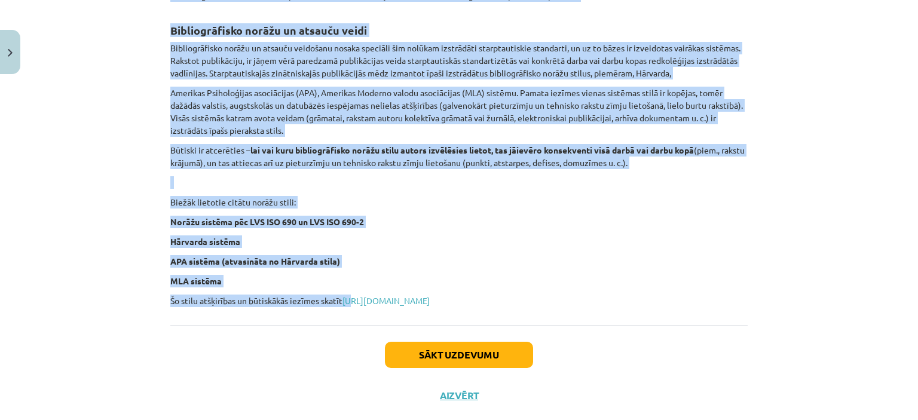
scroll to position [478, 0]
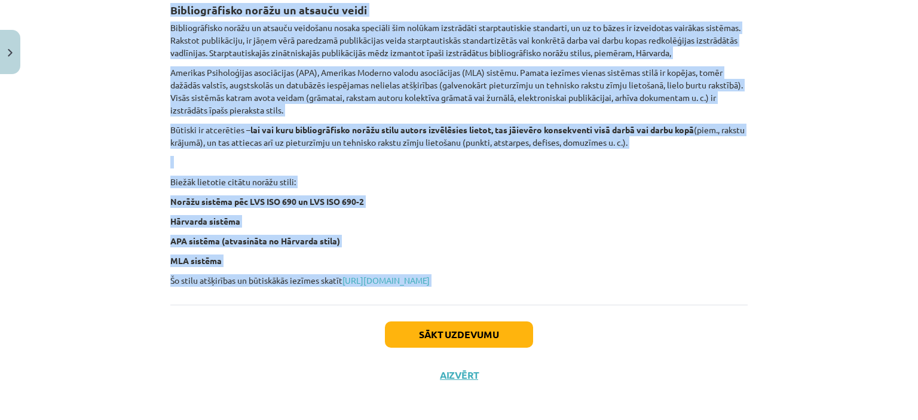
drag, startPoint x: 159, startPoint y: 235, endPoint x: 611, endPoint y: 294, distance: 455.3
copy div "Atsauces un norādes Pētnieciskos darbos autori, pamatojot vai paskaidrojot sava…"
click at [502, 348] on button "Sākt uzdevumu" at bounding box center [459, 335] width 148 height 26
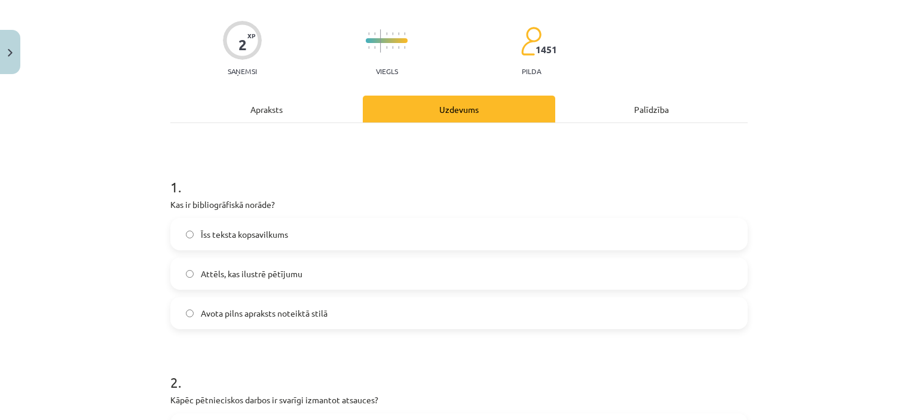
scroll to position [149, 0]
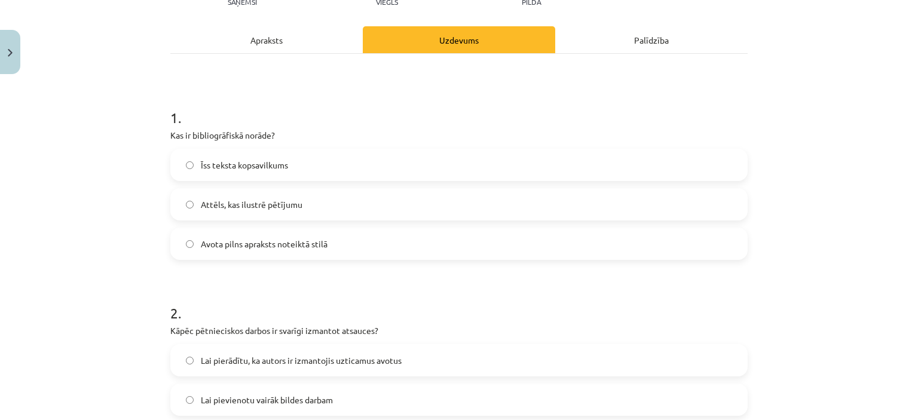
click at [204, 244] on span "Avota pilns apraksts noteiktā stilā" at bounding box center [264, 244] width 127 height 13
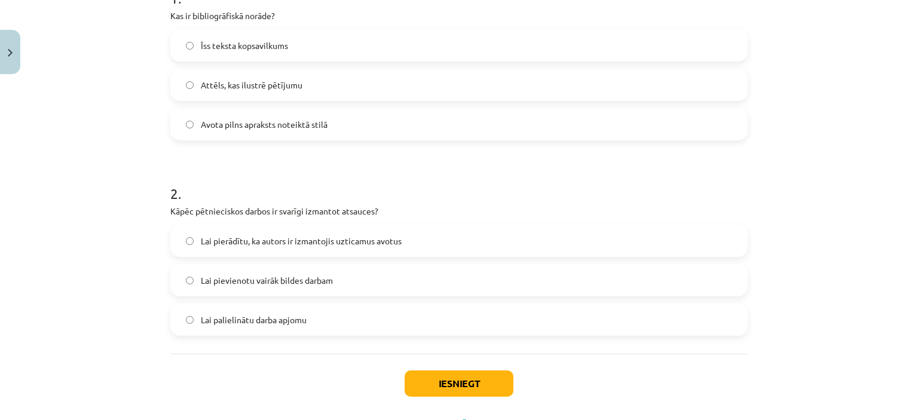
scroll to position [323, 0]
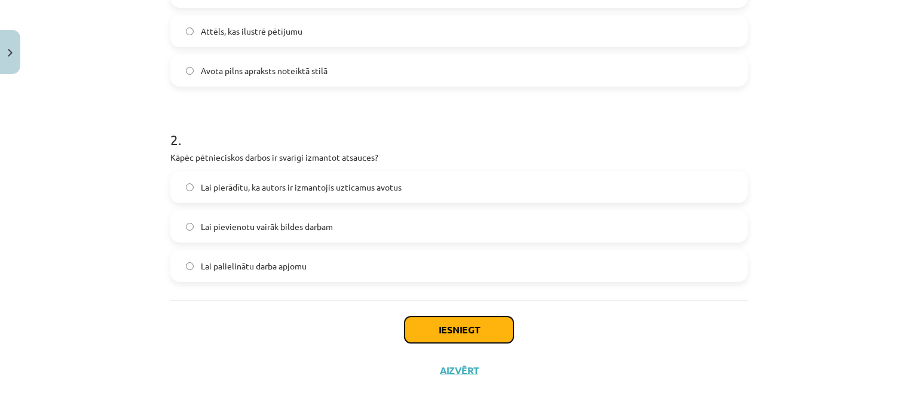
click at [445, 329] on button "Iesniegt" at bounding box center [459, 330] width 109 height 26
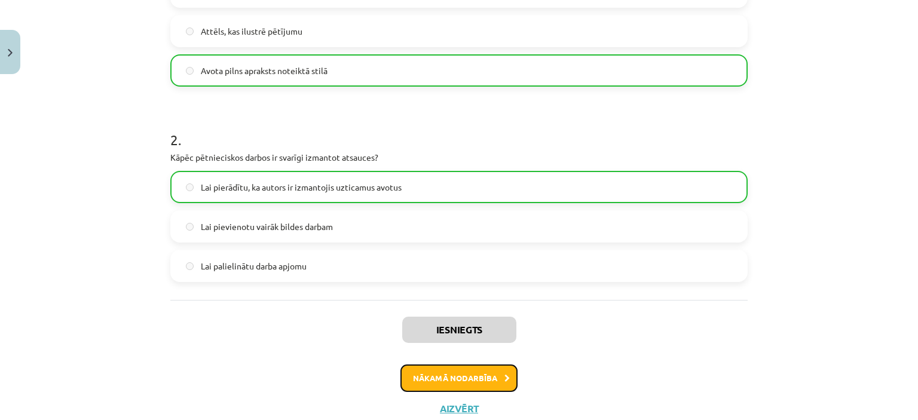
click at [453, 373] on button "Nākamā nodarbība" at bounding box center [459, 379] width 117 height 28
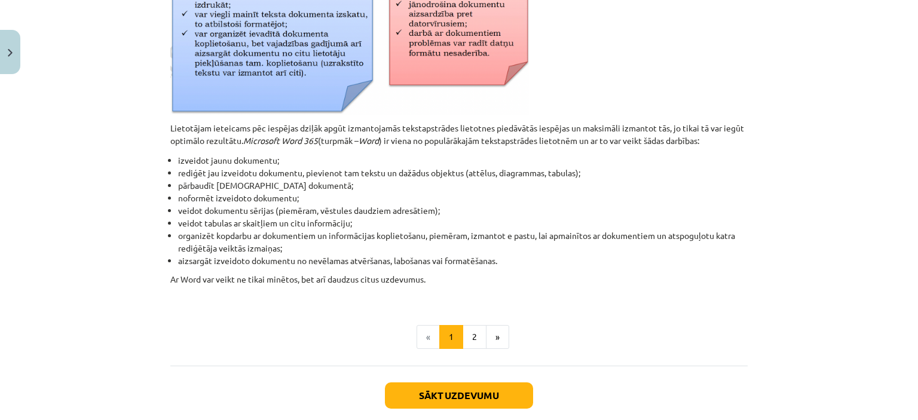
scroll to position [568, 0]
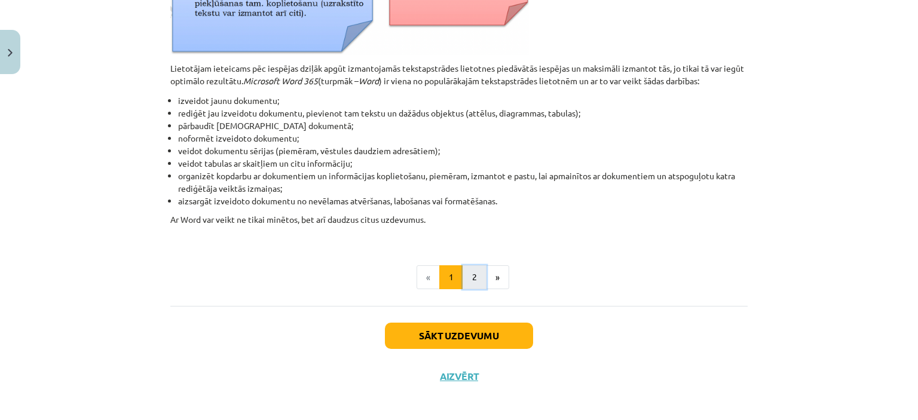
click at [463, 275] on button "2" at bounding box center [475, 277] width 24 height 24
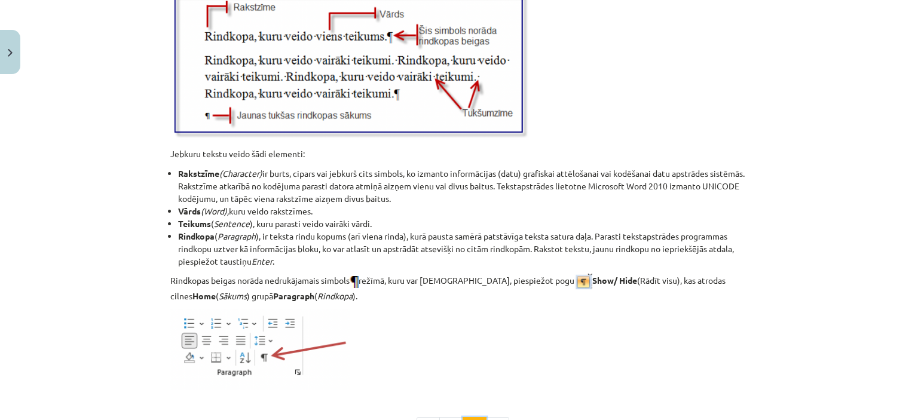
scroll to position [1558, 0]
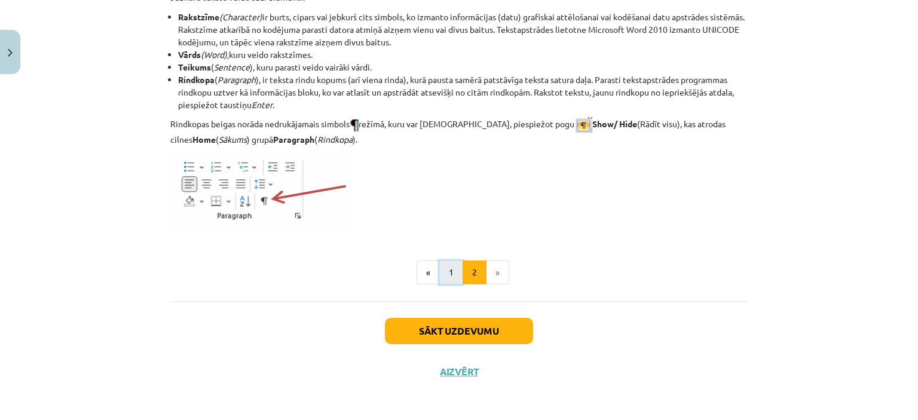
click at [447, 276] on button "1" at bounding box center [451, 273] width 24 height 24
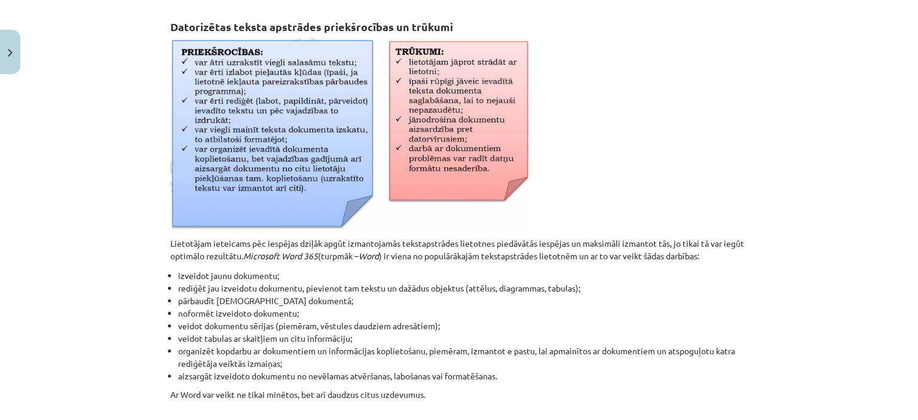
scroll to position [453, 0]
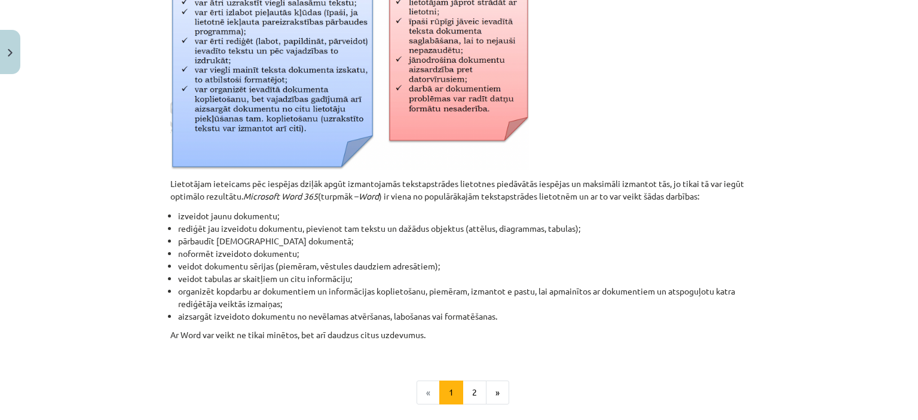
drag, startPoint x: 155, startPoint y: 138, endPoint x: 573, endPoint y: 334, distance: 461.9
click at [573, 334] on div "Mācību tēma: Datorikas - 10. klases 1. ieskaites mācību materiāls #8 7. tema – …" at bounding box center [459, 210] width 918 height 420
copy div "Datorizētas teksta apstrādes pamatprincipi Tekstapstrādes lietotne paredzēta te…"
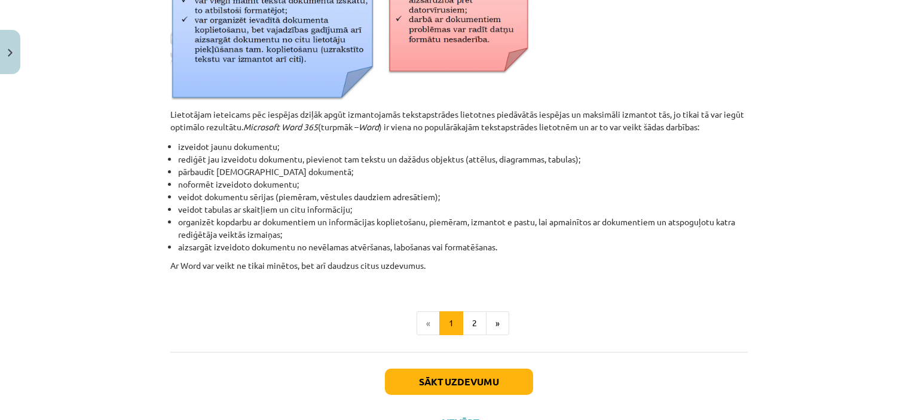
scroll to position [572, 0]
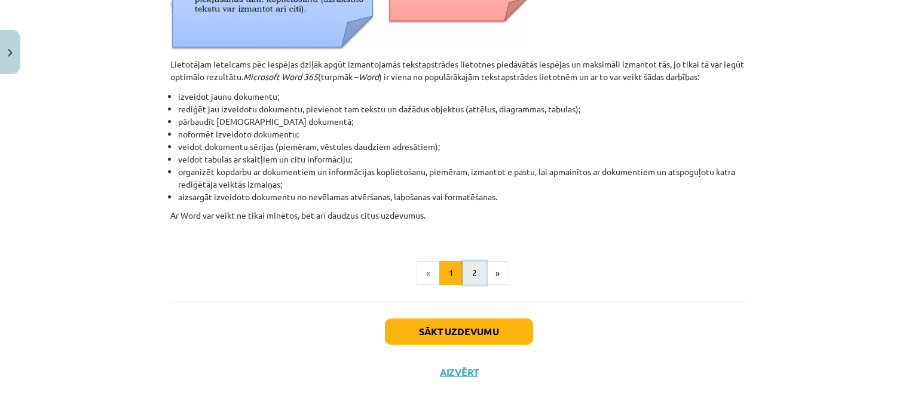
click at [471, 270] on button "2" at bounding box center [475, 273] width 24 height 24
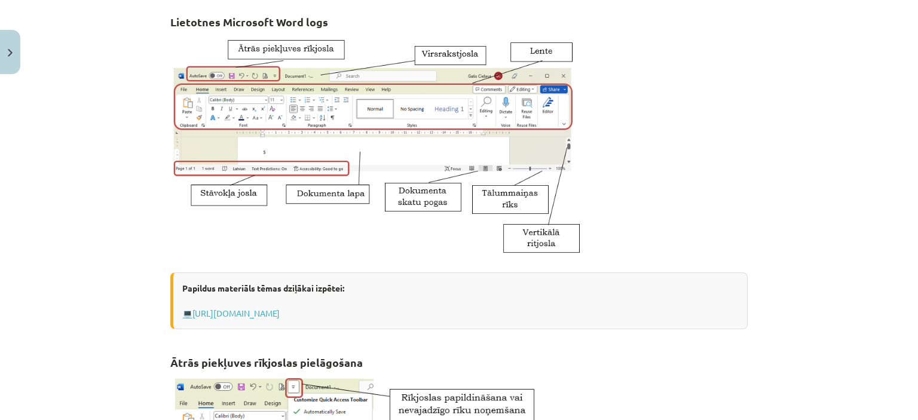
scroll to position [154, 0]
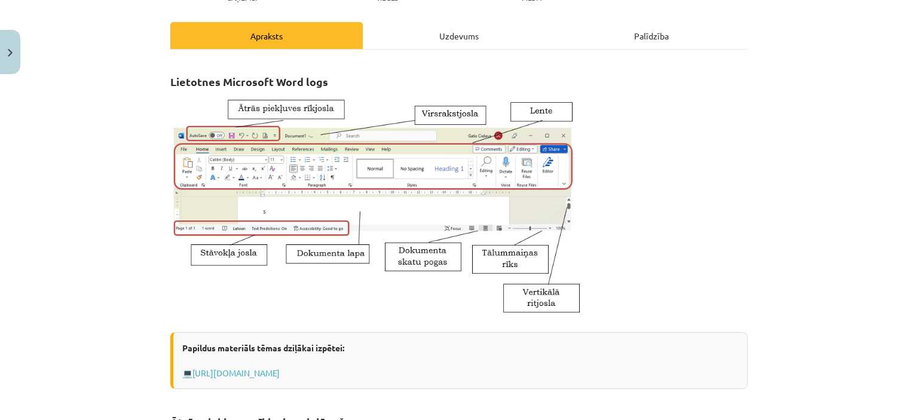
click at [170, 80] on strong "Lietotnes Microsoft Word logs" at bounding box center [249, 82] width 158 height 14
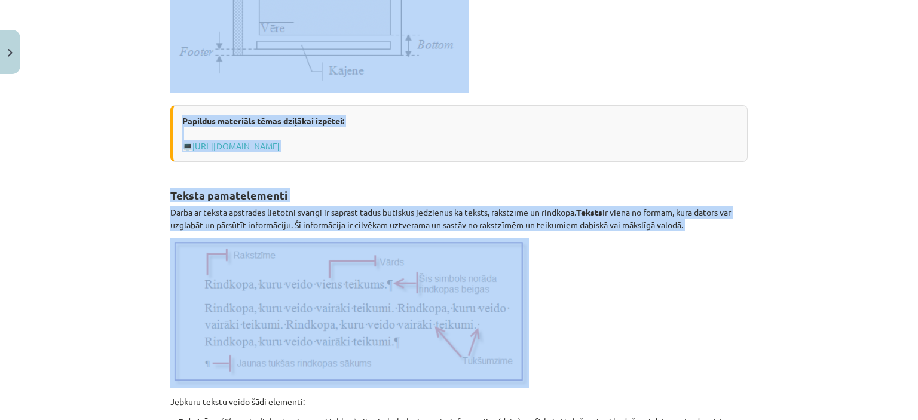
scroll to position [1170, 0]
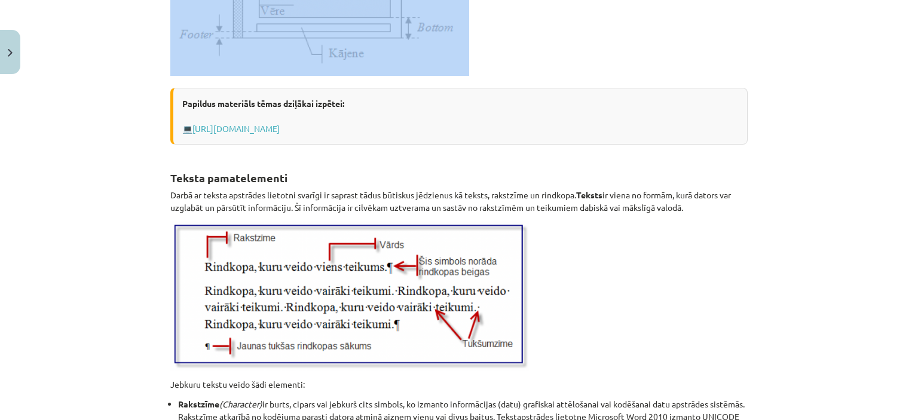
drag, startPoint x: 155, startPoint y: 79, endPoint x: 506, endPoint y: 60, distance: 351.5
click at [506, 60] on div "Mācību tēma: Datorikas - 10. klases 1. ieskaites mācību materiāls #8 7. tema – …" at bounding box center [459, 210] width 918 height 420
copy div "Lietotnes Microsoft Word logs Papildus materiāls tēmas dziļākai izpētei: 💻 http…"
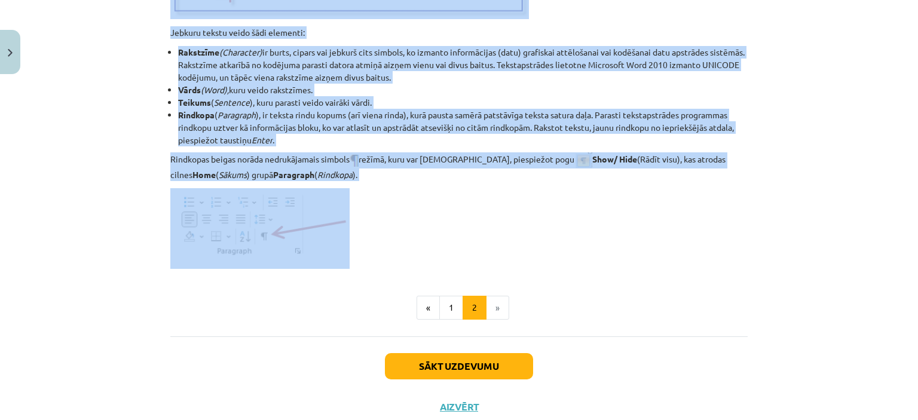
scroll to position [1529, 0]
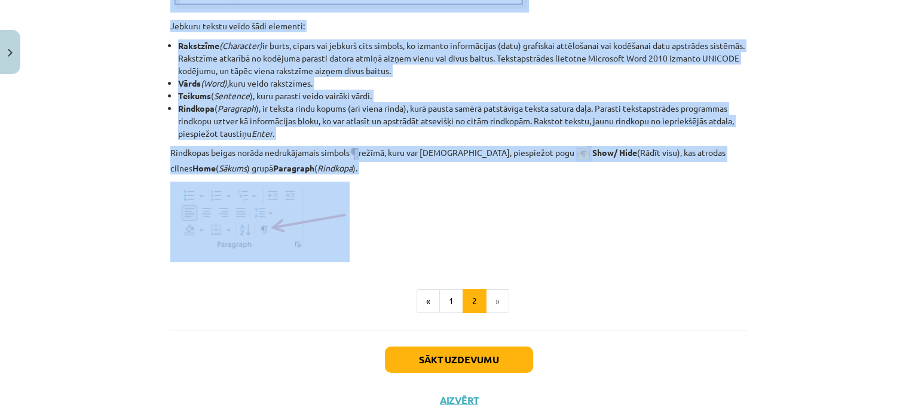
drag, startPoint x: 159, startPoint y: 169, endPoint x: 445, endPoint y: 241, distance: 294.8
copy div "Teksta pamatelementi Darbā ar teksta apstrādes lietotni svarīgi ir saprast tādu…"
click at [423, 358] on button "Sākt uzdevumu" at bounding box center [459, 360] width 148 height 26
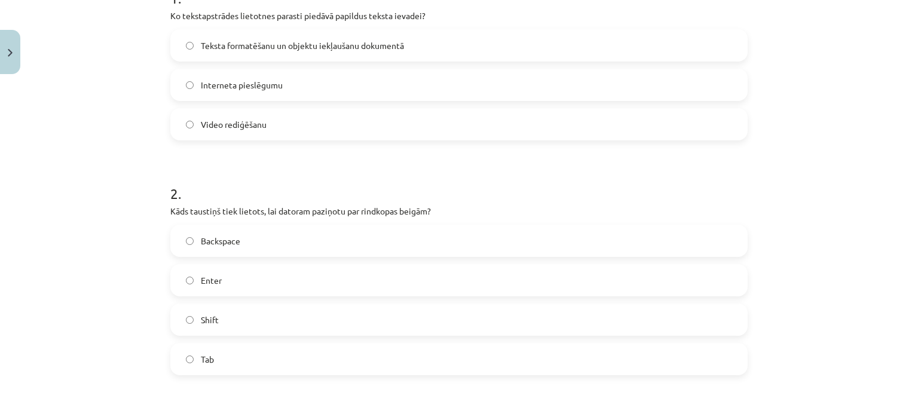
scroll to position [329, 0]
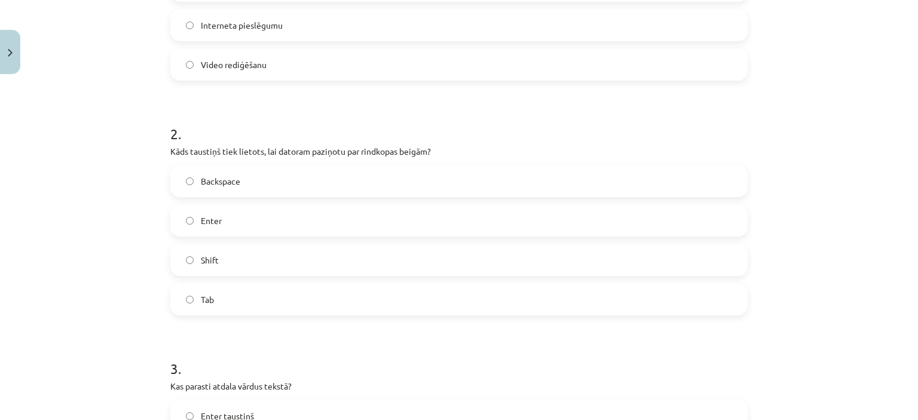
click at [188, 224] on label "Enter" at bounding box center [459, 221] width 575 height 30
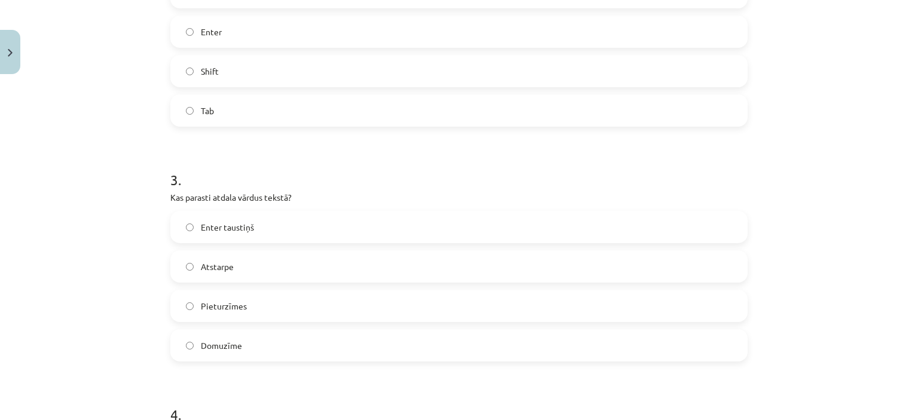
scroll to position [568, 0]
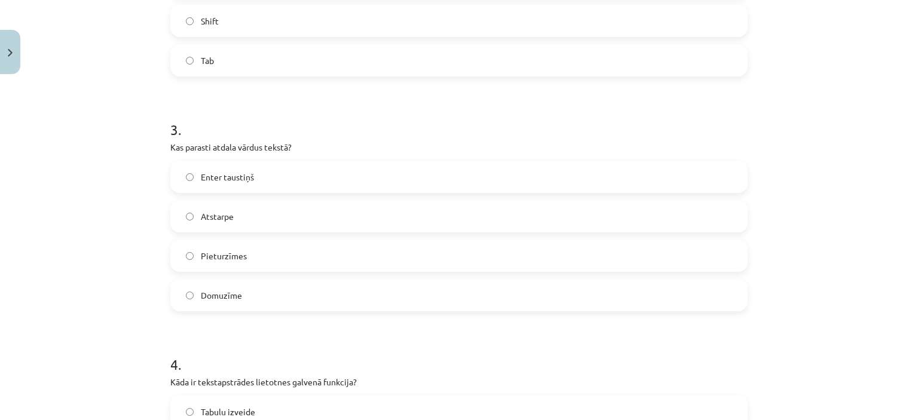
click at [184, 211] on label "Atstarpe" at bounding box center [459, 217] width 575 height 30
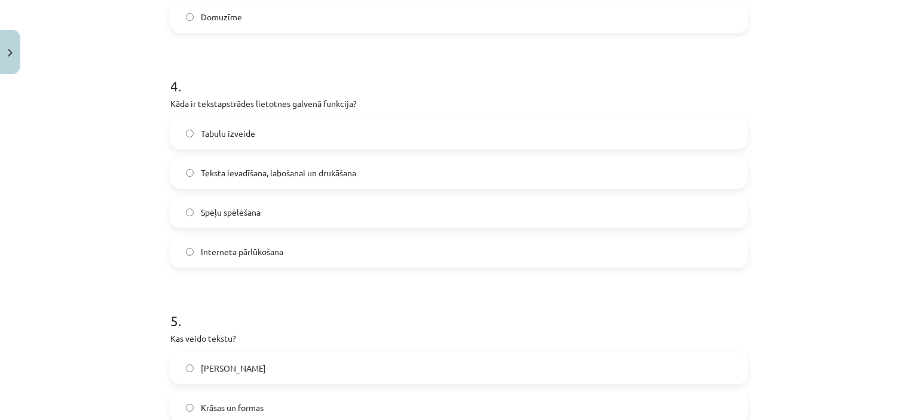
scroll to position [867, 0]
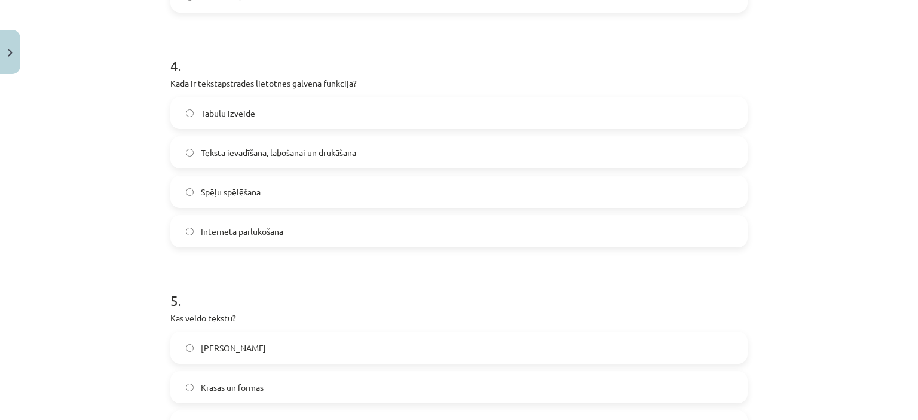
click at [210, 146] on span "Teksta ievadīšana, labošanai un drukāšana" at bounding box center [278, 152] width 155 height 13
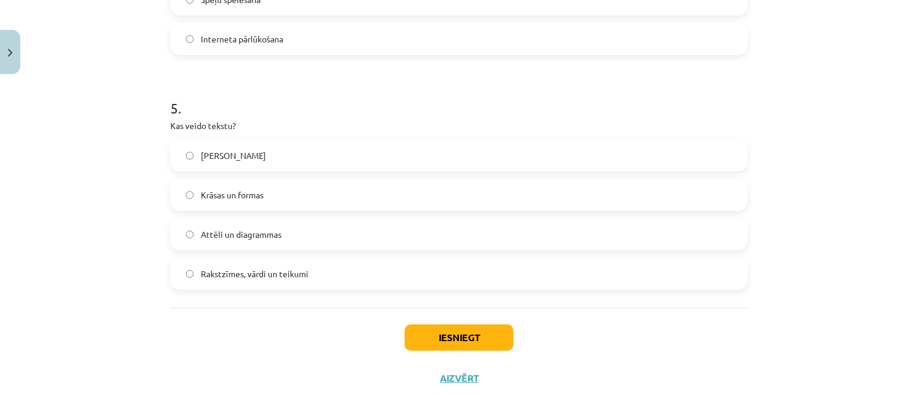
scroll to position [1067, 0]
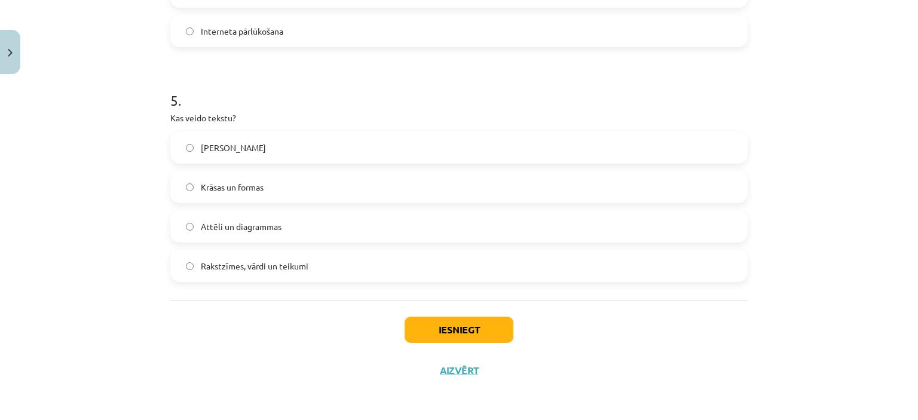
click at [210, 270] on span "Rakstzīmes, vārdi un teikumi" at bounding box center [255, 266] width 108 height 13
click at [485, 328] on button "Iesniegt" at bounding box center [459, 330] width 109 height 26
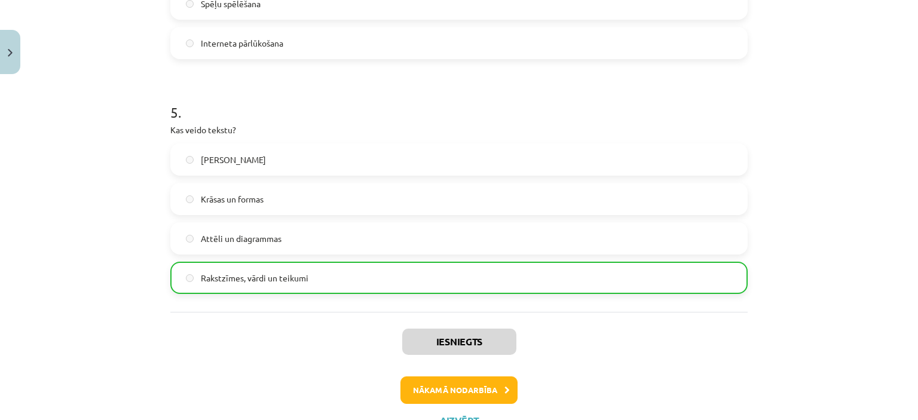
scroll to position [1105, 0]
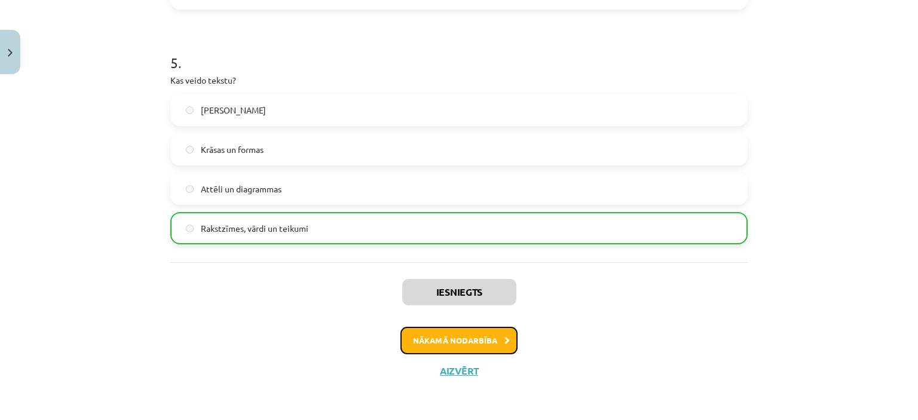
click at [441, 340] on button "Nākamā nodarbība" at bounding box center [459, 341] width 117 height 28
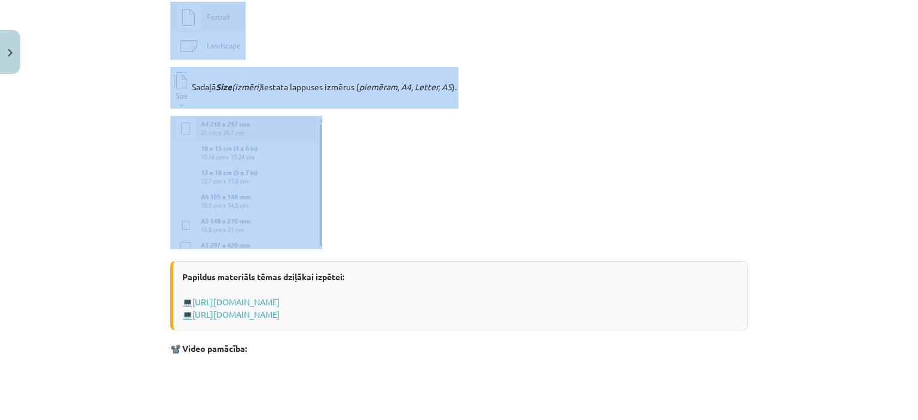
scroll to position [927, 0]
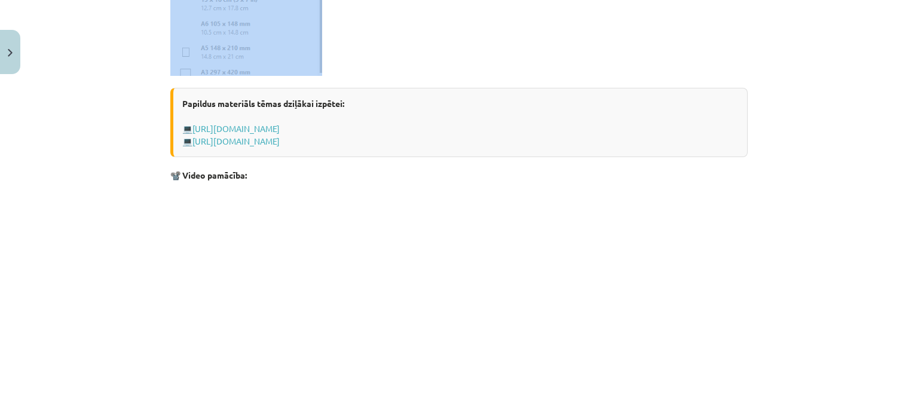
drag, startPoint x: 155, startPoint y: 81, endPoint x: 359, endPoint y: 59, distance: 205.0
click at [359, 59] on div "Mācību tēma: Datorikas - 10. klases 1. ieskaites mācību materiāls #9 8. tēma – …" at bounding box center [459, 210] width 918 height 420
copy div "Lappuses parametru izvēle (lapas izmērs, orientācija, malu platums) Lappuses pa…"
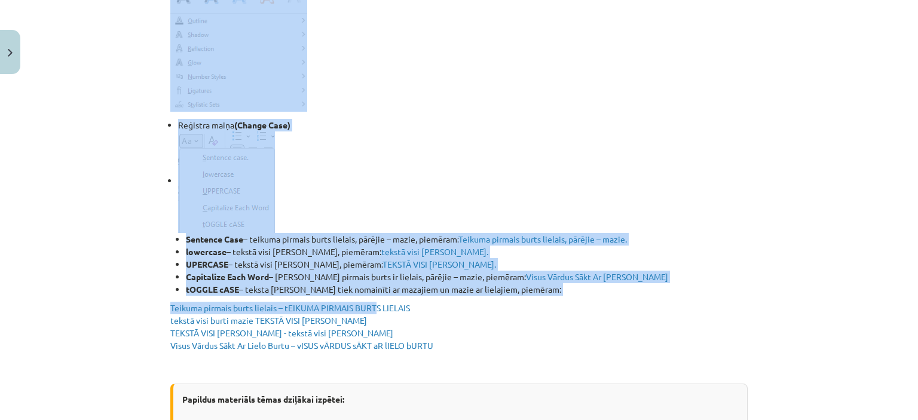
scroll to position [2003, 0]
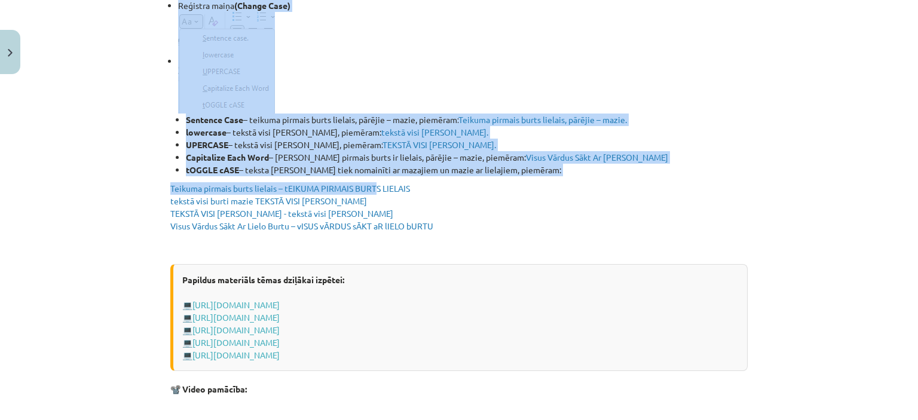
drag, startPoint x: 157, startPoint y: 67, endPoint x: 449, endPoint y: 230, distance: 334.1
click at [449, 230] on div "Mācību tēma: Datorikas - 10. klases 1. ieskaites mācību materiāls #9 8. tēma – …" at bounding box center [459, 210] width 918 height 420
copy div "Rakstzīmju formatēšana Rakstzīmju noformēšanai – lentes cilne Home Rakstzīmju f…"
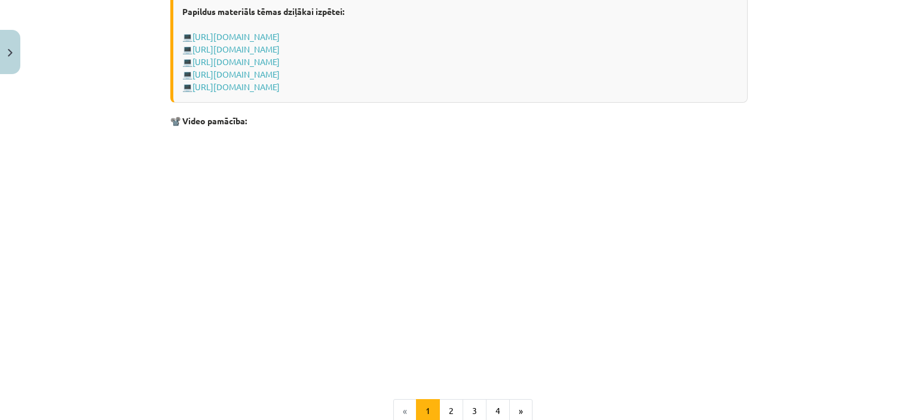
scroll to position [2362, 0]
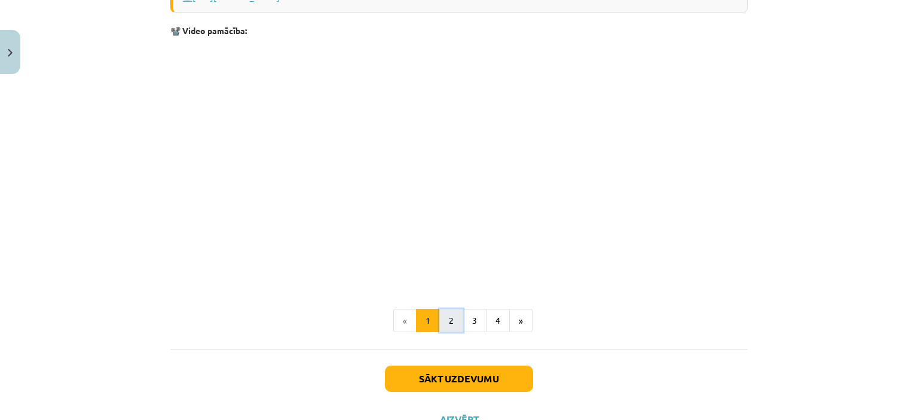
click at [449, 327] on button "2" at bounding box center [451, 321] width 24 height 24
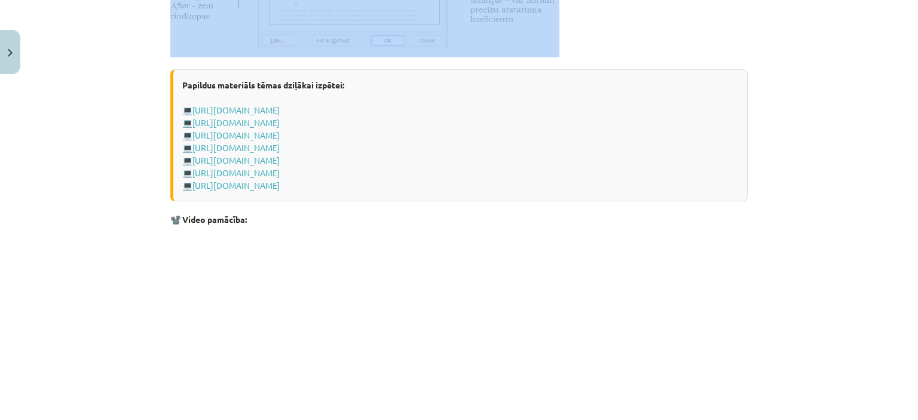
scroll to position [692, 0]
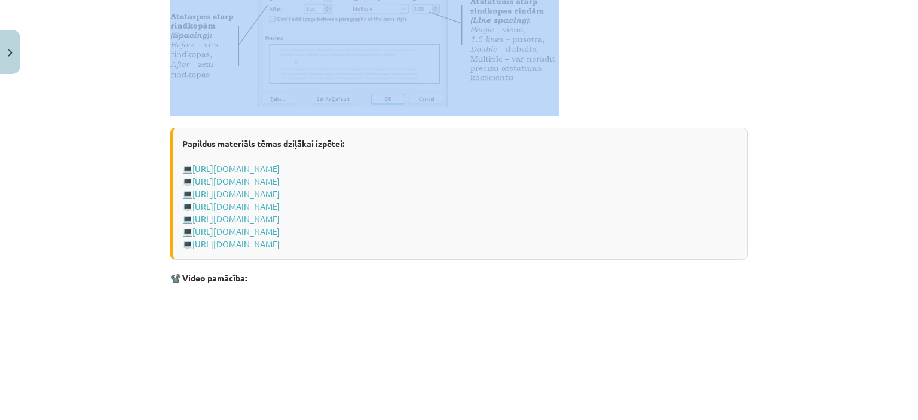
drag, startPoint x: 160, startPoint y: 81, endPoint x: 567, endPoint y: 103, distance: 407.2
copy div "Rindkopu formatēšana Rindkopu formatēšanai – lentes cilne Home Rindkopu līdzinā…"
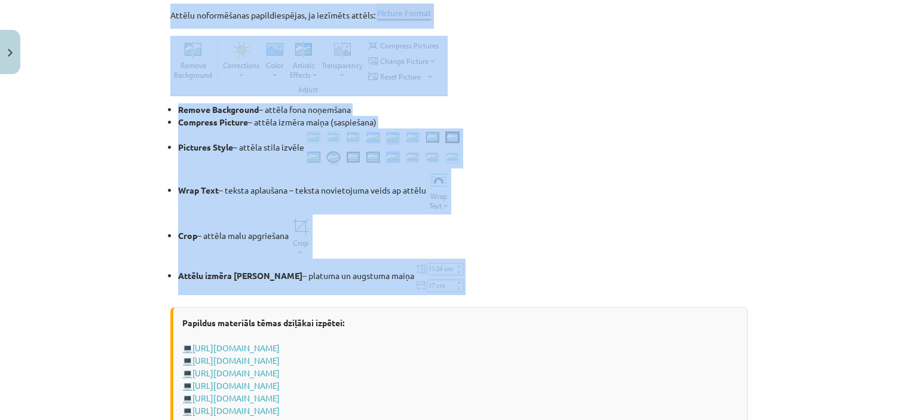
scroll to position [1469, 0]
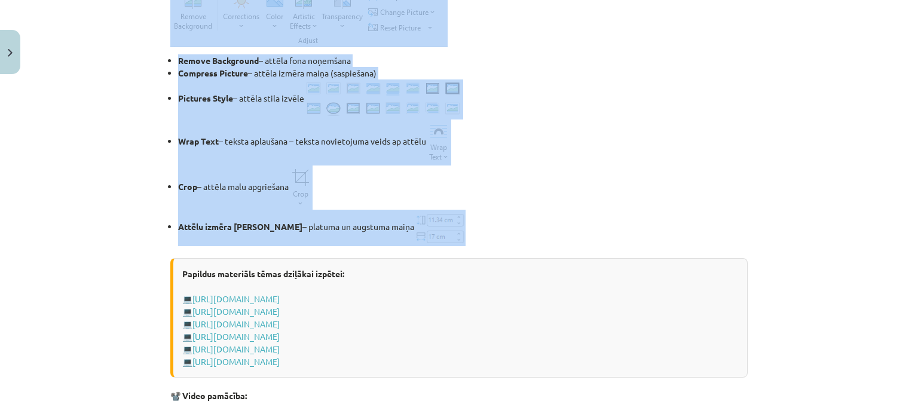
drag, startPoint x: 155, startPoint y: 237, endPoint x: 458, endPoint y: 243, distance: 302.6
click at [458, 243] on div "Mācību tēma: Datorikas - 10. klases 1. ieskaites mācību materiāls #9 8. tēma – …" at bounding box center [459, 210] width 918 height 420
copy div "Attēlu ievietošana Attēlu ievietošanai – lentes cilne Insert Attēla ievietošana…"
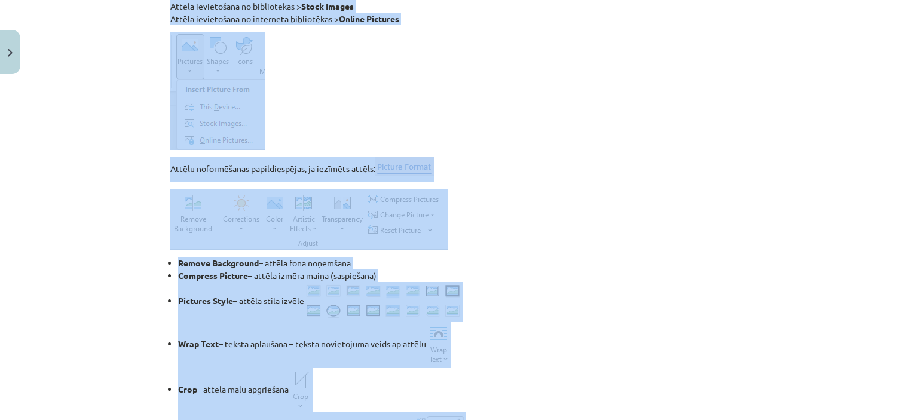
scroll to position [1087, 0]
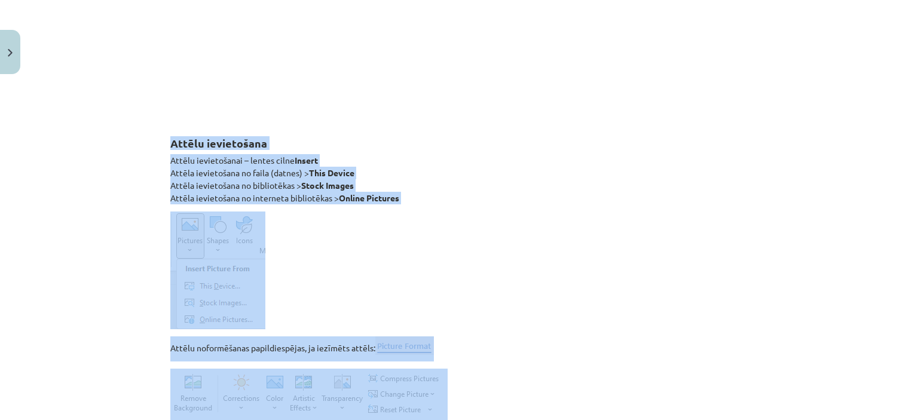
click at [115, 191] on div "Mācību tēma: Datorikas - 10. klases 1. ieskaites mācību materiāls #9 8. tēma – …" at bounding box center [459, 210] width 918 height 420
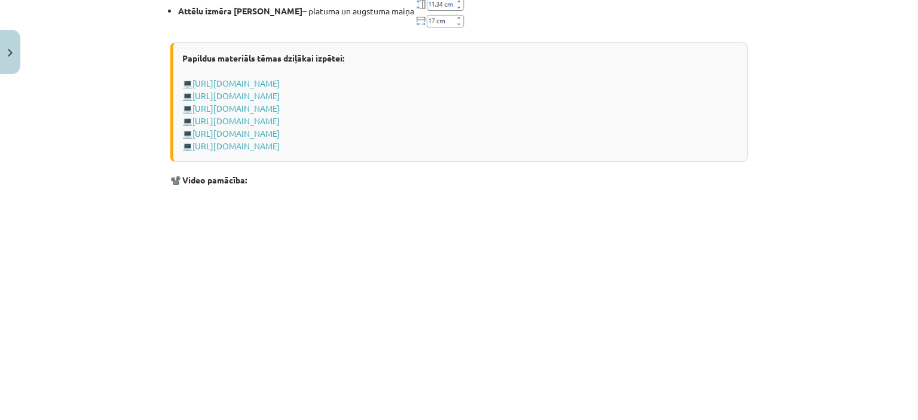
scroll to position [1864, 0]
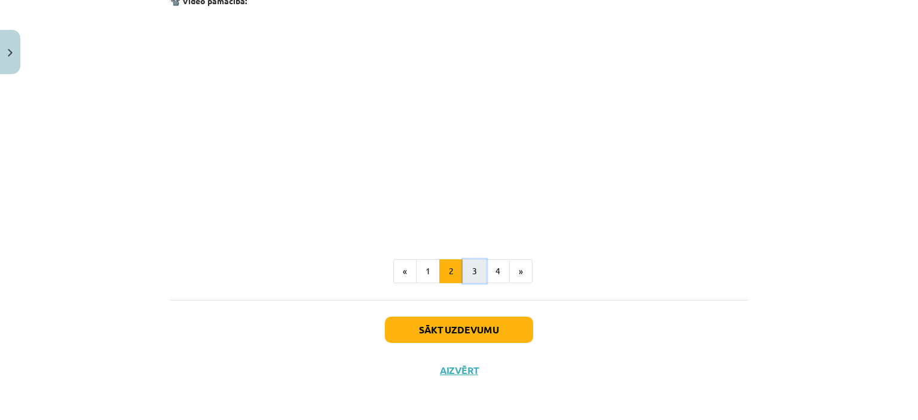
click at [468, 277] on button "3" at bounding box center [475, 272] width 24 height 24
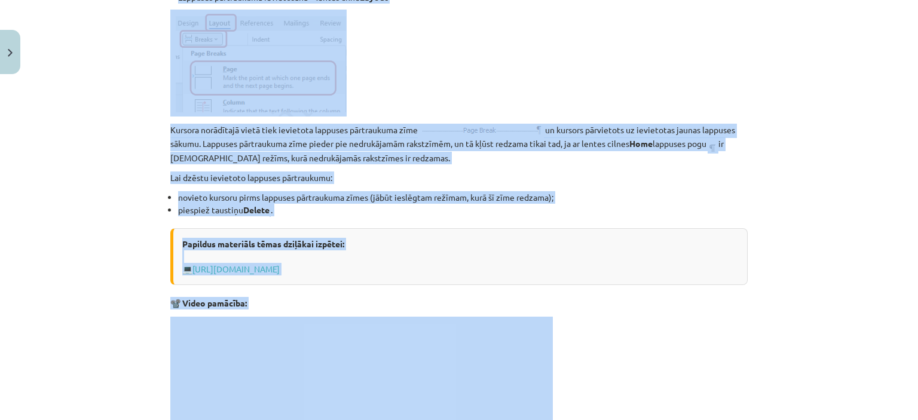
scroll to position [572, 0]
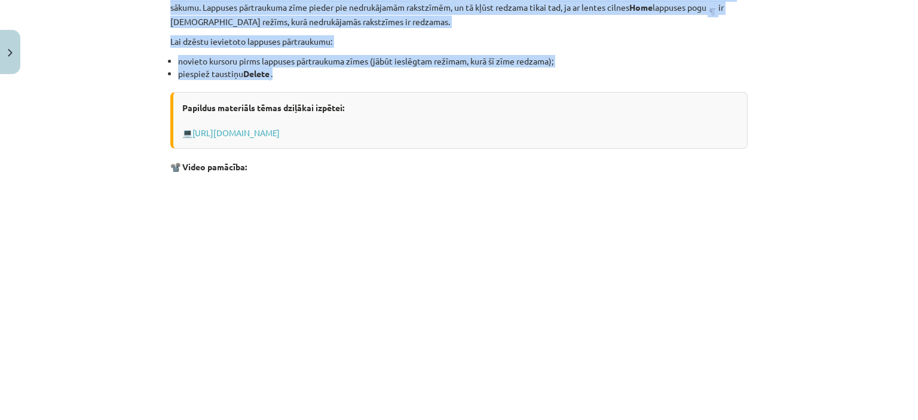
drag, startPoint x: 158, startPoint y: 136, endPoint x: 432, endPoint y: 74, distance: 280.8
copy div "Lappuses pārtraukuma ievietošana Jebkurā dokumenta vietā, norādot to ar kursoru…"
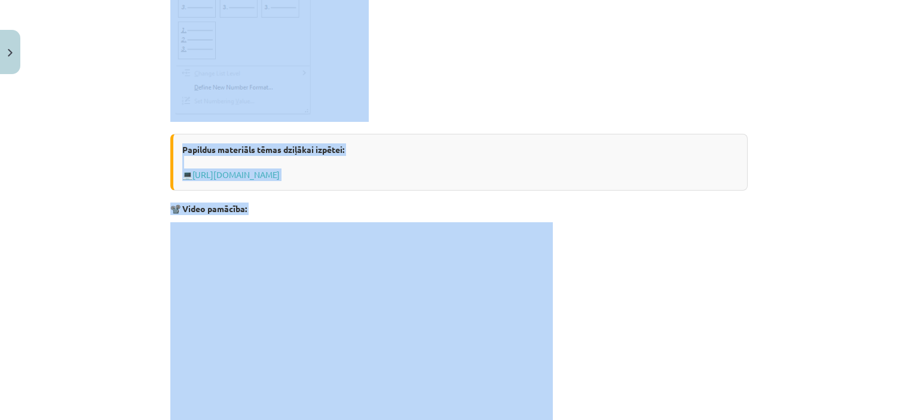
scroll to position [1768, 0]
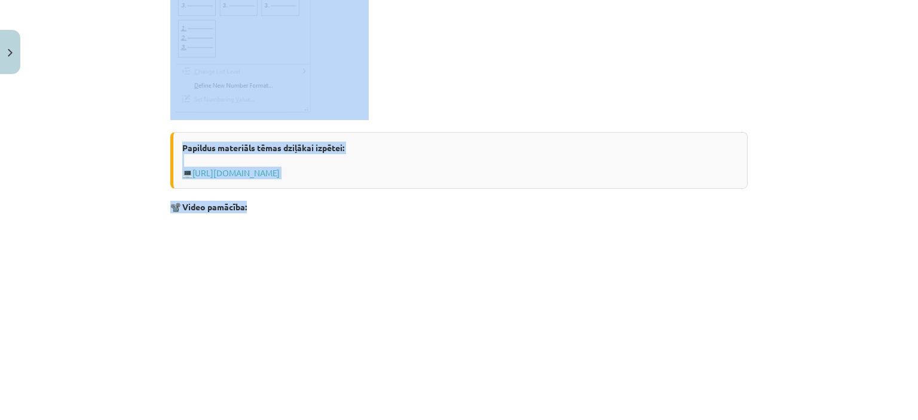
drag, startPoint x: 152, startPoint y: 185, endPoint x: 423, endPoint y: 149, distance: 273.2
click at [431, 164] on div "Mācību tēma: Datorikas - 10. klases 1. ieskaites mācību materiāls #9 8. tēma – …" at bounding box center [459, 210] width 918 height 420
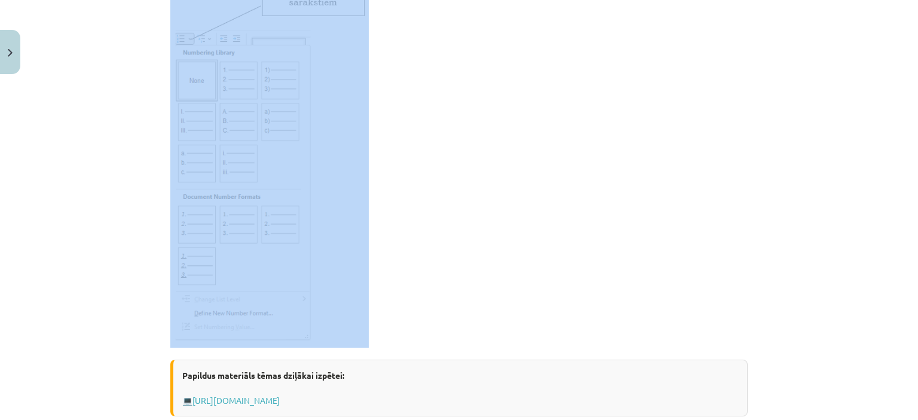
scroll to position [1649, 0]
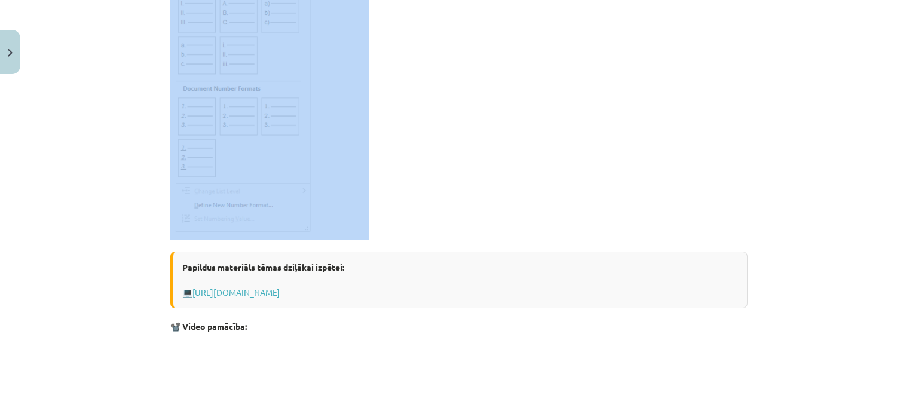
drag, startPoint x: 158, startPoint y: 246, endPoint x: 406, endPoint y: 215, distance: 249.4
copy div "Aizzīmētu un numurētu sarakstu veidošana Sarakstu veidošana – lentes cilne Home…"
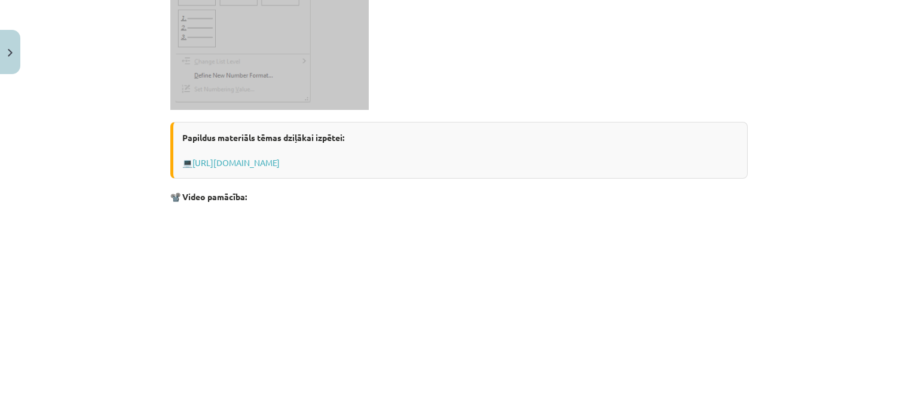
scroll to position [1913, 0]
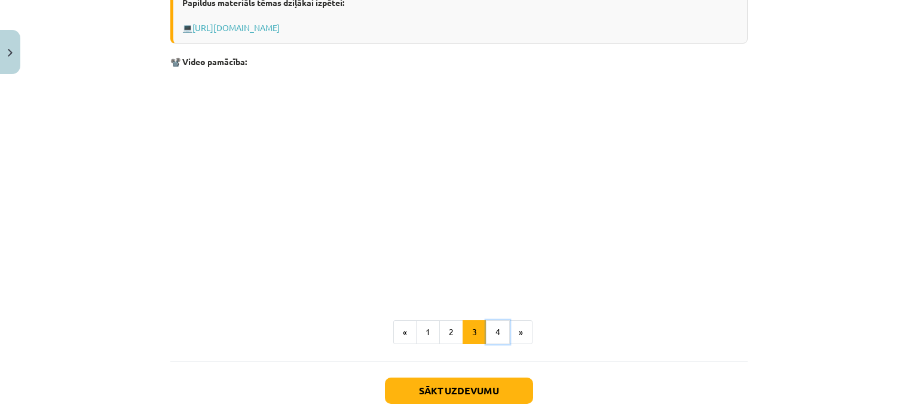
click at [492, 324] on button "4" at bounding box center [498, 333] width 24 height 24
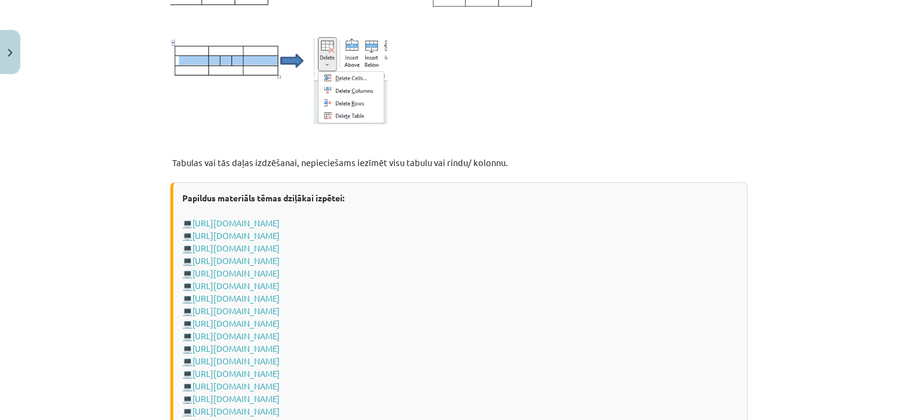
scroll to position [1350, 0]
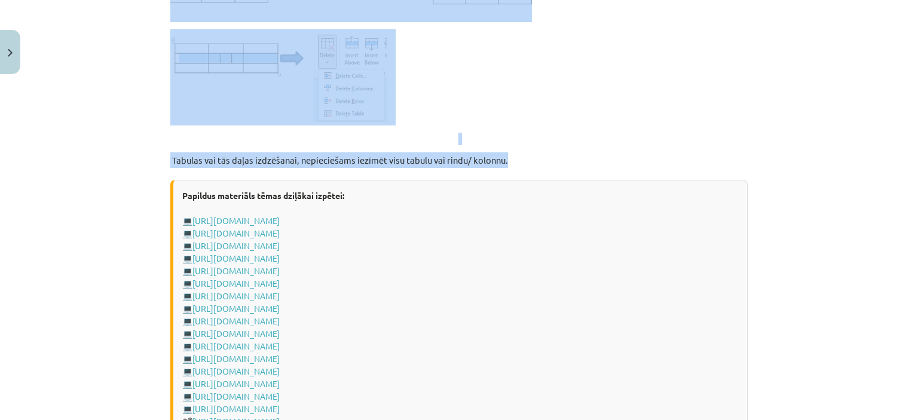
drag, startPoint x: 164, startPoint y: 77, endPoint x: 528, endPoint y: 153, distance: 371.5
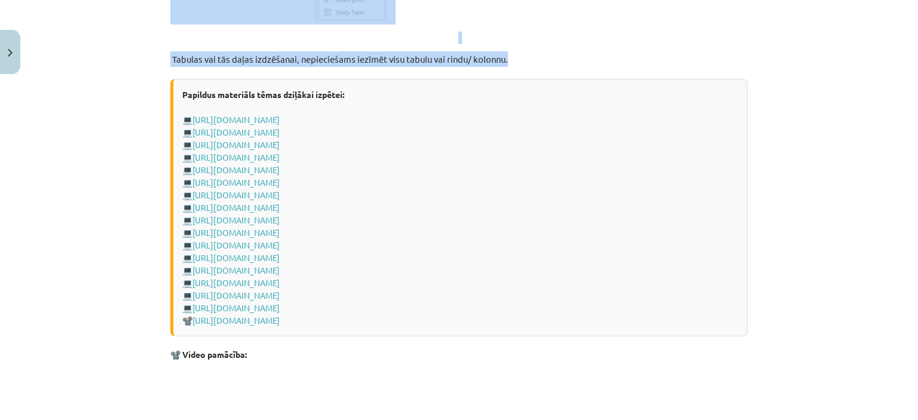
scroll to position [1469, 0]
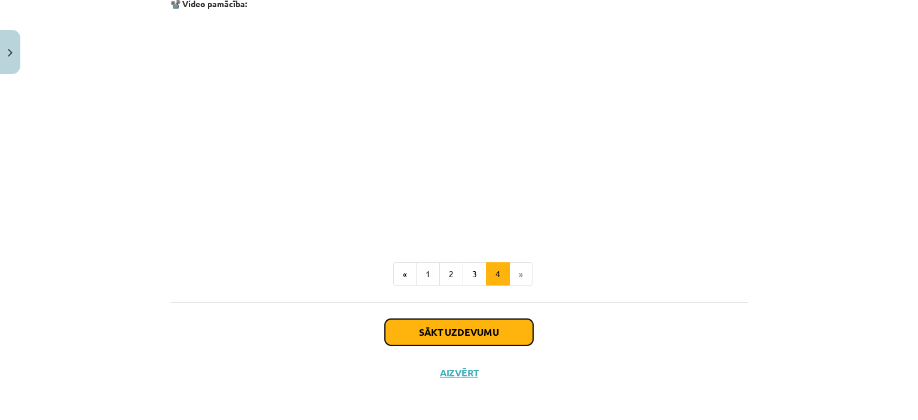
click at [416, 323] on button "Sākt uzdevumu" at bounding box center [459, 332] width 148 height 26
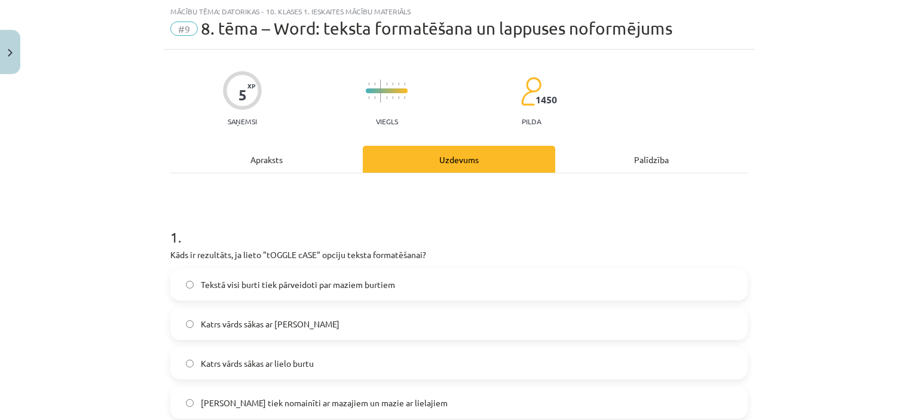
scroll to position [149, 0]
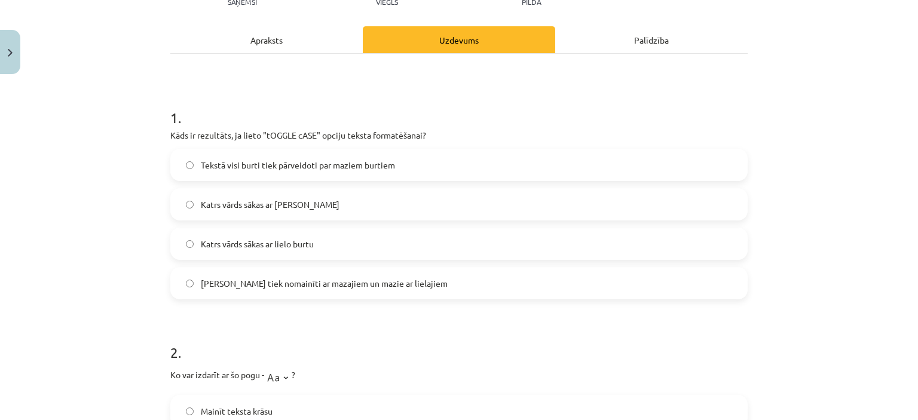
click at [273, 289] on label "Lielie burti tiek nomainīti ar mazajiem un mazie ar lielajiem" at bounding box center [459, 283] width 575 height 30
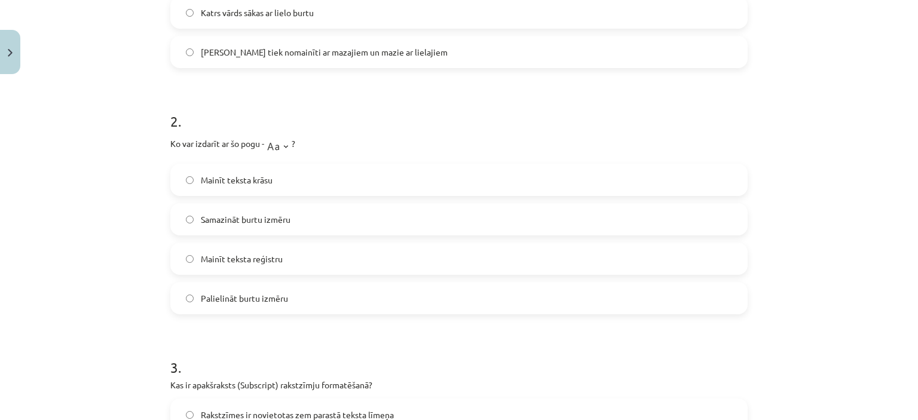
scroll to position [389, 0]
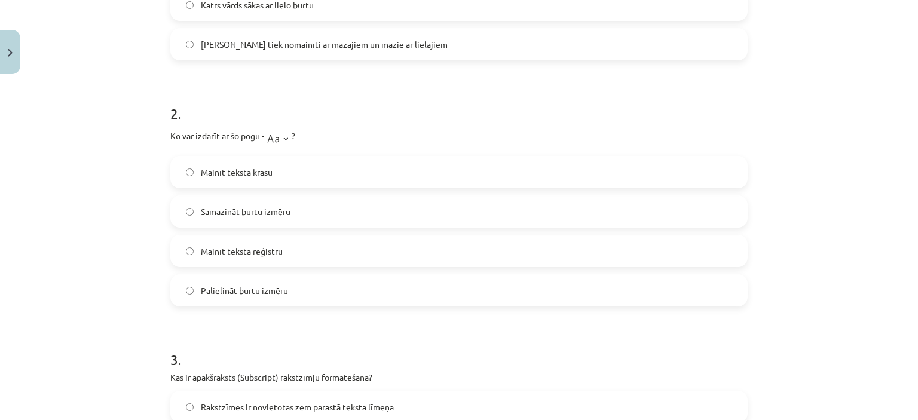
click at [270, 248] on span "Mainīt teksta reģistru" at bounding box center [242, 251] width 82 height 13
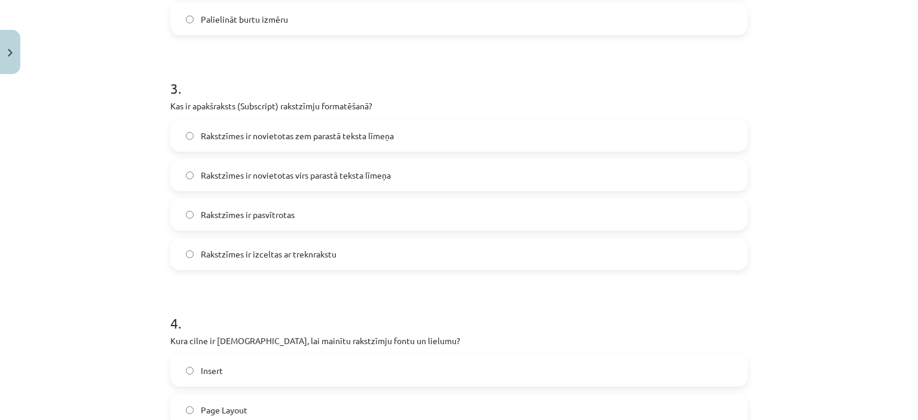
scroll to position [688, 0]
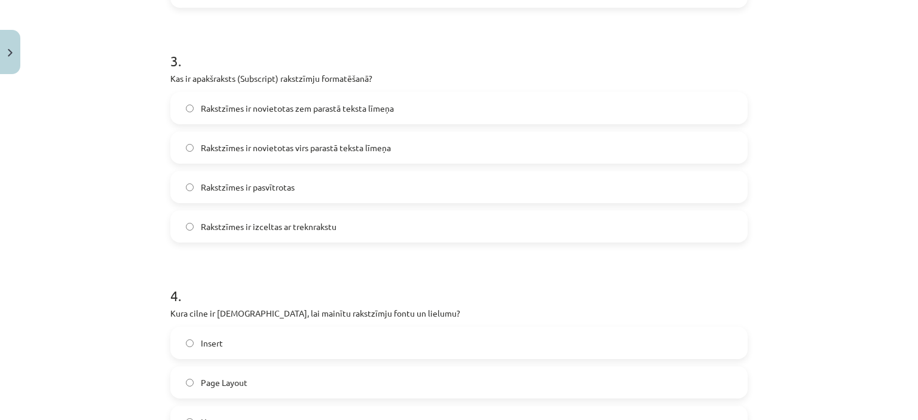
click at [184, 153] on label "Rakstzīmes ir novietotas virs parastā teksta līmeņa" at bounding box center [459, 148] width 575 height 30
click at [292, 100] on label "Rakstzīmes ir novietotas zem parastā teksta līmeņa" at bounding box center [459, 108] width 575 height 30
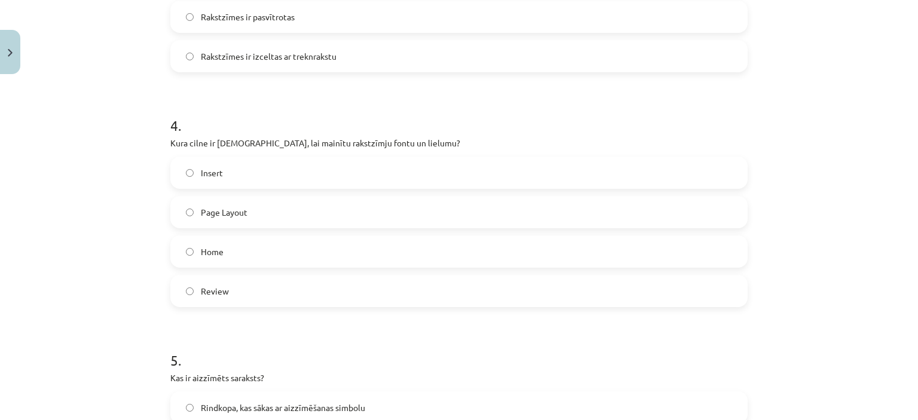
scroll to position [927, 0]
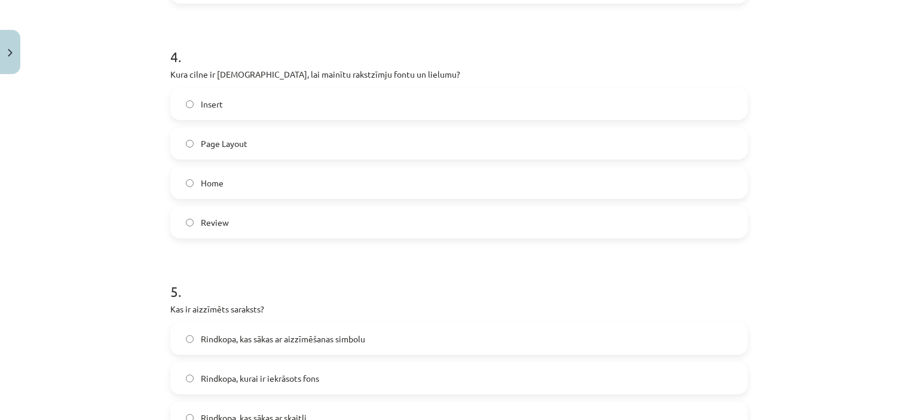
click at [207, 181] on span "Home" at bounding box center [212, 183] width 23 height 13
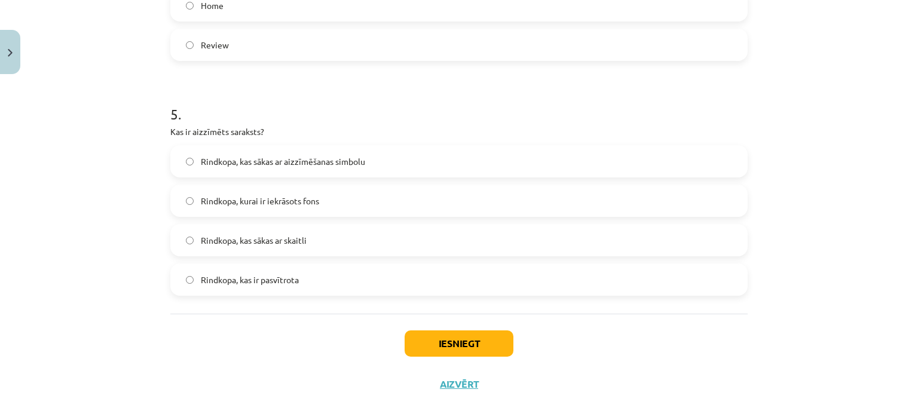
scroll to position [1106, 0]
click at [346, 163] on span "Rindkopa, kas sākas ar aizzīmēšanas simbolu" at bounding box center [283, 160] width 164 height 13
click at [442, 347] on button "Iesniegt" at bounding box center [459, 342] width 109 height 26
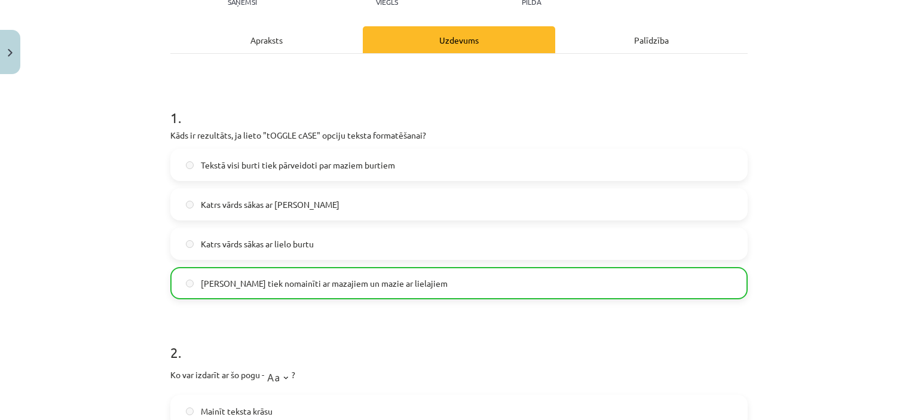
scroll to position [0, 0]
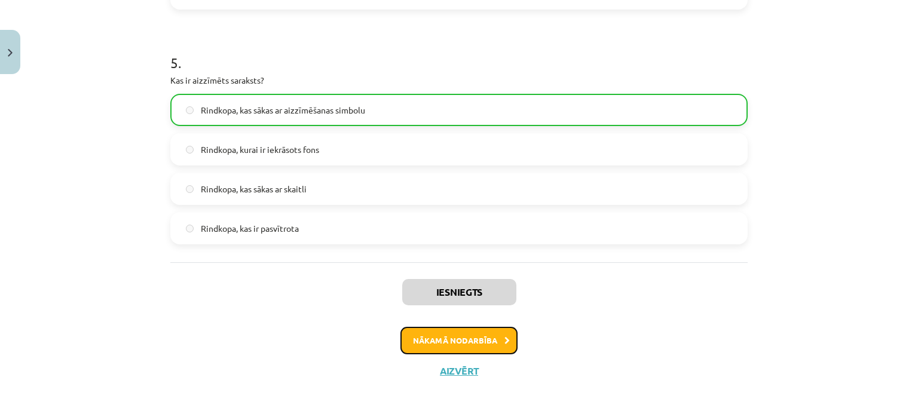
click at [428, 329] on button "Nākamā nodarbība" at bounding box center [459, 341] width 117 height 28
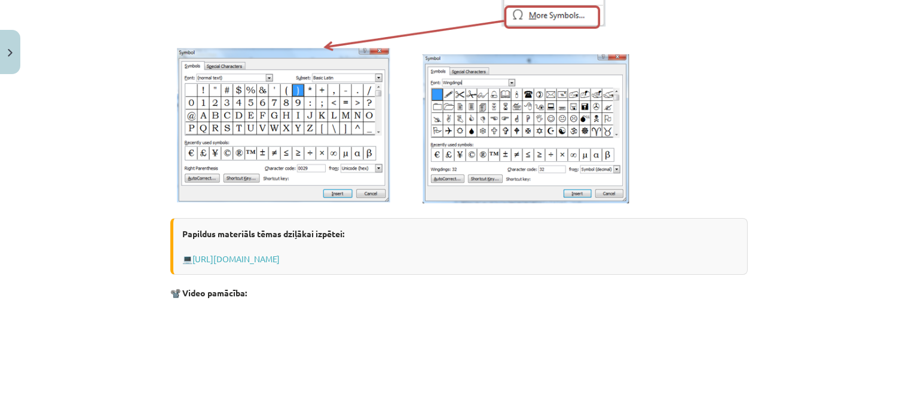
scroll to position [448, 0]
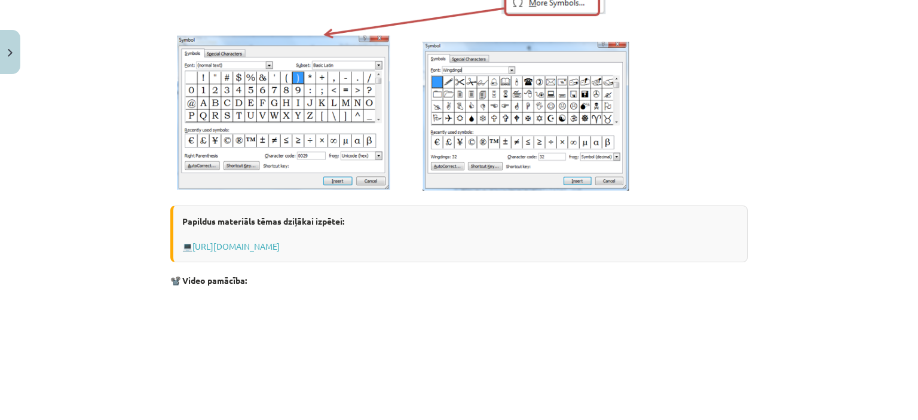
drag, startPoint x: 160, startPoint y: 81, endPoint x: 584, endPoint y: 258, distance: 458.9
click at [666, 175] on p at bounding box center [459, 21] width 578 height 346
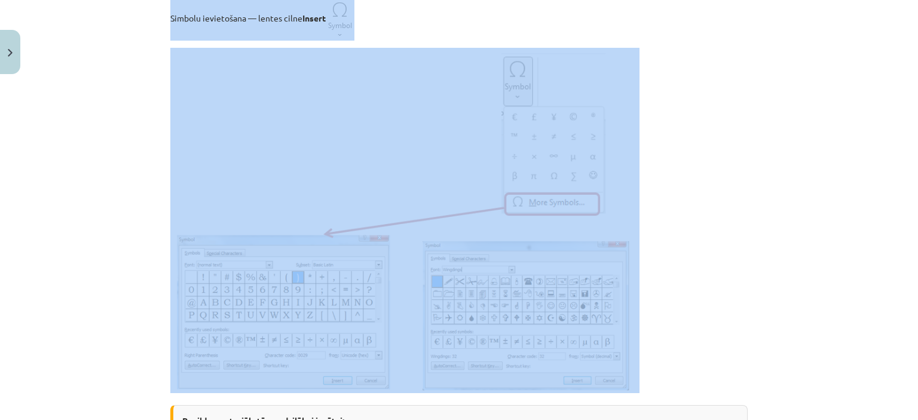
scroll to position [269, 0]
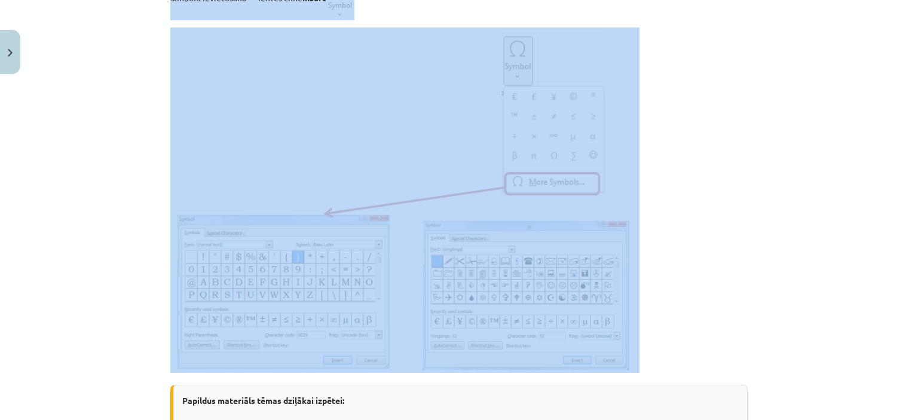
drag, startPoint x: 148, startPoint y: 203, endPoint x: 658, endPoint y: 263, distance: 513.5
click at [658, 263] on div "Mācību tēma: Datorikas - 10. klases 1. ieskaites mācību materiāls #10 9. tēma –…" at bounding box center [459, 210] width 918 height 420
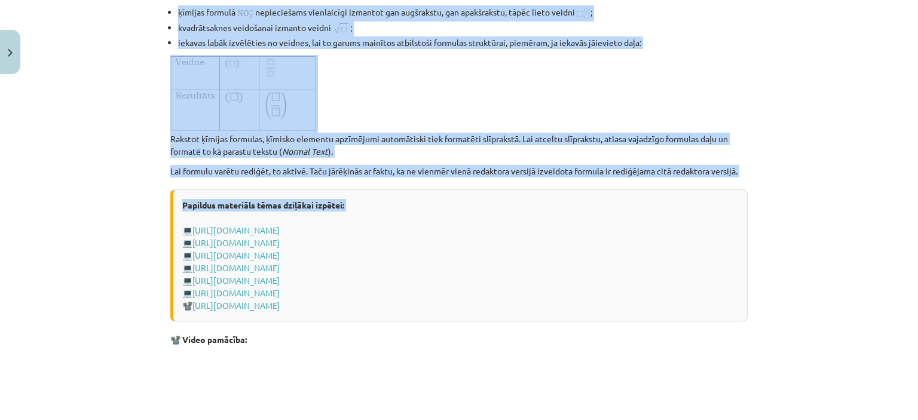
scroll to position [2183, 0]
drag, startPoint x: 144, startPoint y: 127, endPoint x: 762, endPoint y: 181, distance: 621.2
click at [762, 181] on div "Mācību tēma: Datorikas - 10. klases 1. ieskaites mācību materiāls #10 9. tēma –…" at bounding box center [459, 210] width 918 height 420
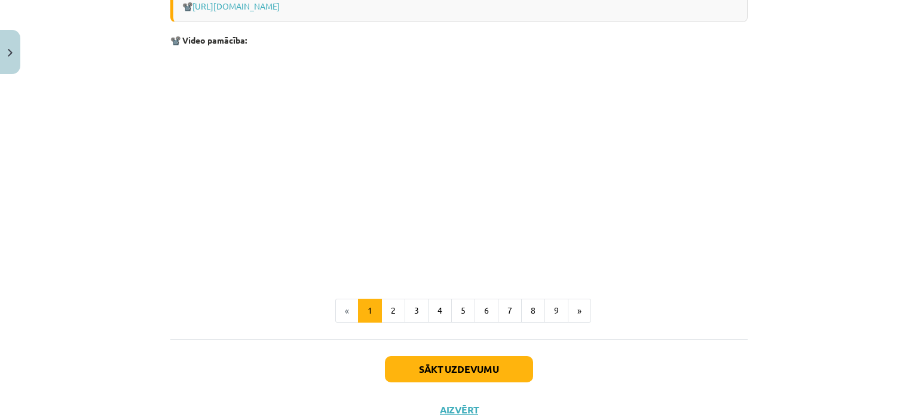
scroll to position [2534, 0]
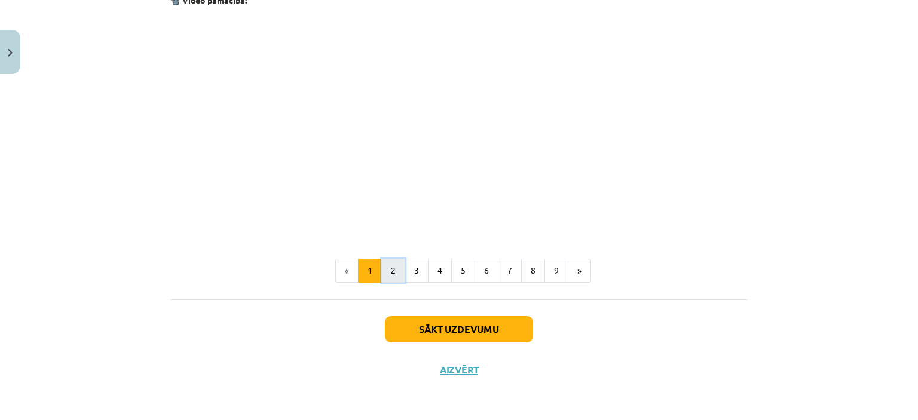
click at [395, 276] on button "2" at bounding box center [393, 271] width 24 height 24
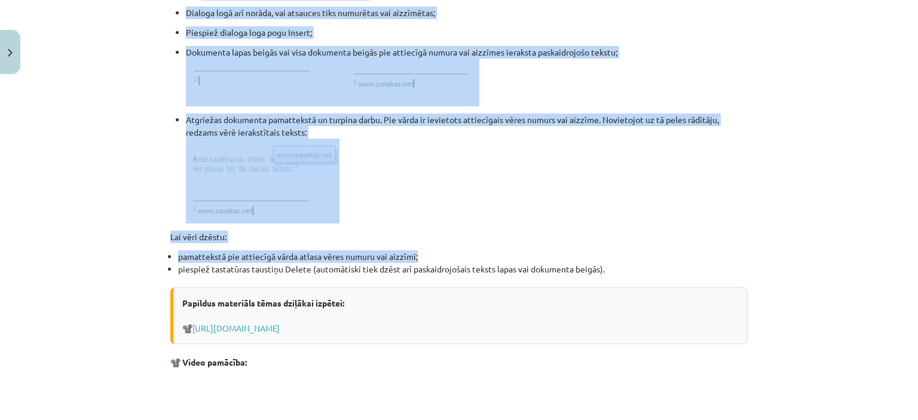
scroll to position [1116, 0]
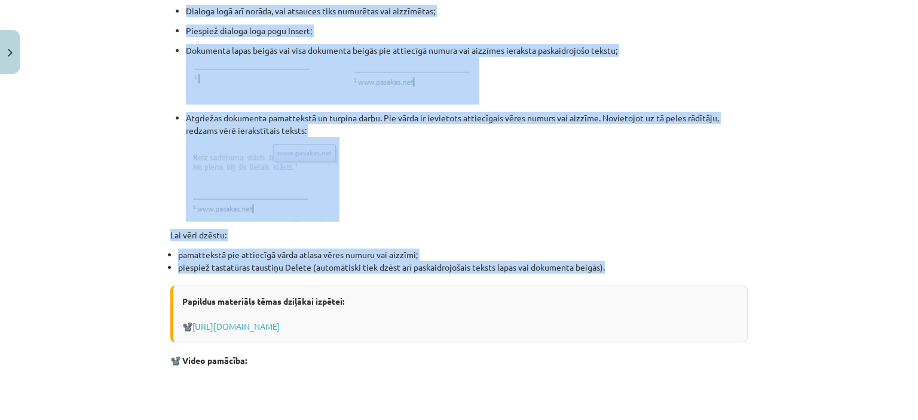
drag, startPoint x: 161, startPoint y: 140, endPoint x: 633, endPoint y: 266, distance: 487.8
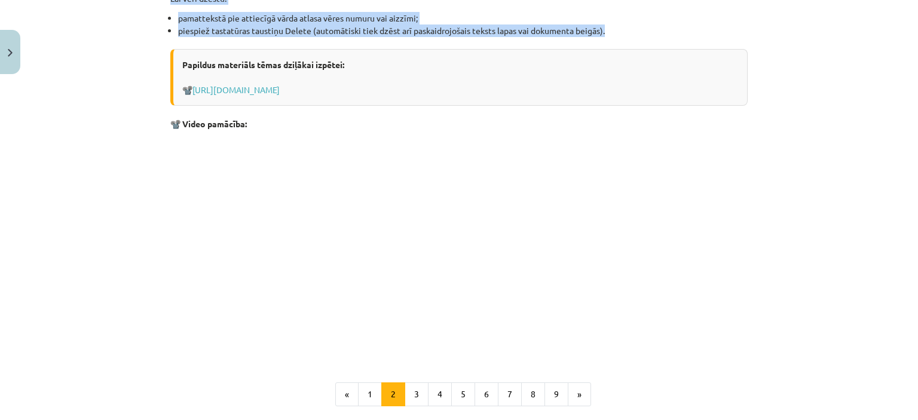
scroll to position [1355, 0]
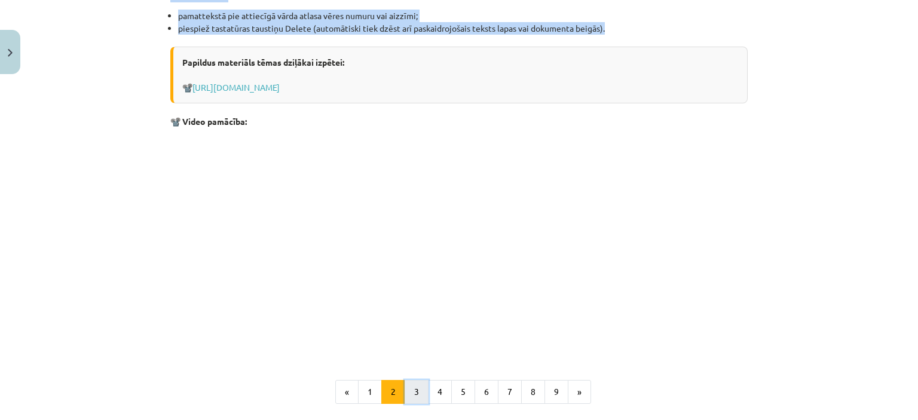
click at [409, 399] on button "3" at bounding box center [417, 392] width 24 height 24
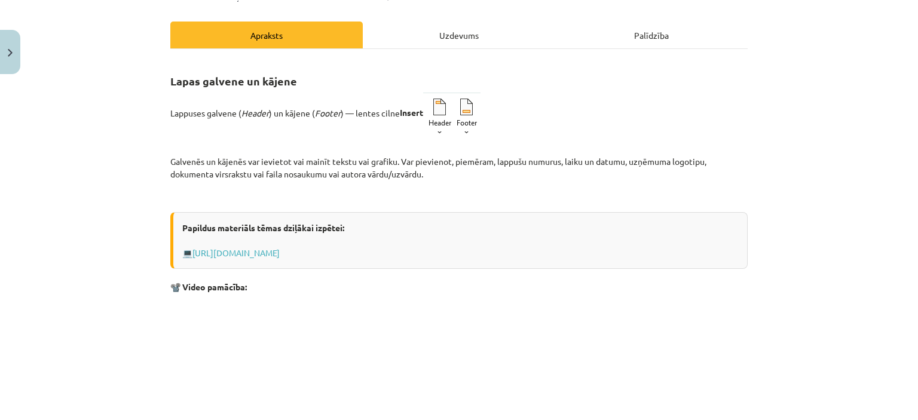
scroll to position [154, 0]
drag, startPoint x: 161, startPoint y: 69, endPoint x: 466, endPoint y: 170, distance: 320.7
click at [466, 170] on div "7 XP Saņemsi Grūts 1450 pilda Apraksts Uzdevums Palīdzība Lapas galvene un kāje…" at bounding box center [459, 302] width 592 height 752
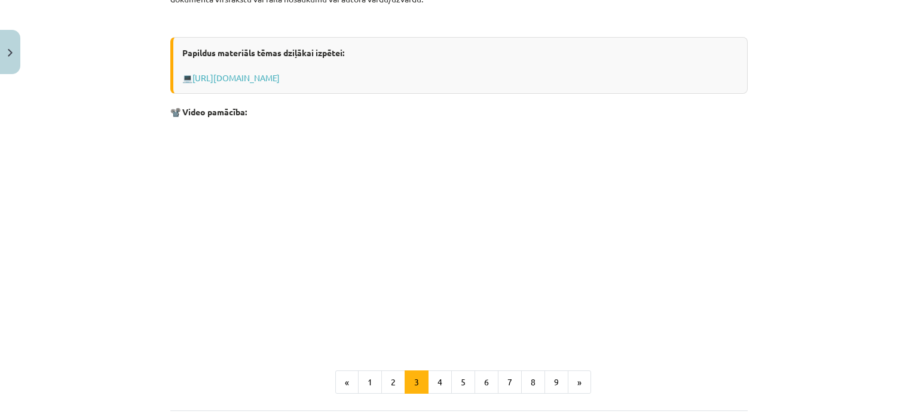
scroll to position [440, 0]
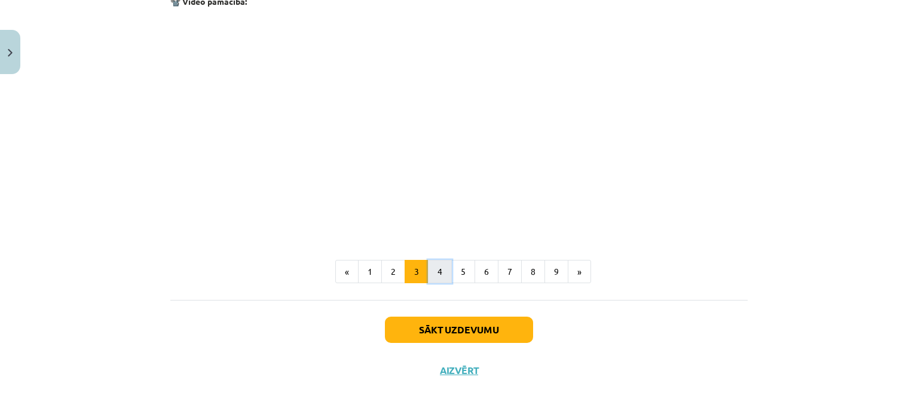
click at [429, 276] on button "4" at bounding box center [440, 272] width 24 height 24
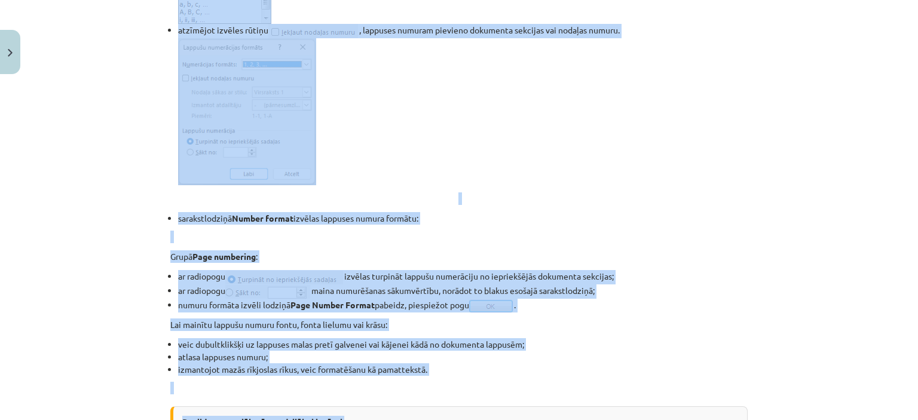
scroll to position [811, 0]
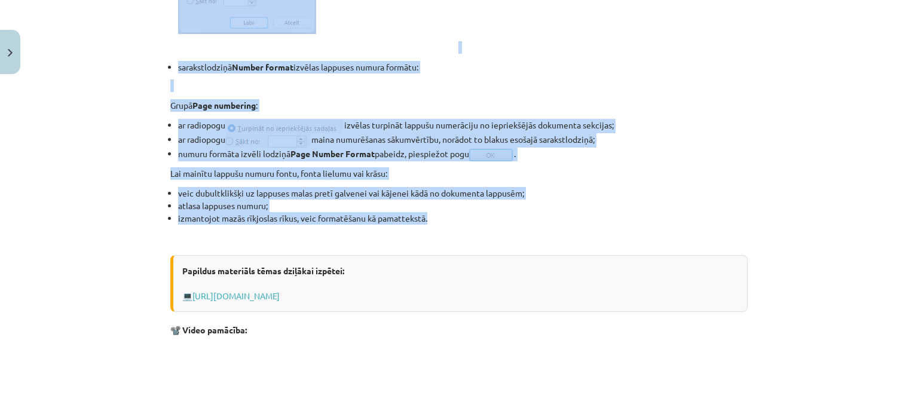
drag, startPoint x: 157, startPoint y: 139, endPoint x: 487, endPoint y: 210, distance: 338.2
click at [487, 210] on div "Mācību tēma: Datorikas - 10. klases 1. ieskaites mācību materiāls #10 9. tēma –…" at bounding box center [459, 210] width 918 height 420
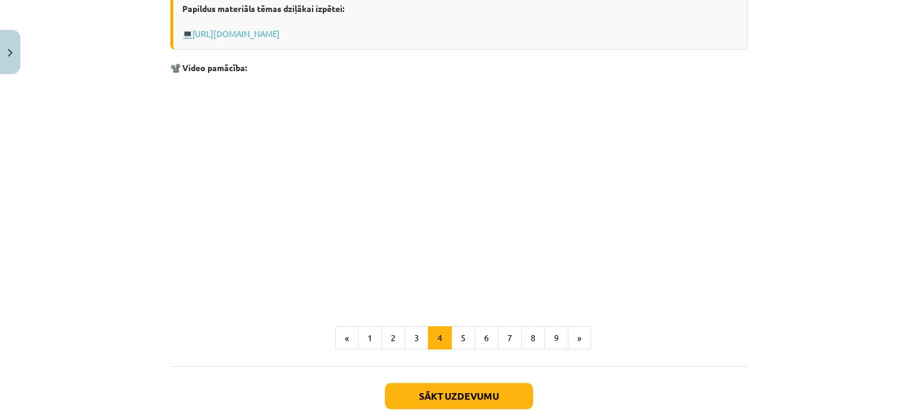
scroll to position [1110, 0]
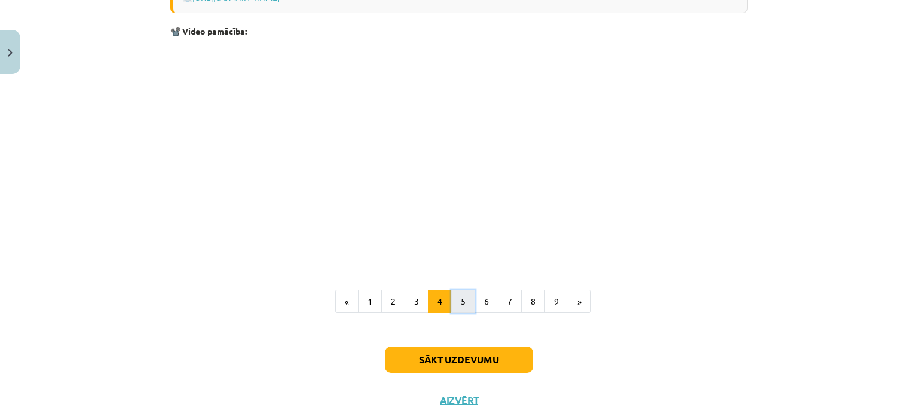
click at [465, 304] on button "5" at bounding box center [463, 302] width 24 height 24
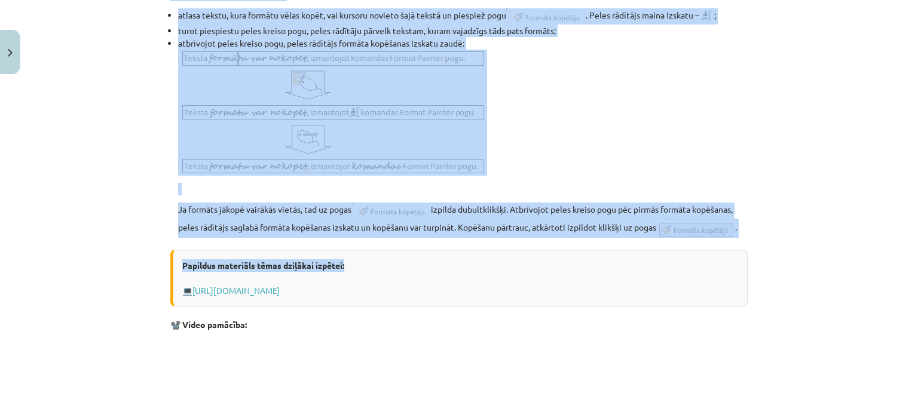
scroll to position [453, 0]
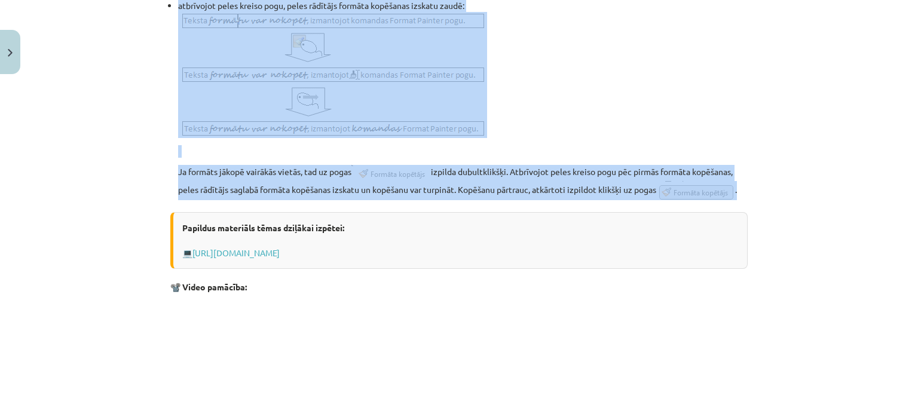
drag, startPoint x: 158, startPoint y: 197, endPoint x: 581, endPoint y: 212, distance: 423.0
click at [581, 212] on div "Mācību tēma: Datorikas - 10. klases 1. ieskaites mācību materiāls #10 9. tēma –…" at bounding box center [459, 210] width 918 height 420
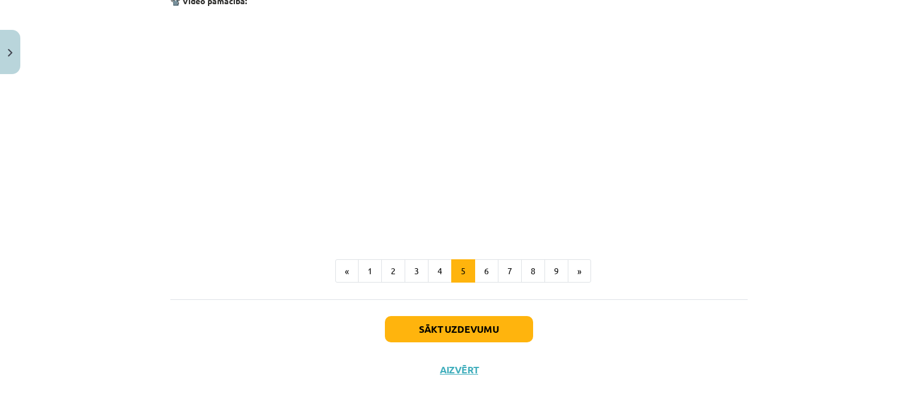
scroll to position [764, 0]
click at [479, 272] on button "6" at bounding box center [487, 272] width 24 height 24
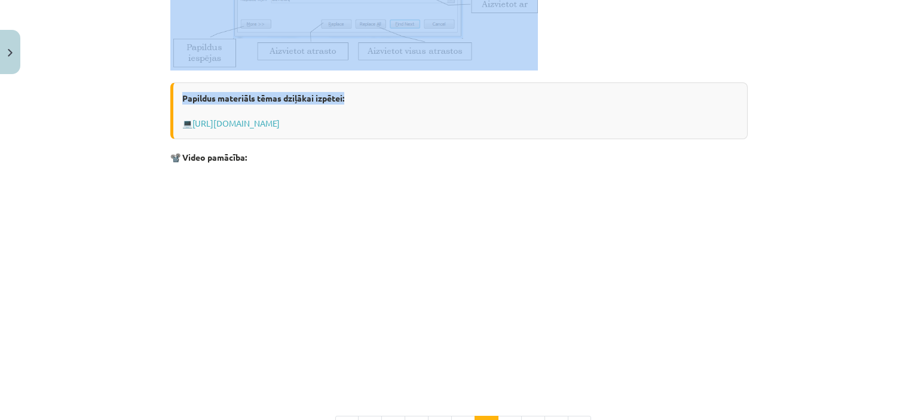
scroll to position [436, 0]
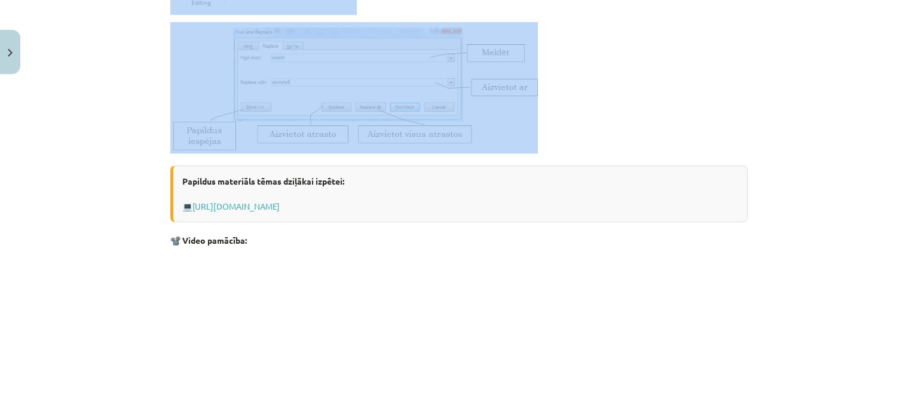
drag, startPoint x: 165, startPoint y: 138, endPoint x: 565, endPoint y: 130, distance: 400.1
click at [565, 130] on div "7 XP Saņemsi Grūts 1450 pilda Apraksts Uzdevums Palīdzība Rakstzīmju meklēšana …" at bounding box center [459, 137] width 592 height 987
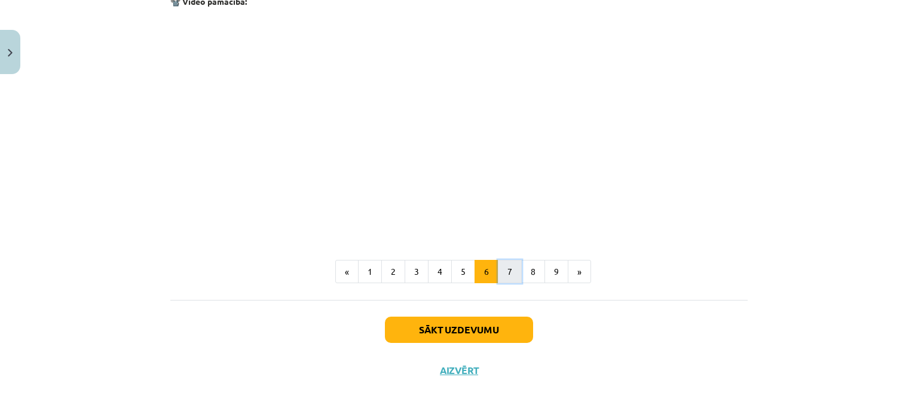
click at [500, 273] on button "7" at bounding box center [510, 272] width 24 height 24
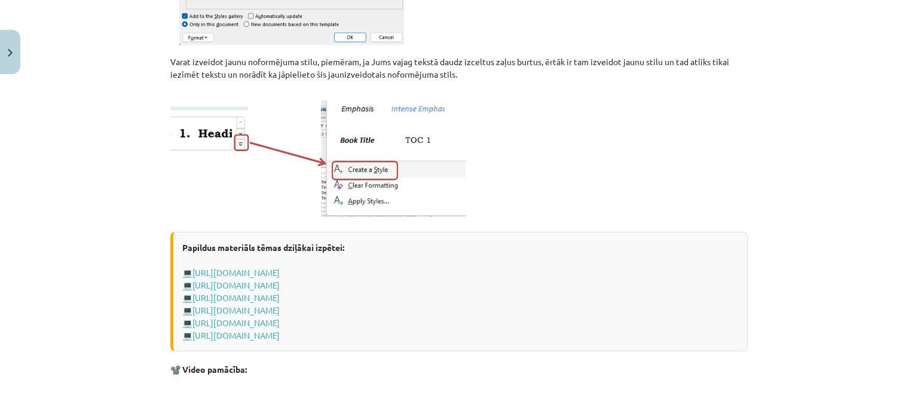
scroll to position [752, 0]
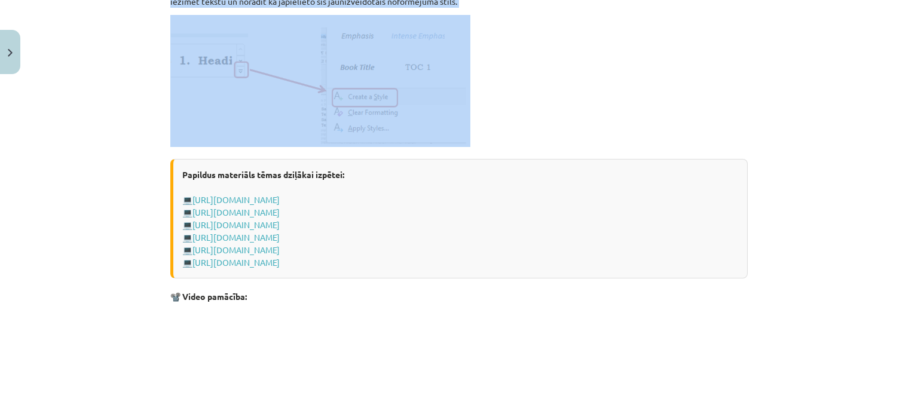
drag, startPoint x: 155, startPoint y: 139, endPoint x: 480, endPoint y: 144, distance: 324.7
click at [480, 144] on div "Mācību tēma: Datorikas - 10. klases 1. ieskaites mācību materiāls #10 9. tēma –…" at bounding box center [459, 210] width 918 height 420
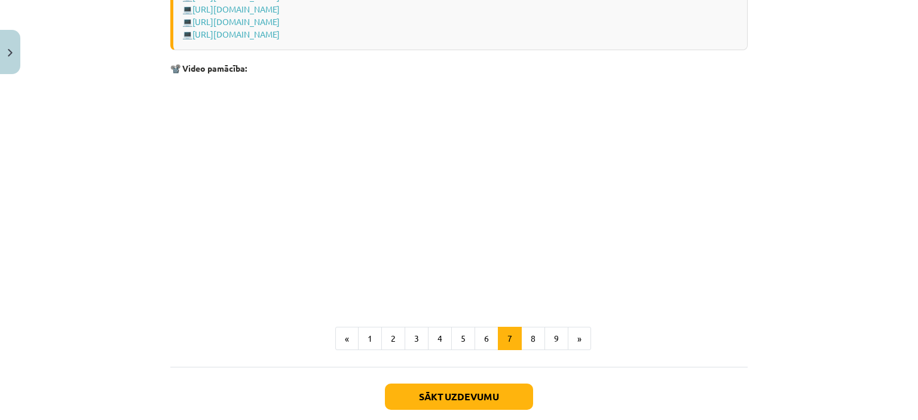
scroll to position [1047, 0]
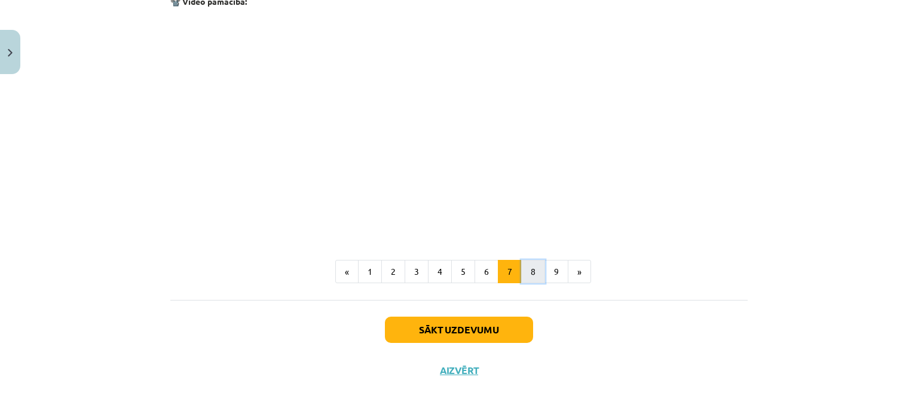
click at [523, 276] on button "8" at bounding box center [533, 272] width 24 height 24
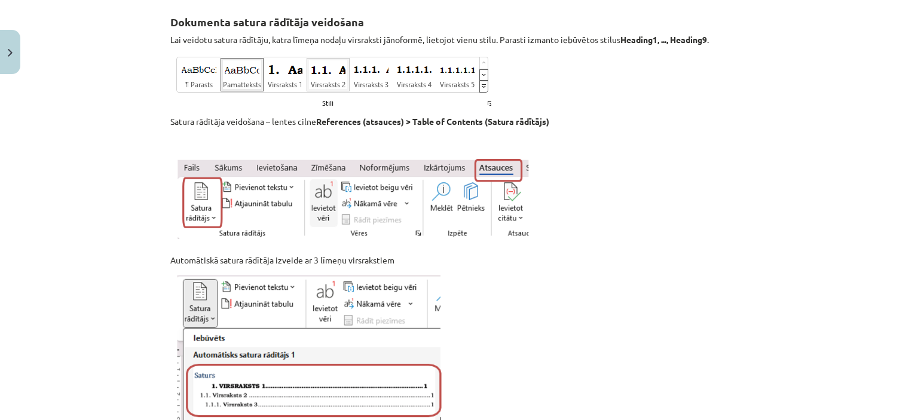
scroll to position [154, 0]
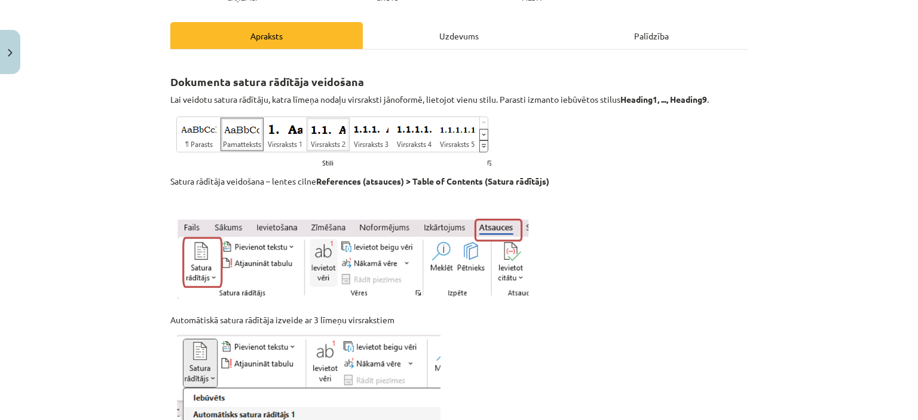
drag, startPoint x: 156, startPoint y: 88, endPoint x: 347, endPoint y: 201, distance: 221.9
click at [347, 201] on div "Mācību tēma: Datorikas - 10. klases 1. ieskaites mācību materiāls #10 9. tēma –…" at bounding box center [459, 210] width 918 height 420
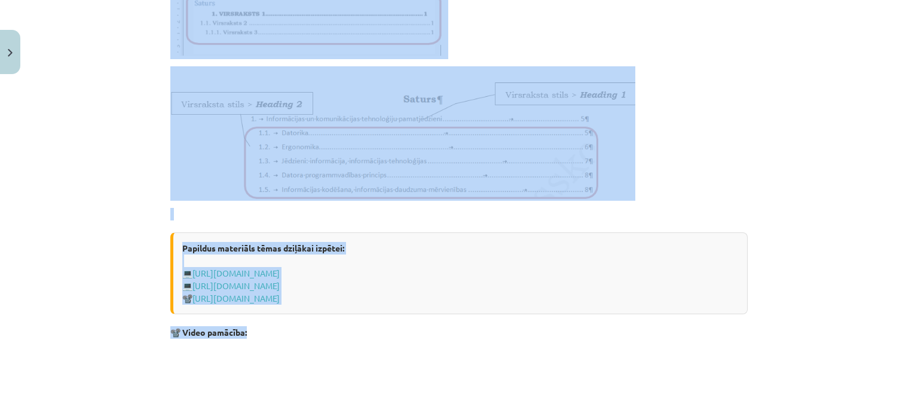
scroll to position [692, 0]
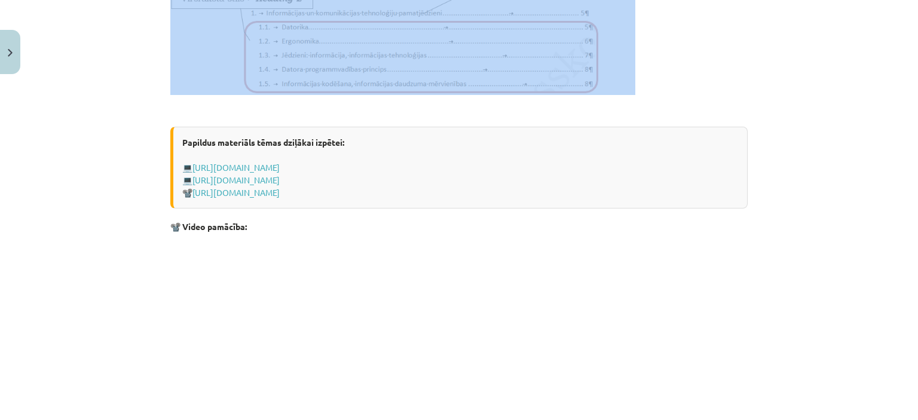
drag, startPoint x: 141, startPoint y: 75, endPoint x: 665, endPoint y: 86, distance: 523.9
click at [665, 86] on div "Mācību tēma: Datorikas - 10. klases 1. ieskaites mācību materiāls #10 9. tēma –…" at bounding box center [459, 210] width 918 height 420
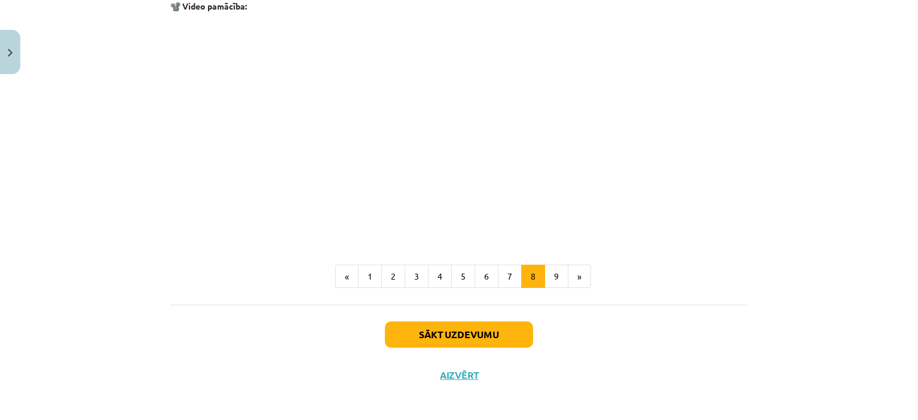
scroll to position [930, 0]
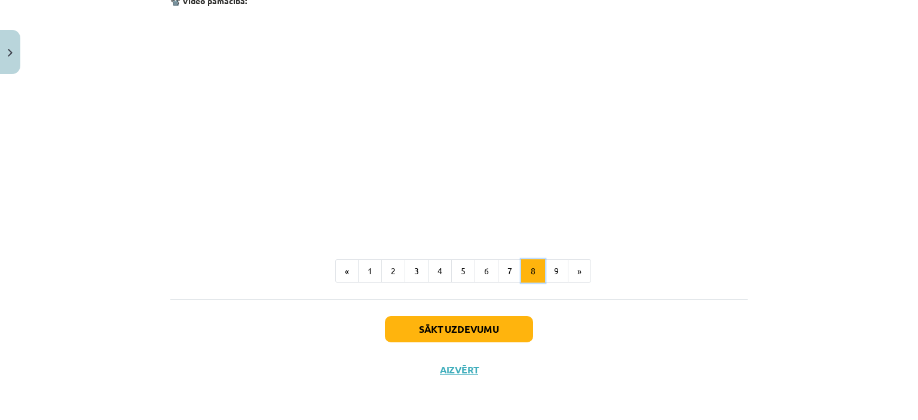
click at [538, 273] on button "8" at bounding box center [533, 272] width 24 height 24
click at [551, 277] on button "9" at bounding box center [557, 272] width 24 height 24
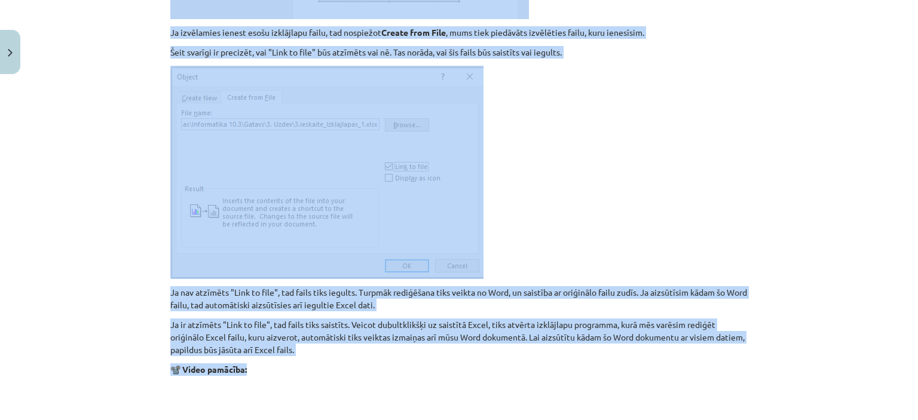
scroll to position [1267, 0]
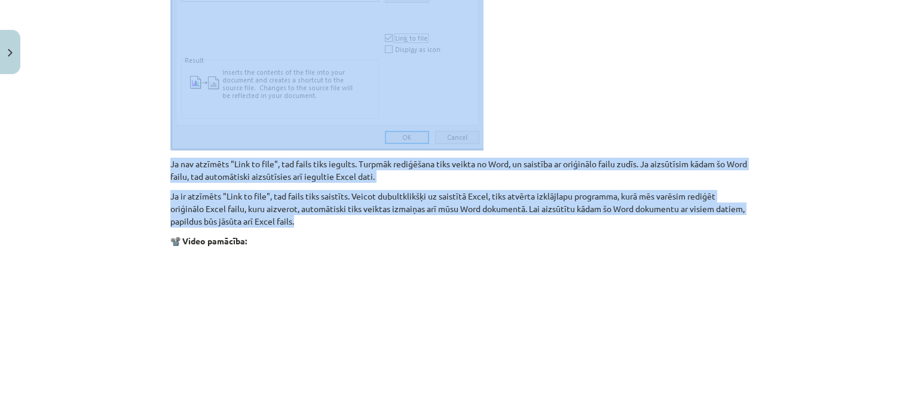
drag, startPoint x: 153, startPoint y: 221, endPoint x: 729, endPoint y: 216, distance: 575.8
click at [729, 216] on div "Mācību tēma: Datorikas - 10. klases 1. ieskaites mācību materiāls #10 9. tēma –…" at bounding box center [459, 210] width 918 height 420
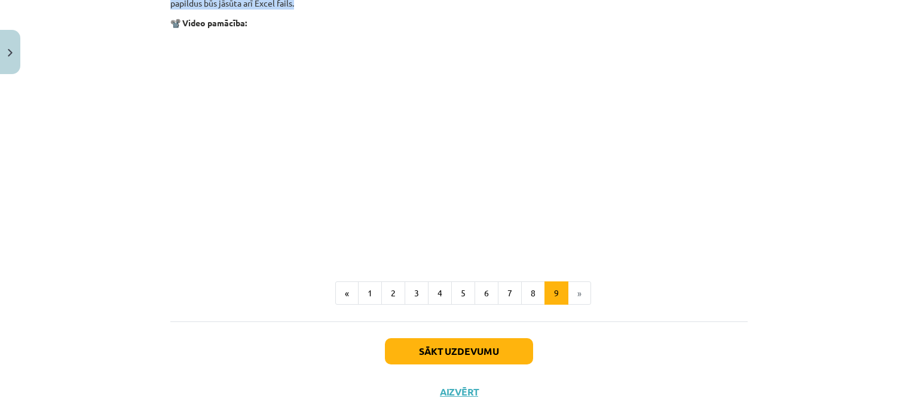
scroll to position [1506, 0]
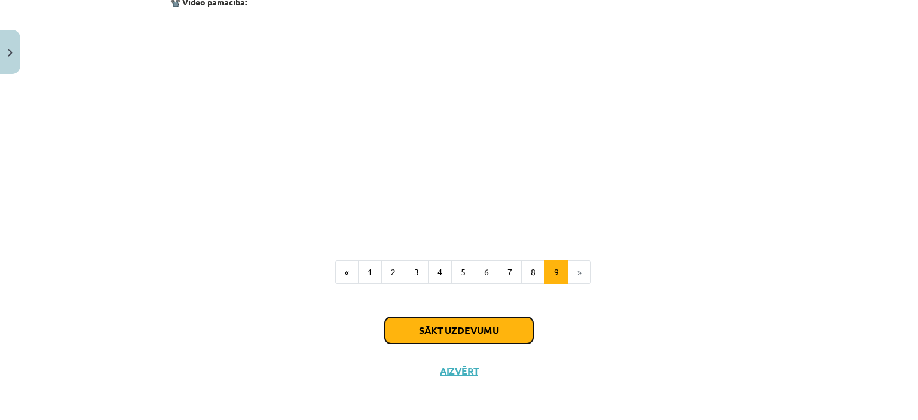
click at [487, 324] on button "Sākt uzdevumu" at bounding box center [459, 331] width 148 height 26
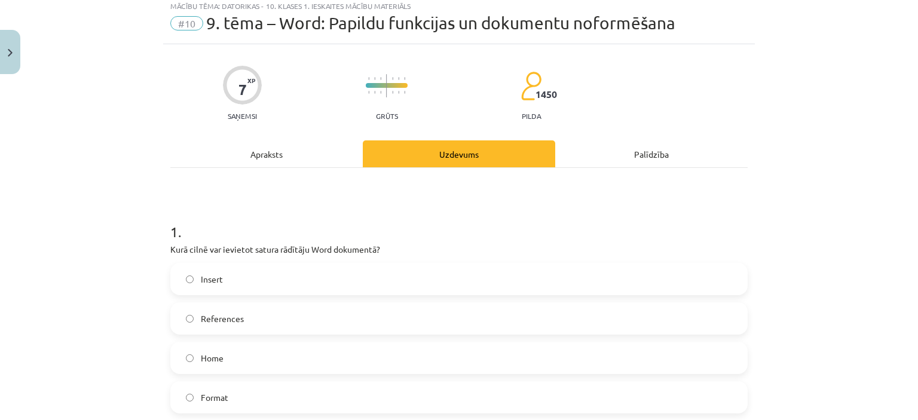
scroll to position [0, 0]
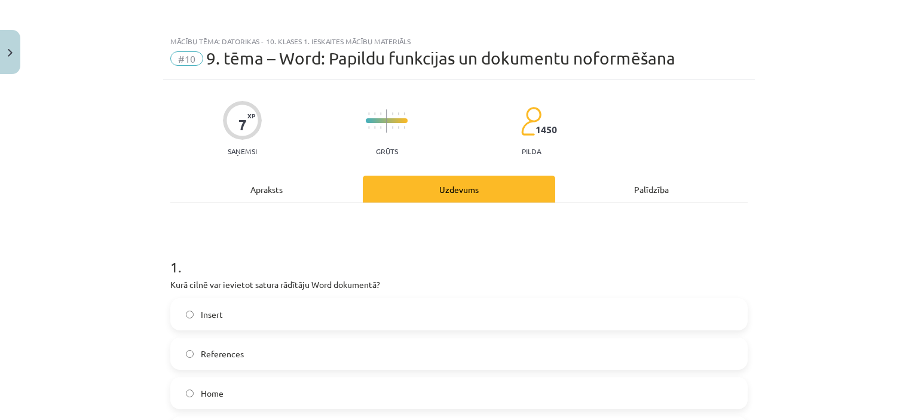
click at [274, 186] on div "Apraksts" at bounding box center [266, 189] width 193 height 27
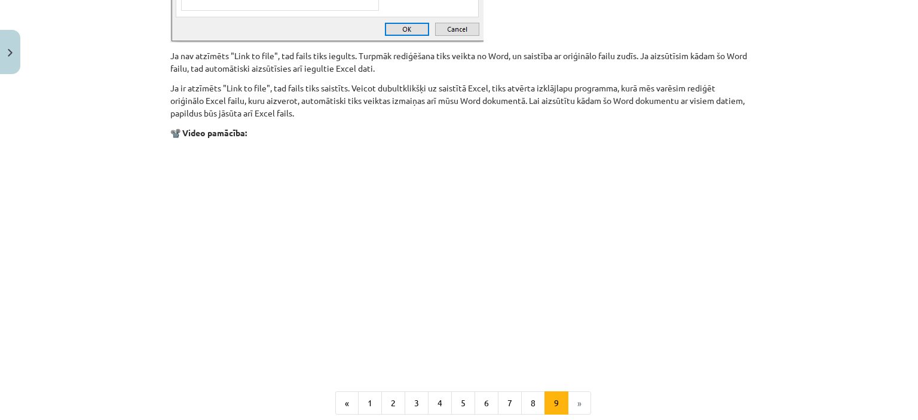
scroll to position [1506, 0]
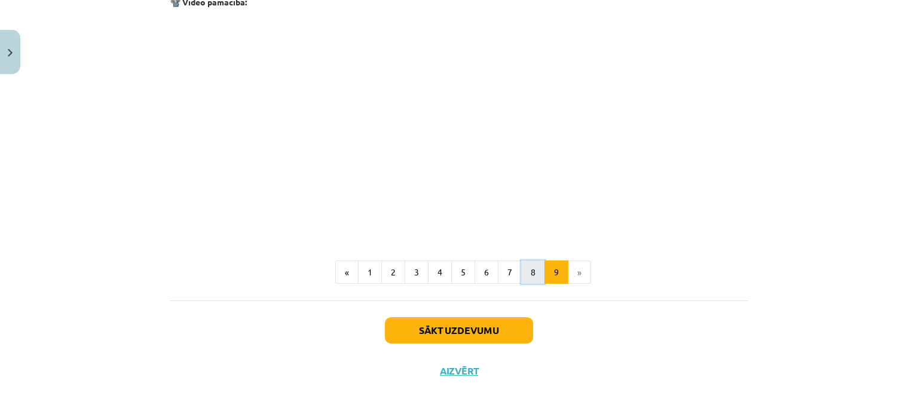
click at [521, 273] on button "8" at bounding box center [533, 273] width 24 height 24
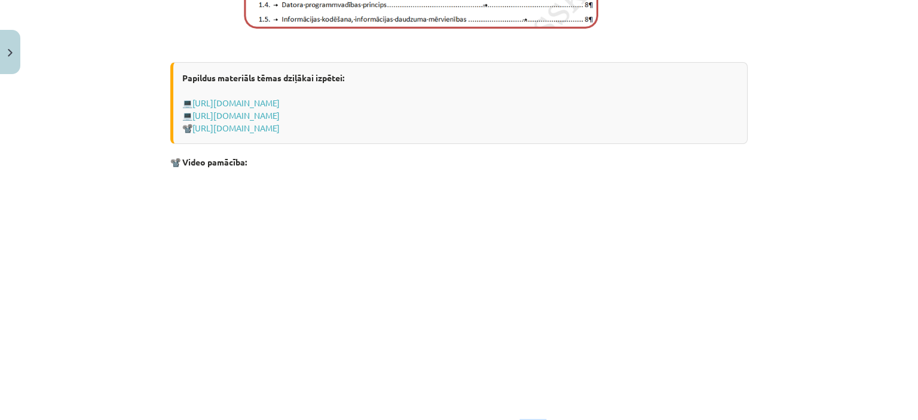
scroll to position [777, 0]
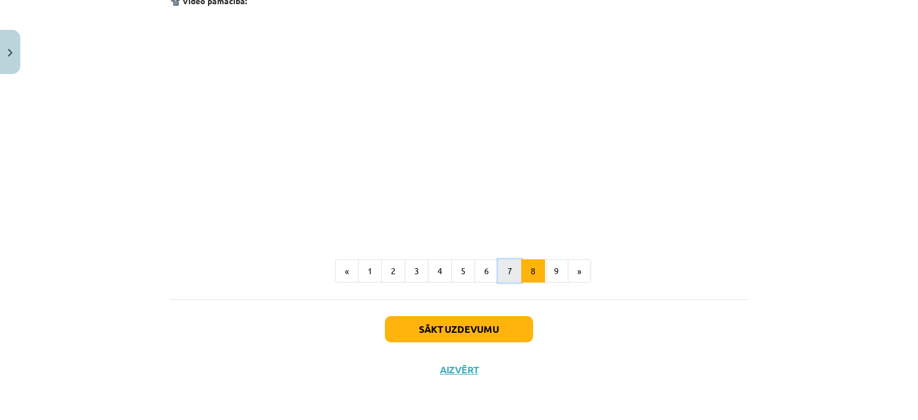
click at [500, 270] on button "7" at bounding box center [510, 272] width 24 height 24
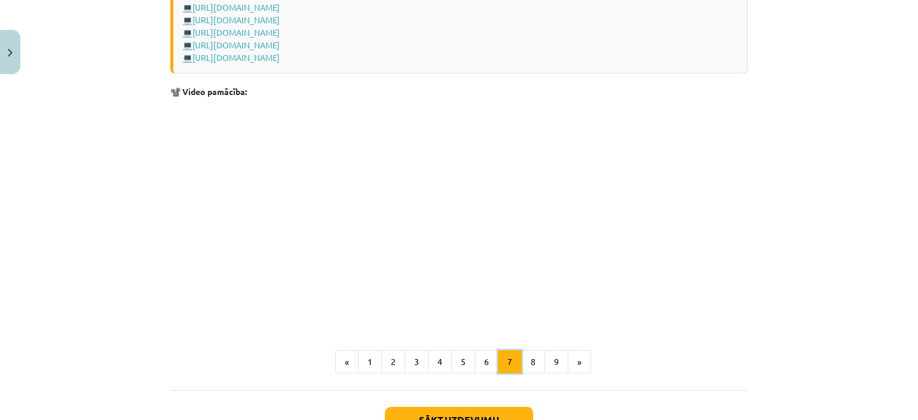
scroll to position [1017, 0]
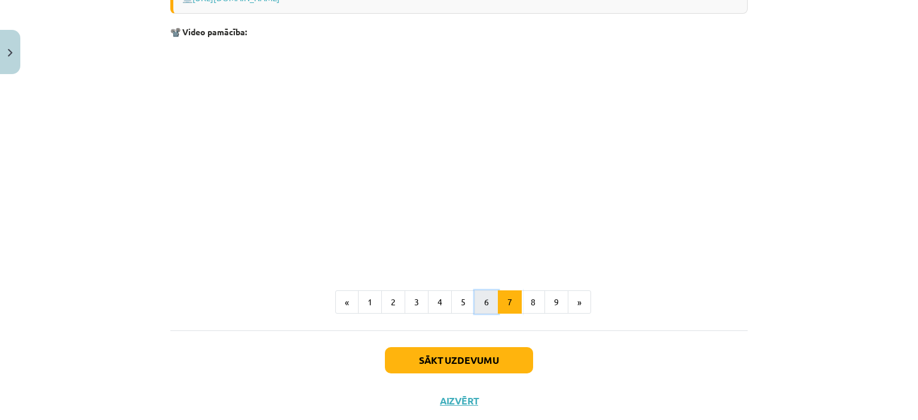
click at [475, 298] on button "6" at bounding box center [487, 303] width 24 height 24
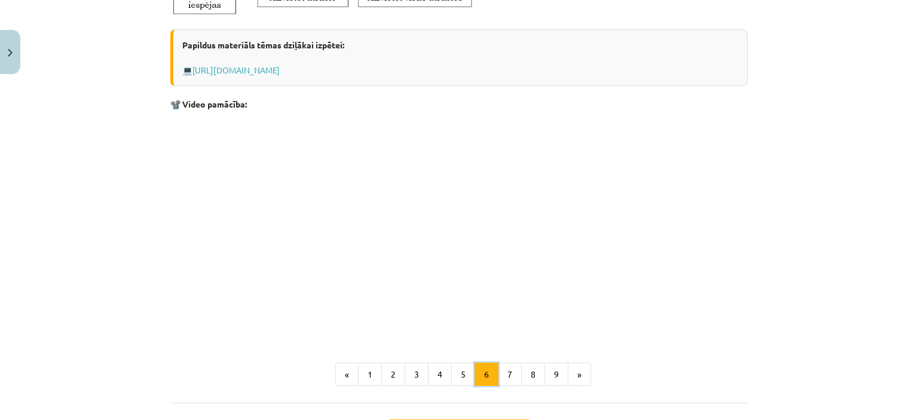
scroll to position [632, 0]
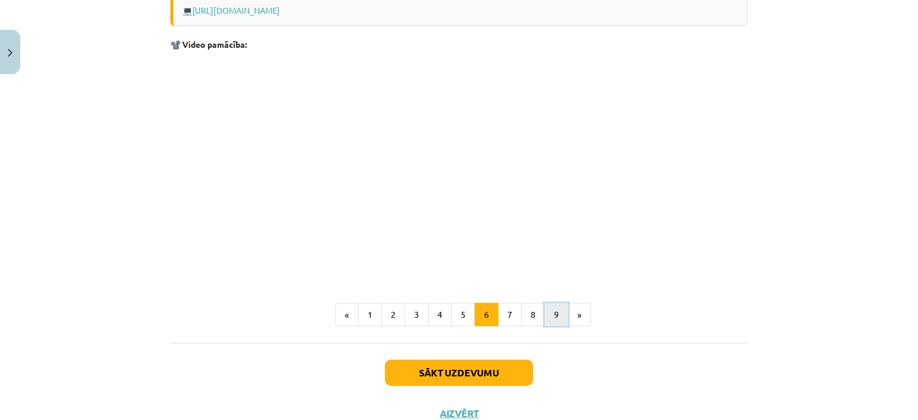
click at [545, 321] on button "9" at bounding box center [557, 315] width 24 height 24
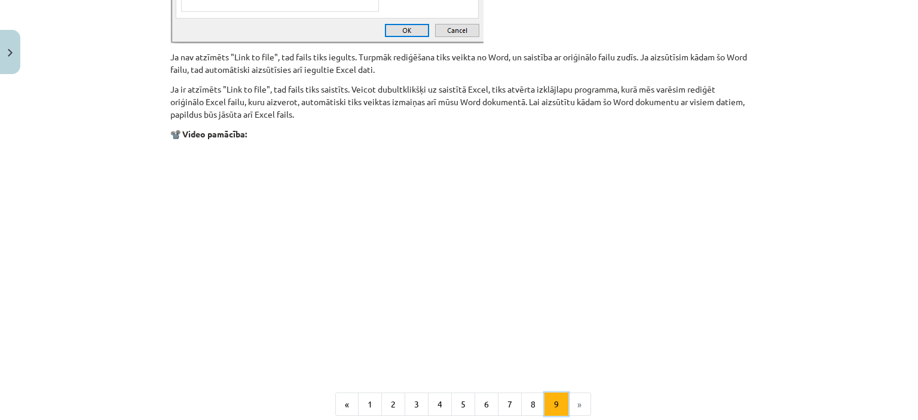
scroll to position [1506, 0]
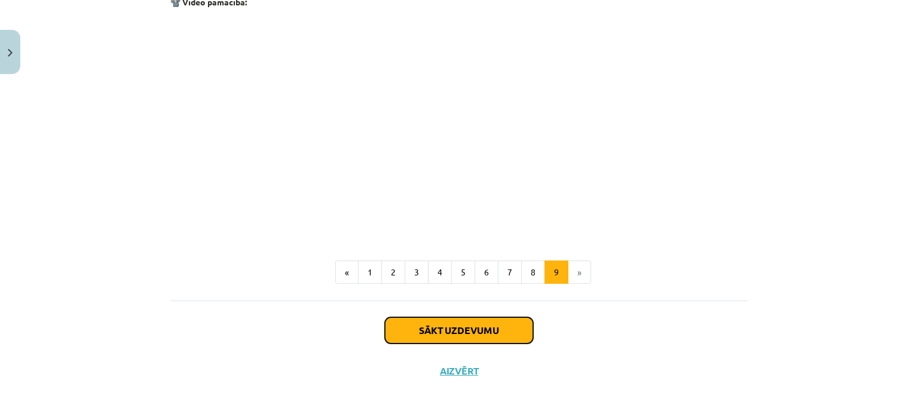
click at [455, 324] on button "Sākt uzdevumu" at bounding box center [459, 331] width 148 height 26
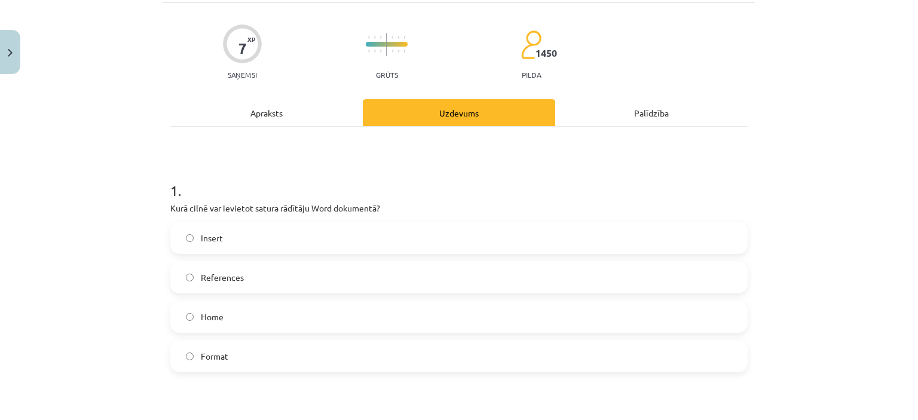
scroll to position [149, 0]
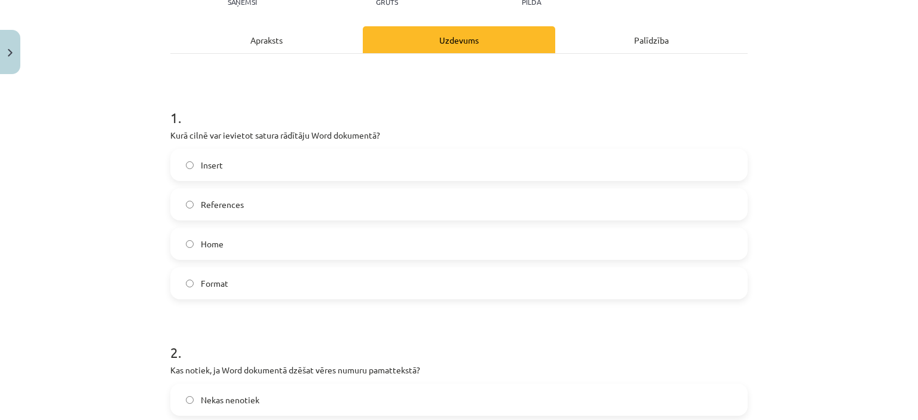
click at [177, 207] on label "References" at bounding box center [459, 205] width 575 height 30
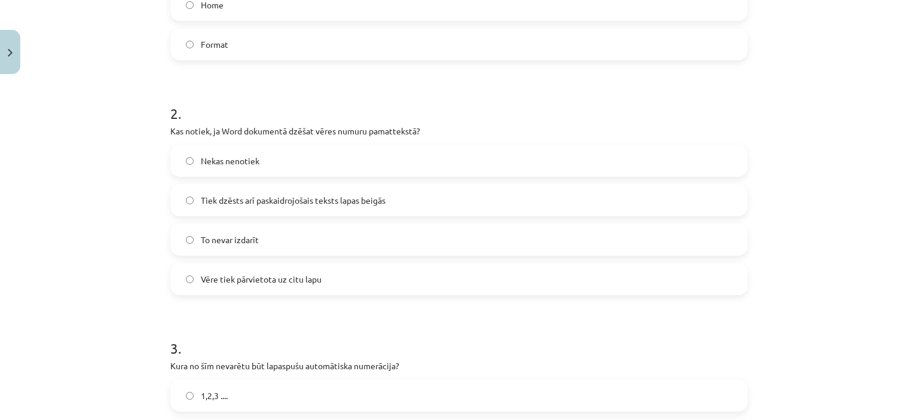
scroll to position [448, 0]
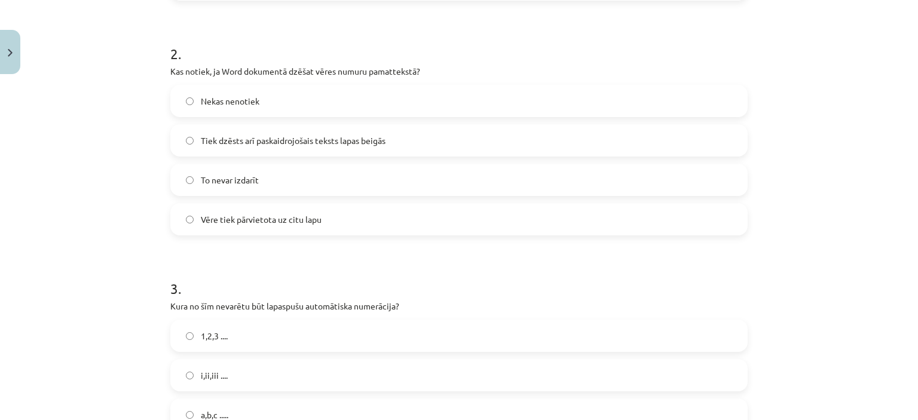
click at [251, 138] on span "Tiek dzēsts arī paskaidrojošais teksts lapas beigās" at bounding box center [293, 141] width 185 height 13
click at [201, 95] on span "Nekas nenotiek" at bounding box center [230, 101] width 59 height 13
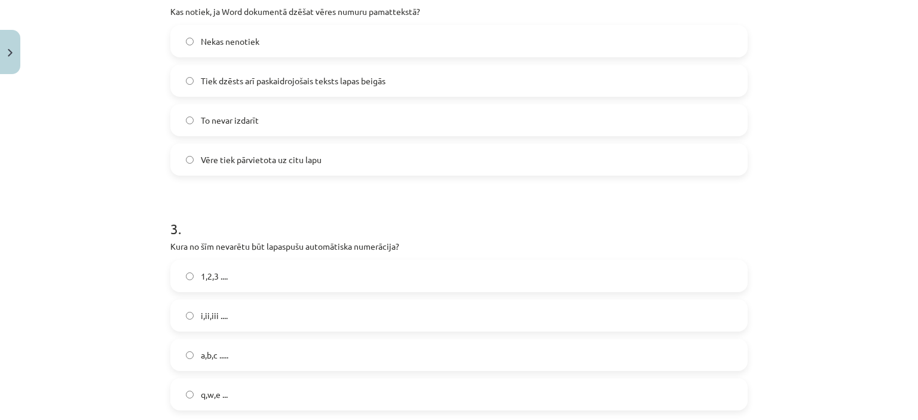
scroll to position [628, 0]
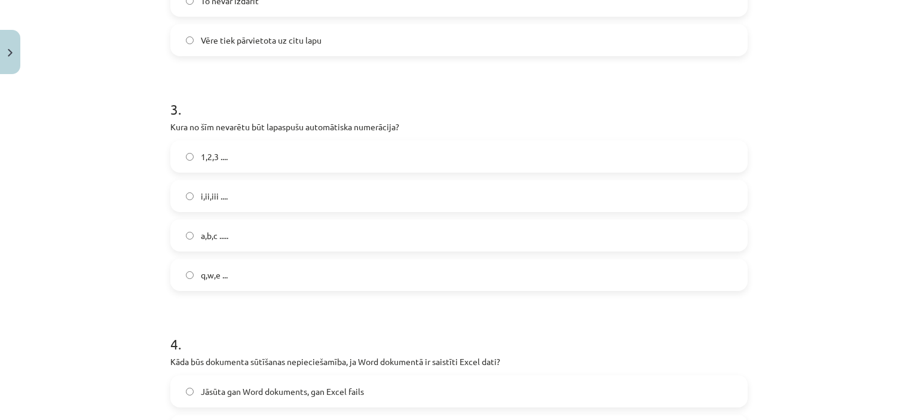
click at [190, 278] on label "q,w,e ..." at bounding box center [459, 275] width 575 height 30
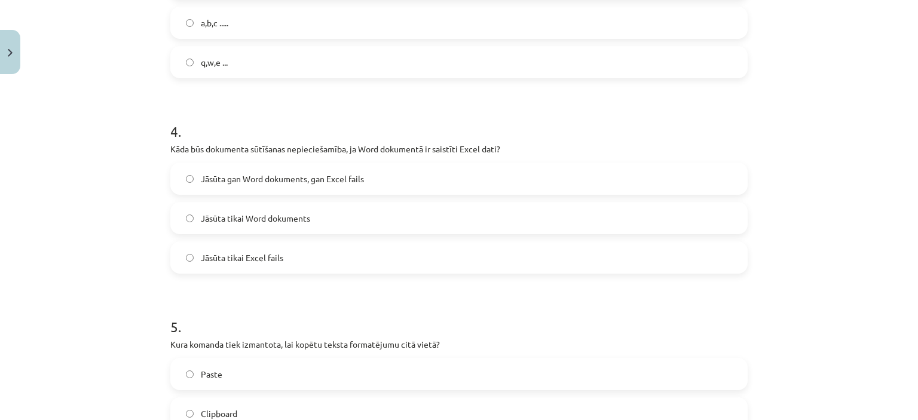
scroll to position [867, 0]
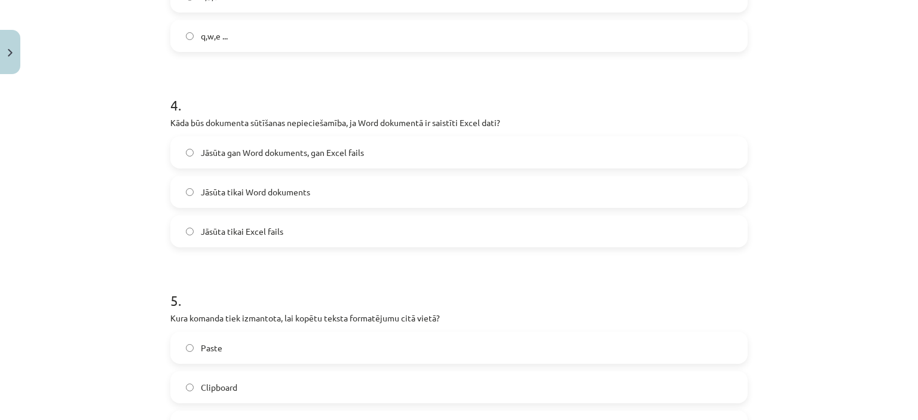
click at [268, 190] on span "Jāsūta tikai Word dokuments" at bounding box center [255, 192] width 109 height 13
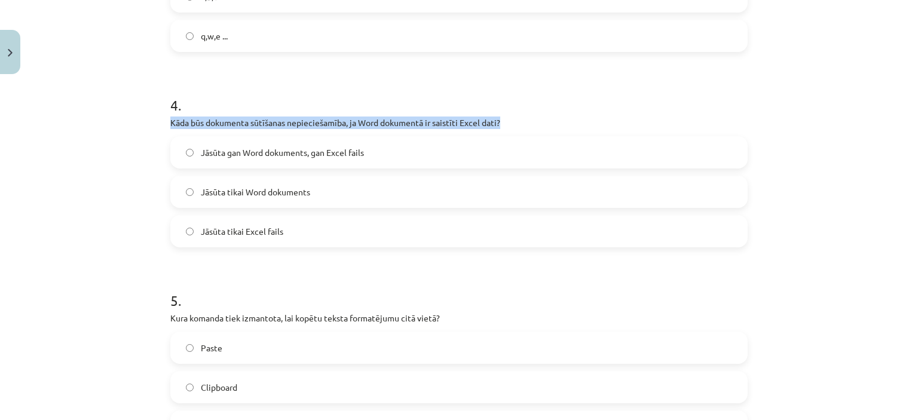
drag, startPoint x: 161, startPoint y: 117, endPoint x: 503, endPoint y: 121, distance: 342.0
click at [503, 121] on div "7 XP Saņemsi Grūts 1450 pilda Apraksts Uzdevums Palīdzība 1 . Kurā cilnē var ie…" at bounding box center [459, 116] width 592 height 1809
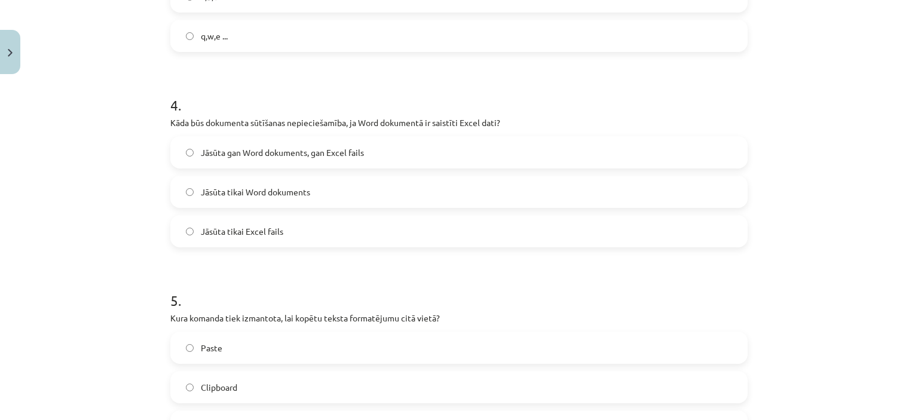
click at [139, 129] on div "Mācību tēma: Datorikas - 10. klases 1. ieskaites mācību materiāls #10 9. tēma –…" at bounding box center [459, 210] width 918 height 420
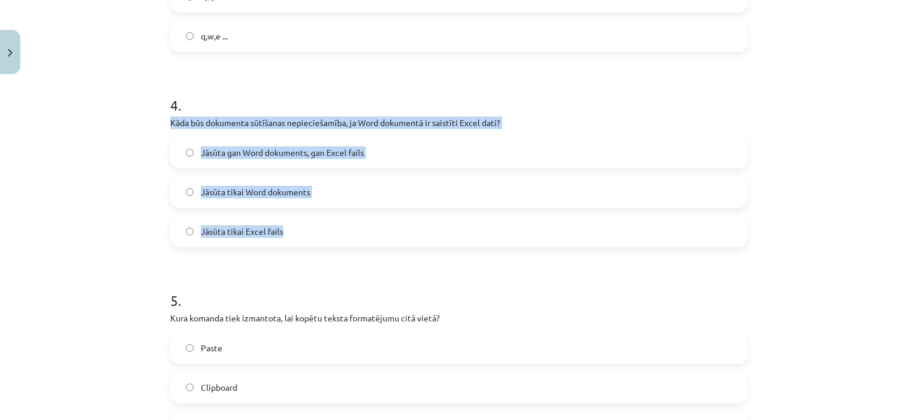
drag, startPoint x: 157, startPoint y: 119, endPoint x: 301, endPoint y: 228, distance: 181.1
click at [301, 228] on div "Mācību tēma: Datorikas - 10. klases 1. ieskaites mācību materiāls #10 9. tēma –…" at bounding box center [459, 210] width 918 height 420
click at [206, 150] on span "Jāsūta gan Word dokuments, gan Excel fails" at bounding box center [282, 152] width 163 height 13
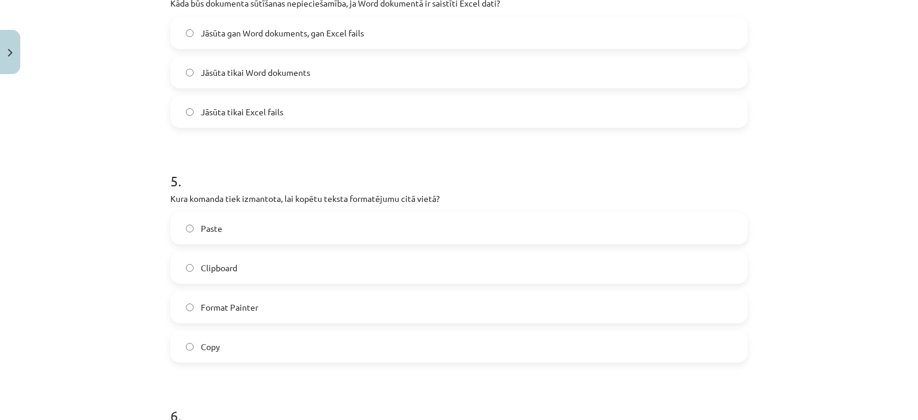
scroll to position [1046, 0]
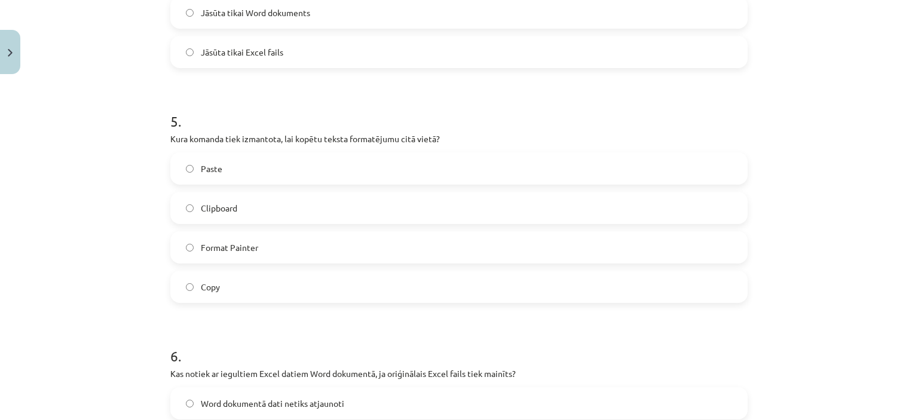
click at [216, 251] on span "Format Painter" at bounding box center [229, 248] width 57 height 13
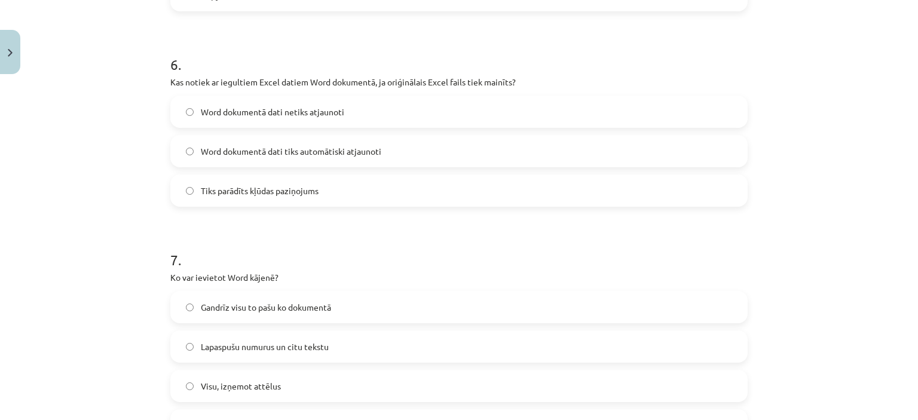
scroll to position [1345, 0]
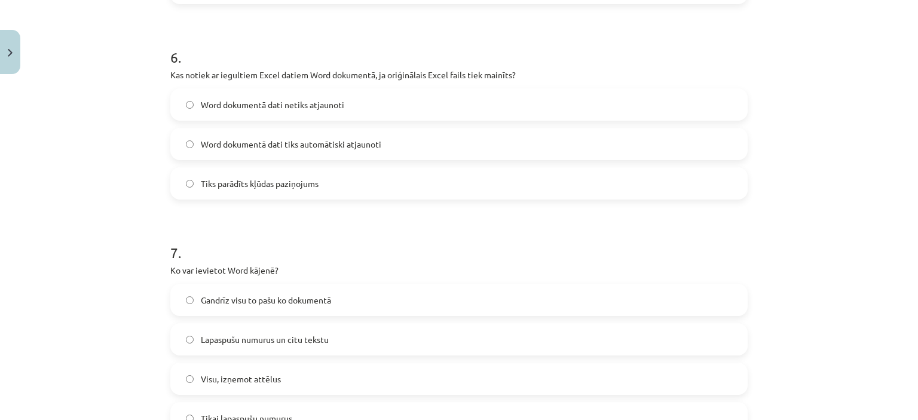
click at [273, 101] on span "Word dokumentā dati netiks atjaunoti" at bounding box center [273, 105] width 144 height 13
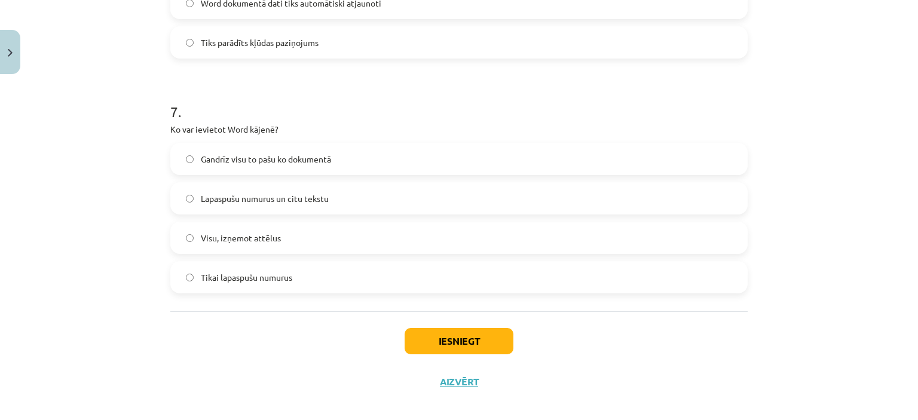
scroll to position [1498, 0]
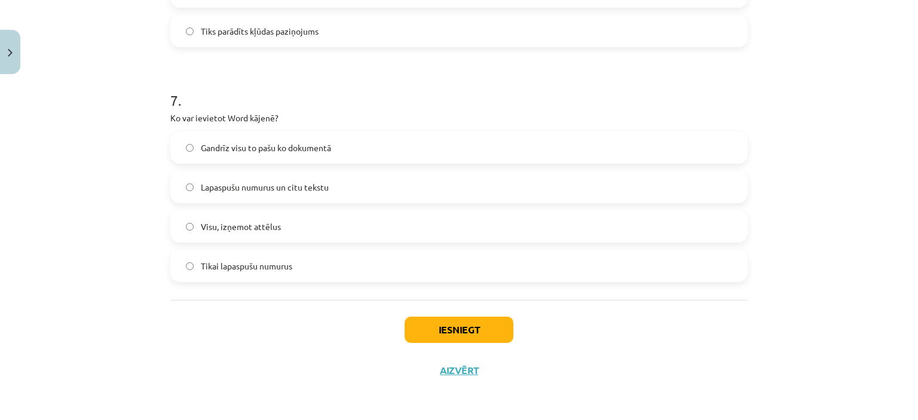
click at [201, 146] on span "Gandrīz visu to pašu ko dokumentā" at bounding box center [266, 148] width 130 height 13
click at [462, 323] on button "Iesniegt" at bounding box center [459, 330] width 109 height 26
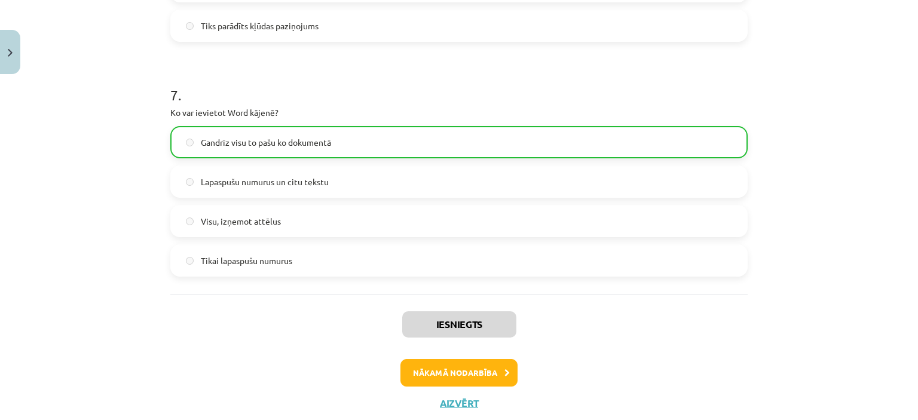
scroll to position [1536, 0]
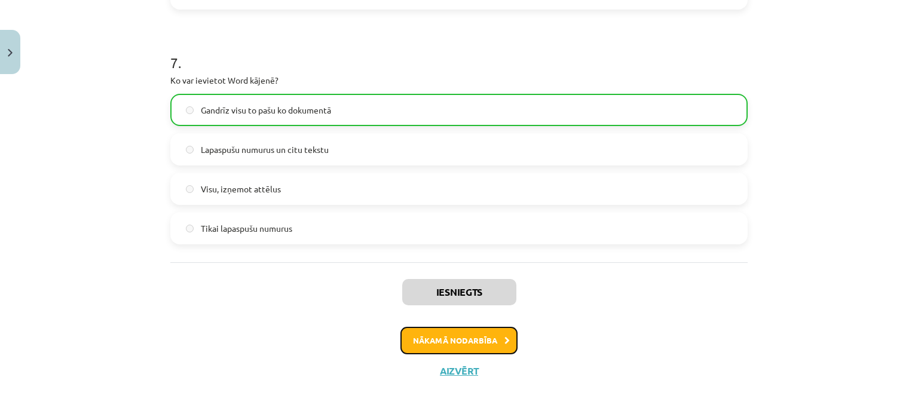
click at [495, 346] on button "Nākamā nodarbība" at bounding box center [459, 341] width 117 height 28
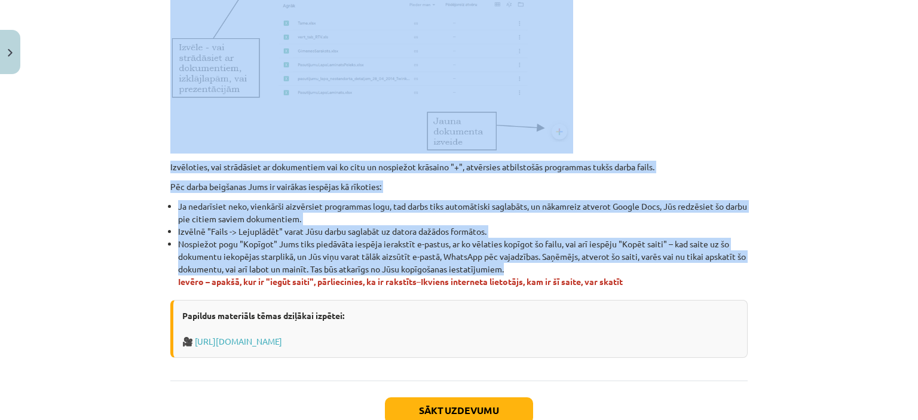
scroll to position [674, 0]
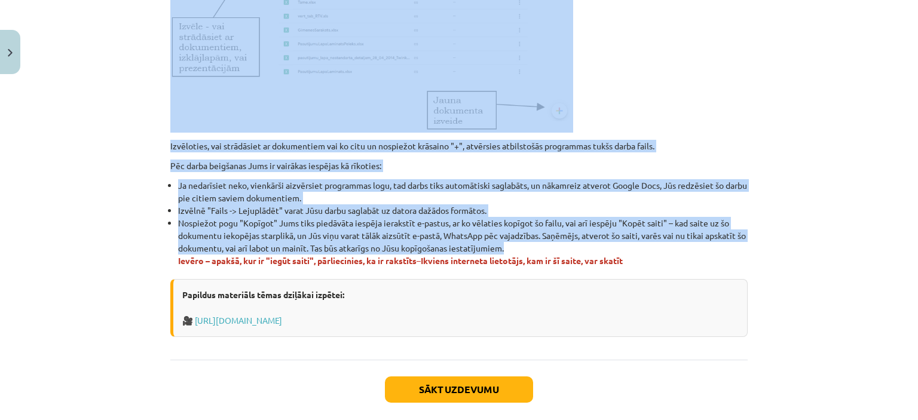
drag, startPoint x: 164, startPoint y: 99, endPoint x: 636, endPoint y: 257, distance: 498.1
click at [136, 169] on div "Mācību tēma: Datorikas - 10. klases 1. ieskaites mācību materiāls #11 10. tēma …" at bounding box center [459, 210] width 918 height 420
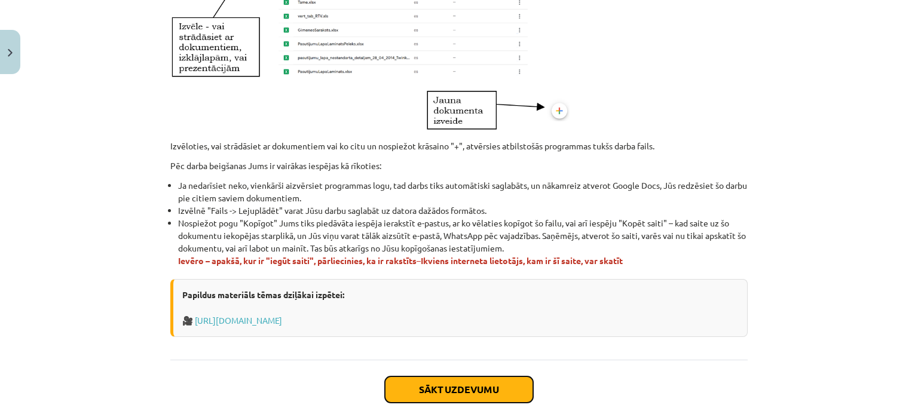
click at [413, 387] on button "Sākt uzdevumu" at bounding box center [459, 390] width 148 height 26
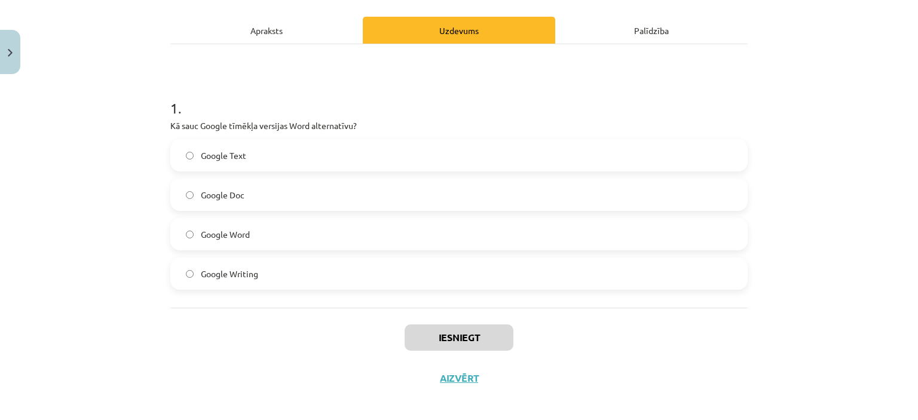
scroll to position [167, 0]
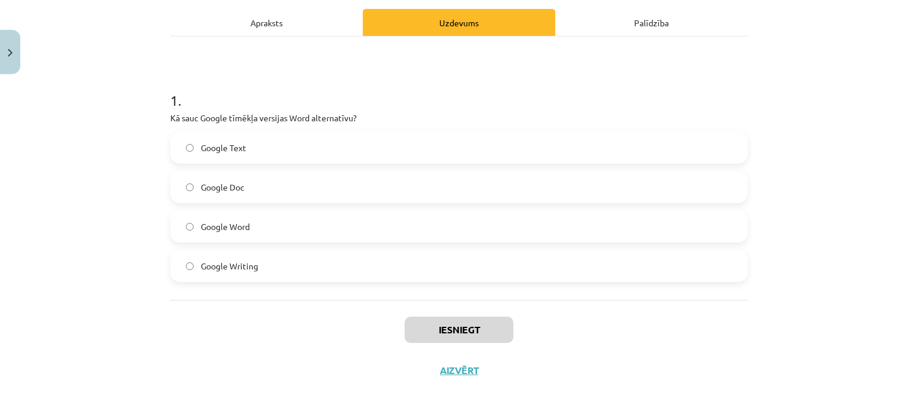
click at [244, 184] on label "Google Doc" at bounding box center [459, 187] width 575 height 30
click at [414, 339] on button "Iesniegt" at bounding box center [459, 330] width 109 height 26
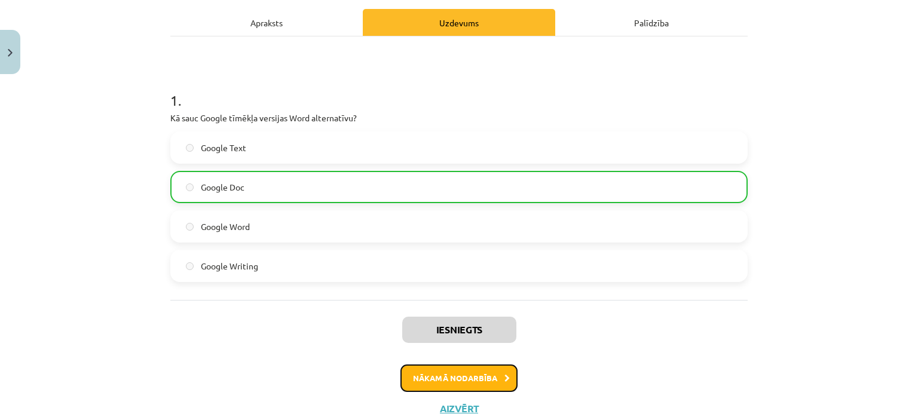
click at [438, 372] on button "Nākamā nodarbība" at bounding box center [459, 379] width 117 height 28
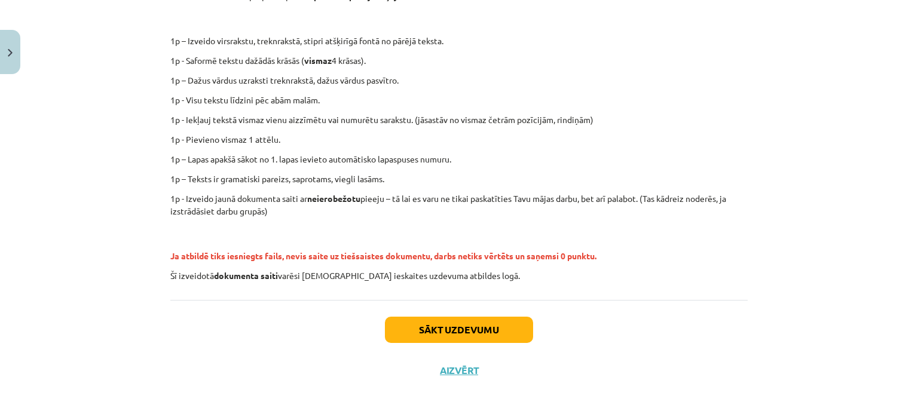
scroll to position [215, 0]
